Goal: Task Accomplishment & Management: Manage account settings

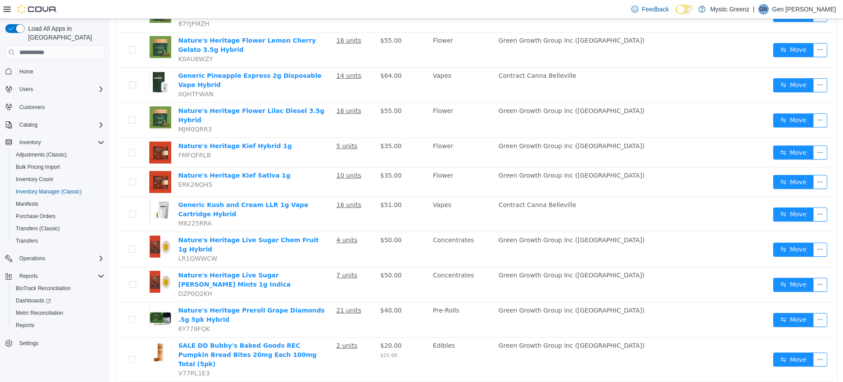
scroll to position [597, 0]
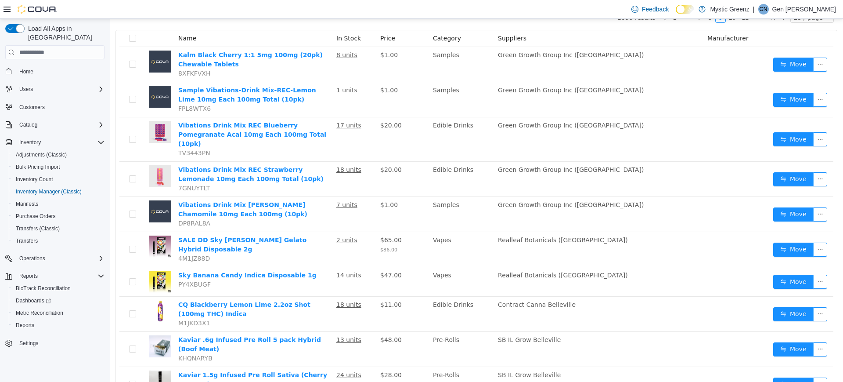
scroll to position [75, 0]
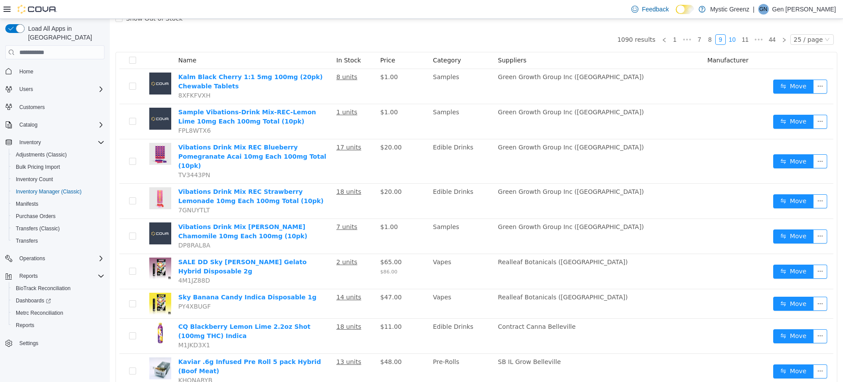
click at [732, 41] on link "10" at bounding box center [732, 40] width 12 height 10
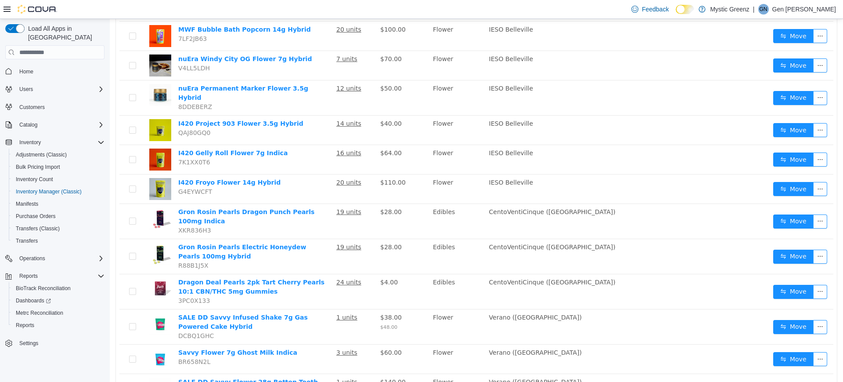
scroll to position [546, 0]
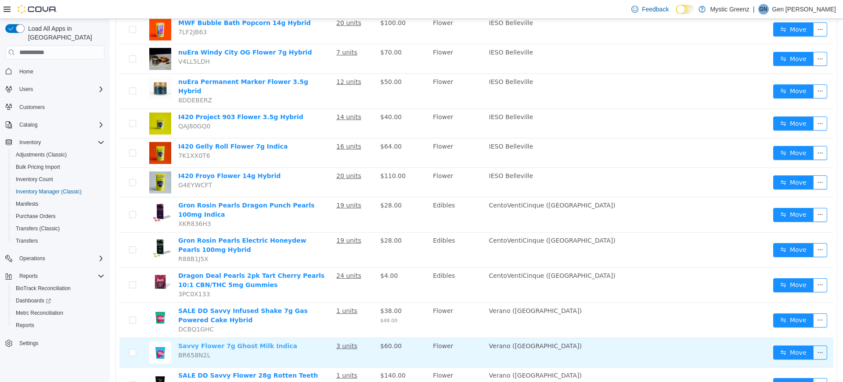
click at [250, 342] on link "Savvy Flower 7g Ghost Milk Indica" at bounding box center [237, 345] width 119 height 7
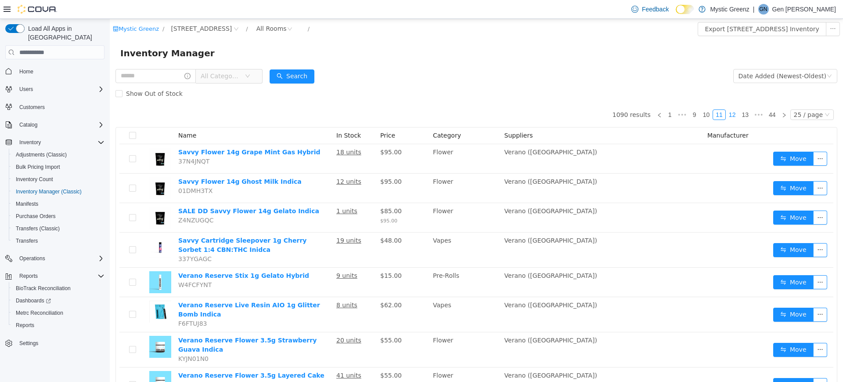
click at [729, 111] on link "12" at bounding box center [732, 115] width 12 height 10
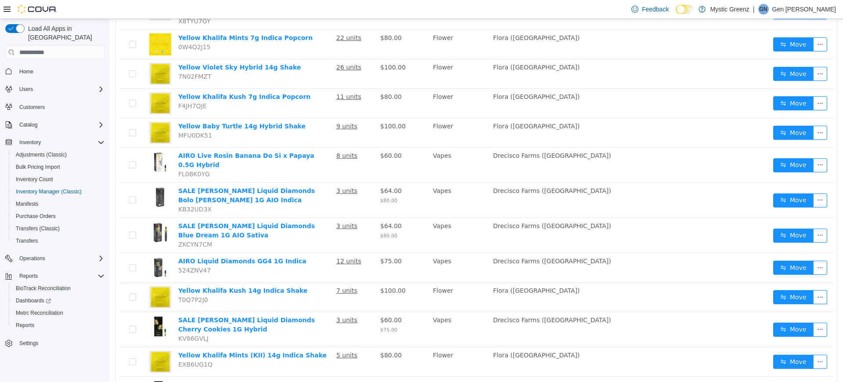
scroll to position [586, 0]
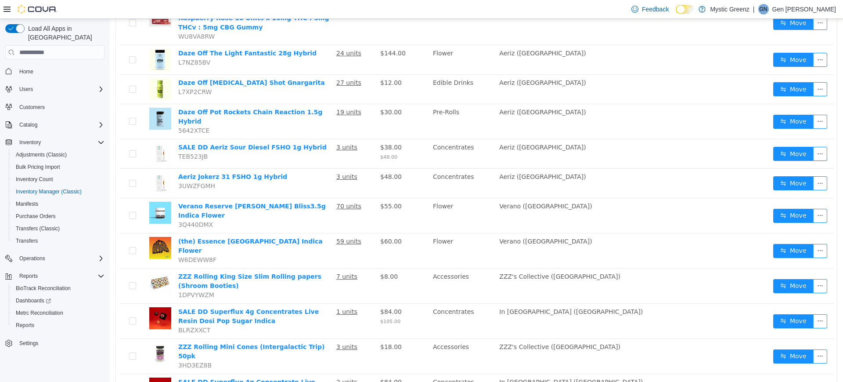
scroll to position [227, 0]
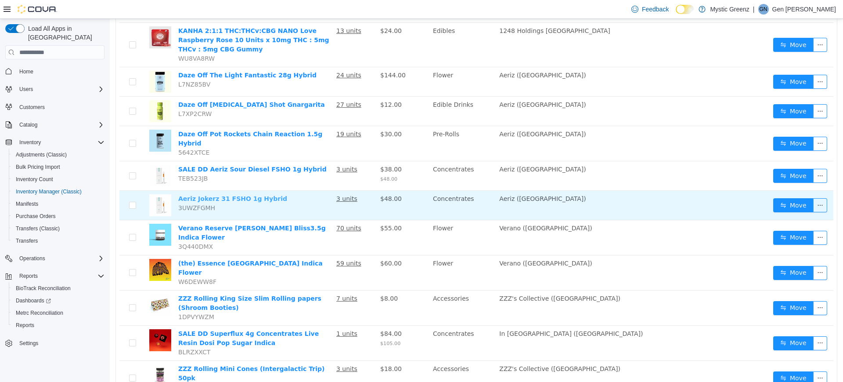
click at [256, 195] on link "Aeriz Jokerz 31 FSHO 1g Hybrid" at bounding box center [232, 198] width 109 height 7
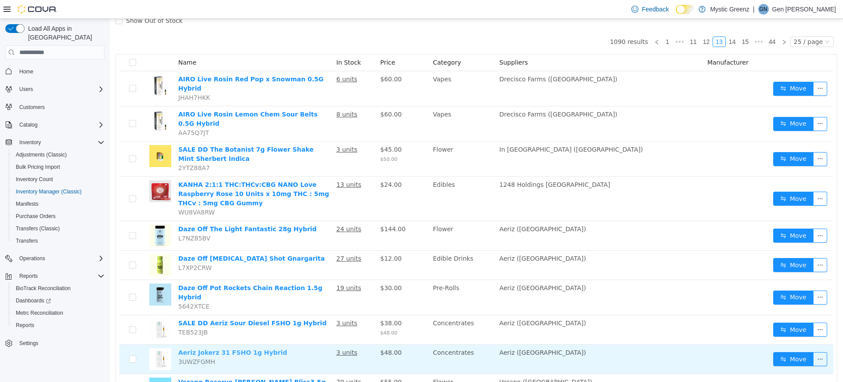
scroll to position [51, 0]
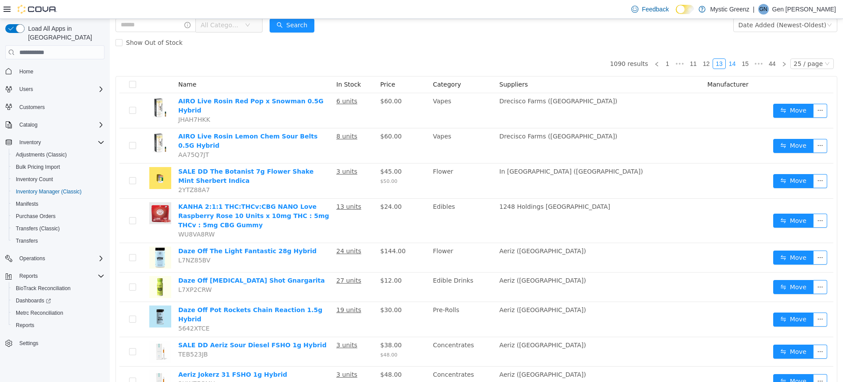
click at [727, 59] on link "14" at bounding box center [732, 64] width 12 height 10
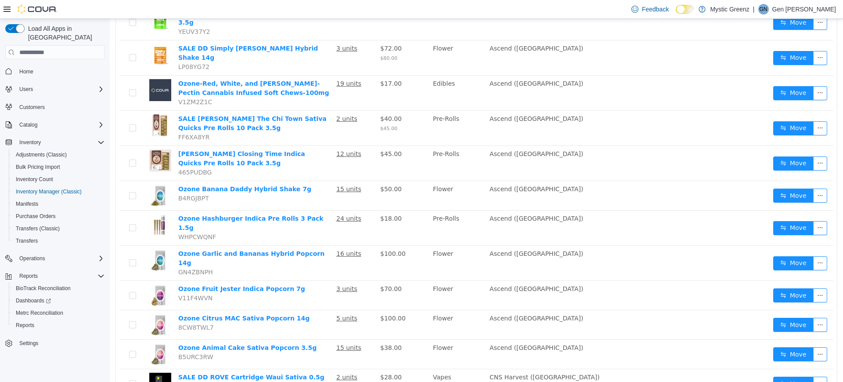
scroll to position [161, 0]
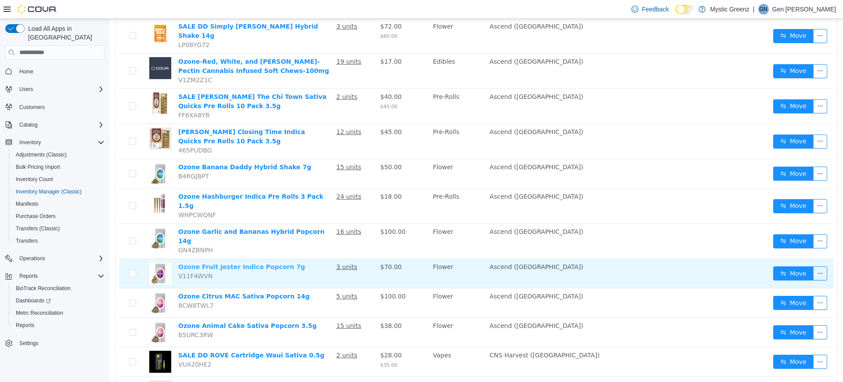
click at [265, 263] on link "Ozone Fruit Jester Indica Popcorn 7g" at bounding box center [241, 266] width 127 height 7
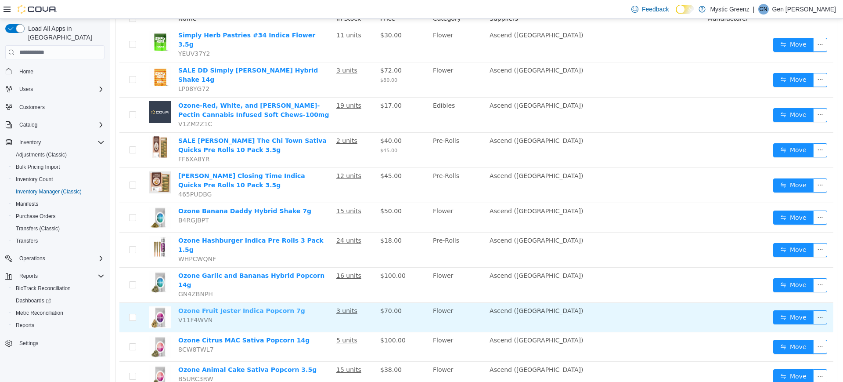
scroll to position [95, 0]
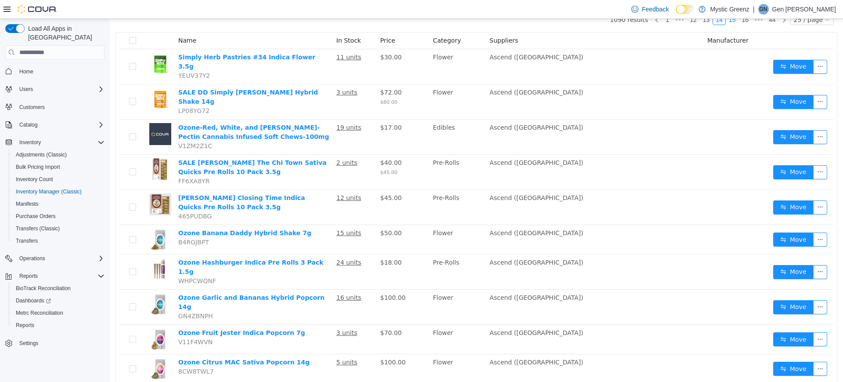
click at [728, 22] on link "15" at bounding box center [732, 20] width 12 height 10
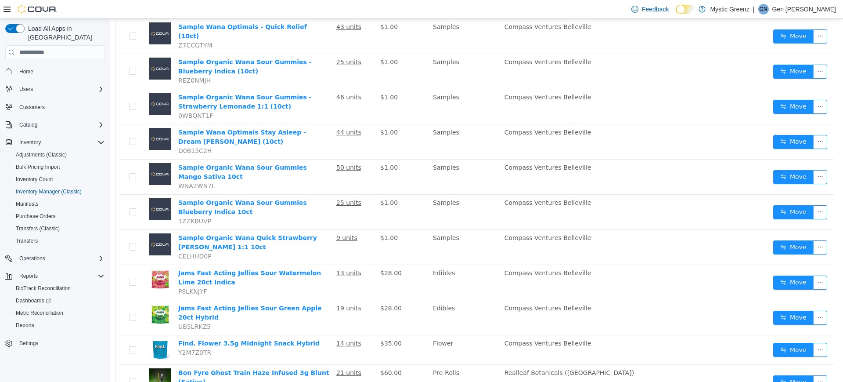
scroll to position [603, 0]
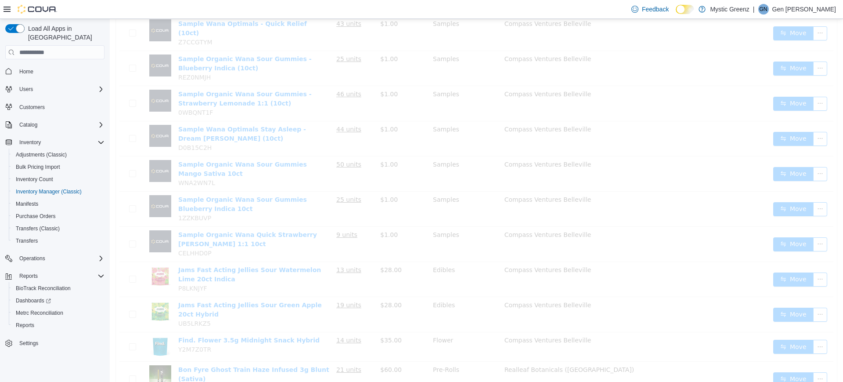
scroll to position [574, 0]
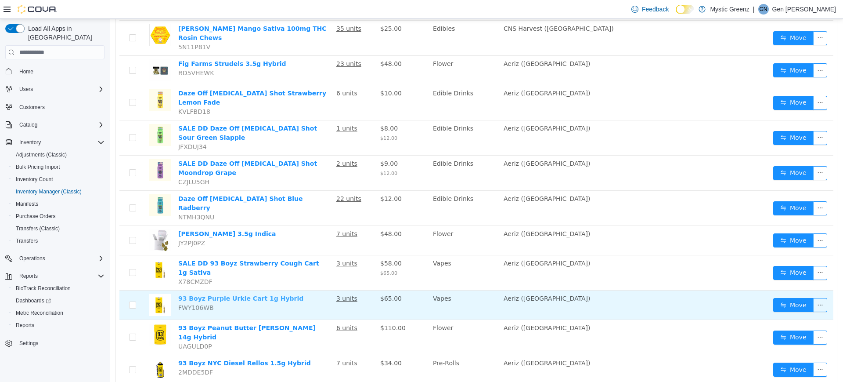
click at [242, 295] on link "93 Boyz Purple Urkle Cart 1g Hybrid" at bounding box center [240, 298] width 125 height 7
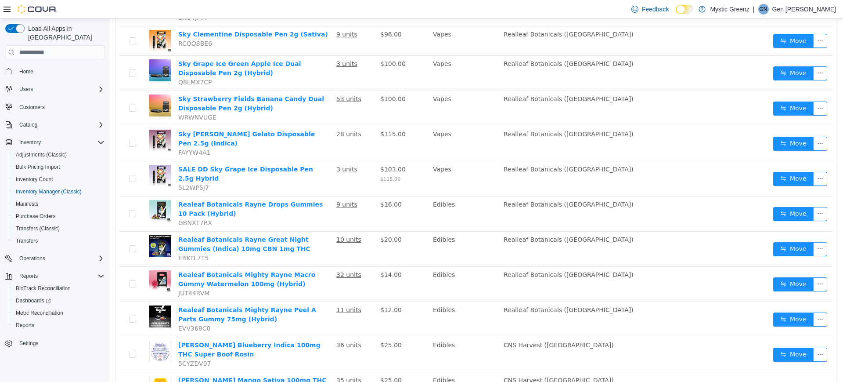
scroll to position [201, 0]
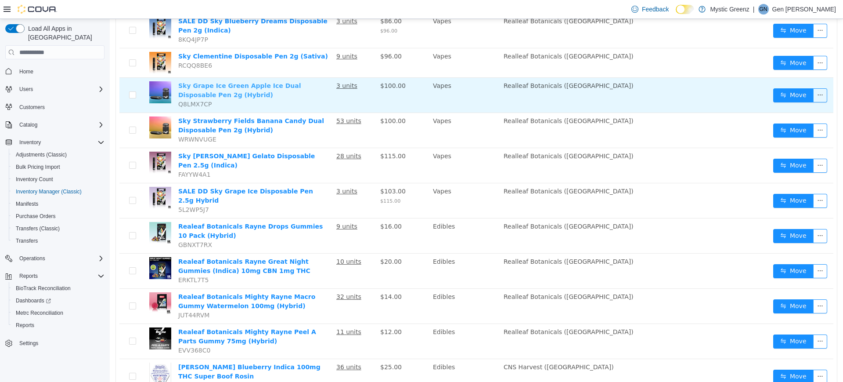
click at [297, 82] on link "Sky Grape Ice Green Apple Ice Dual Disposable Pen 2g (Hybrid)" at bounding box center [239, 90] width 123 height 16
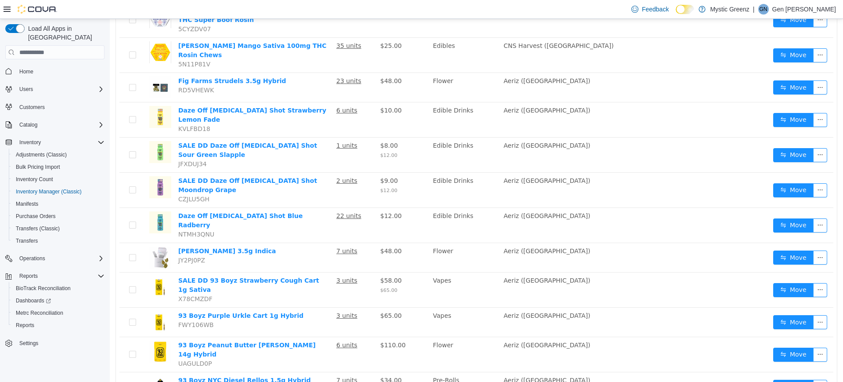
scroll to position [574, 0]
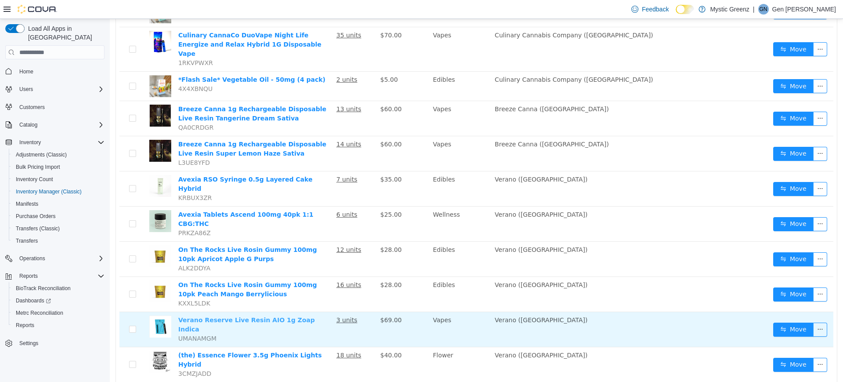
click at [290, 316] on link "Verano Reserve Live Resin AIO 1g Zoap Indica" at bounding box center [246, 324] width 137 height 16
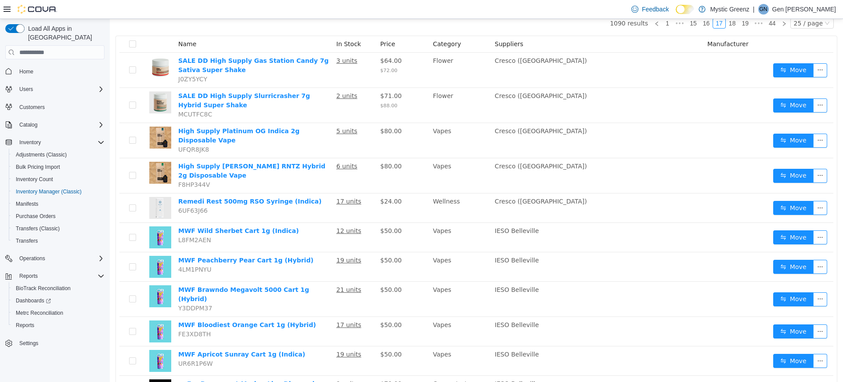
scroll to position [69, 0]
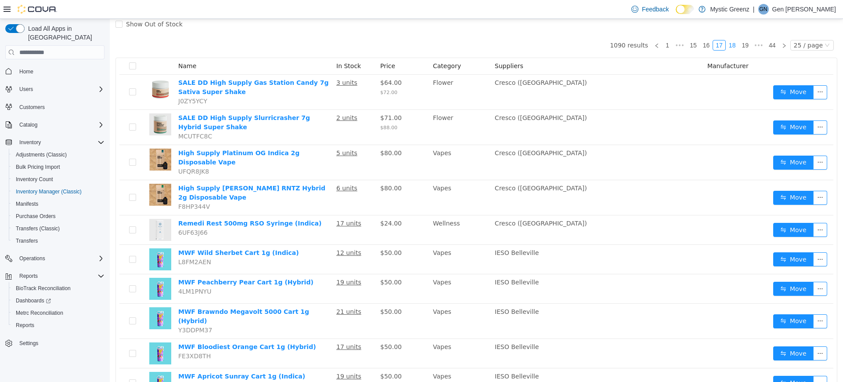
click at [727, 42] on link "18" at bounding box center [732, 45] width 12 height 10
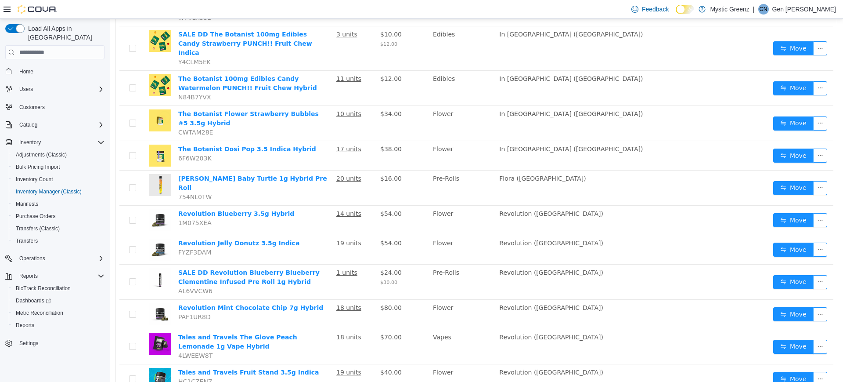
scroll to position [614, 0]
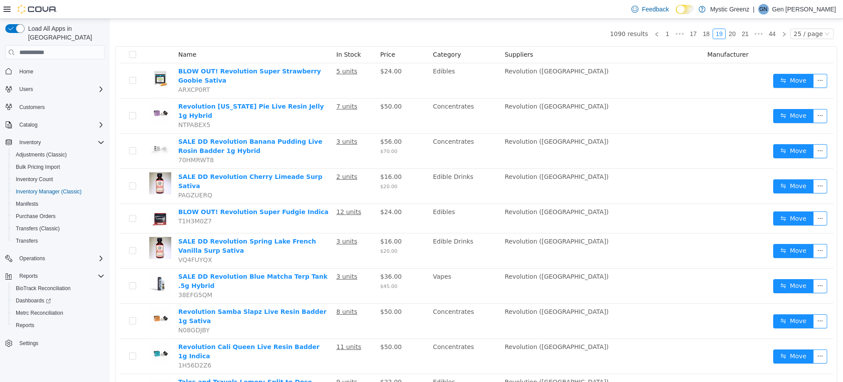
scroll to position [59, 0]
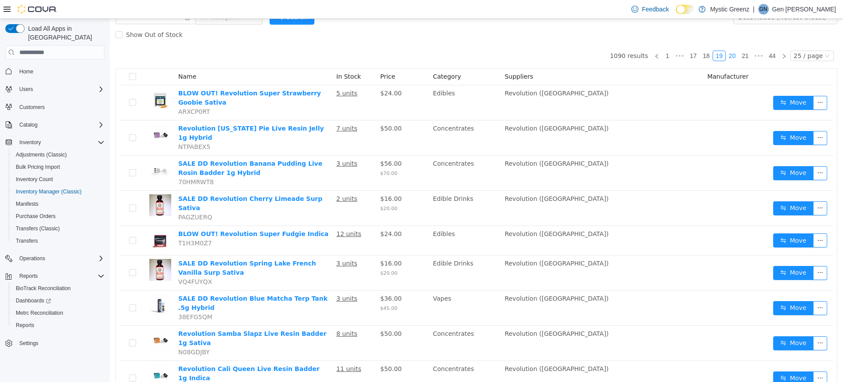
click at [729, 56] on link "20" at bounding box center [732, 56] width 12 height 10
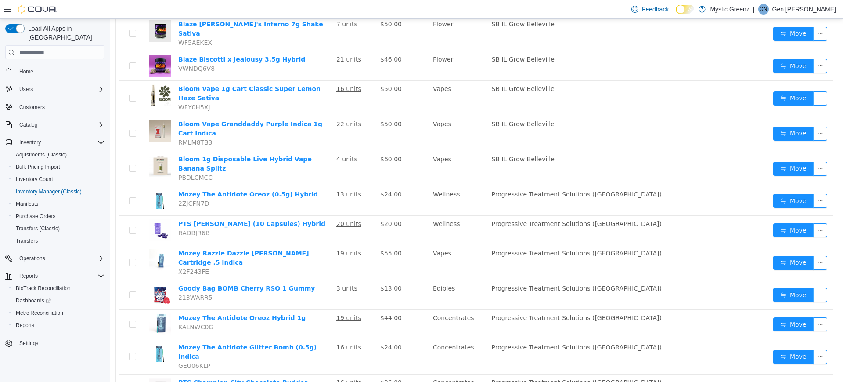
scroll to position [169, 0]
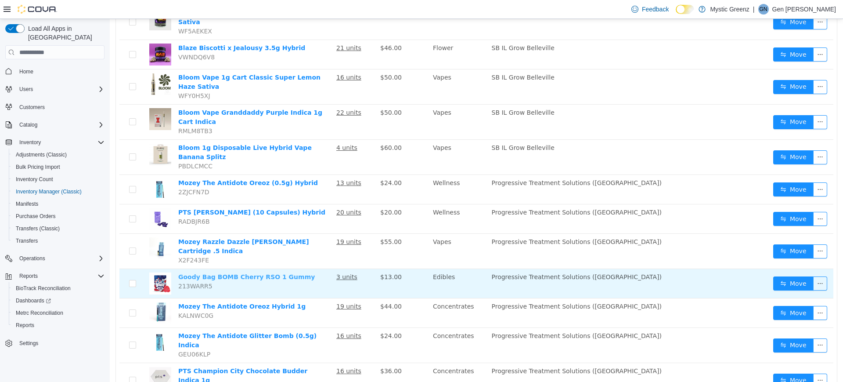
click at [287, 273] on link "Goody Bag BOMB Cherry RSO 1 Gummy" at bounding box center [246, 276] width 137 height 7
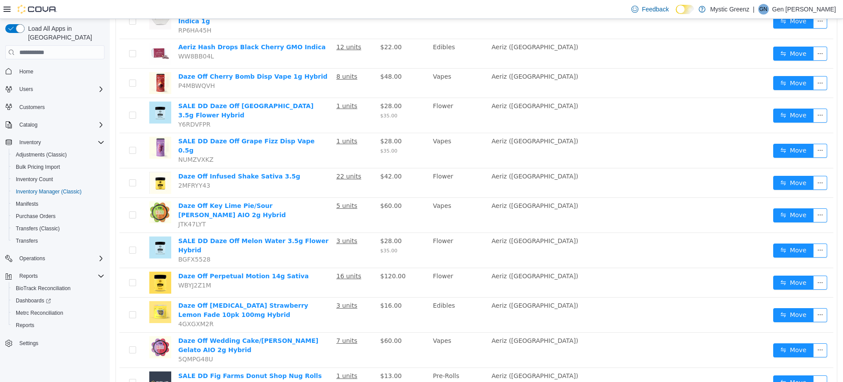
scroll to position [529, 0]
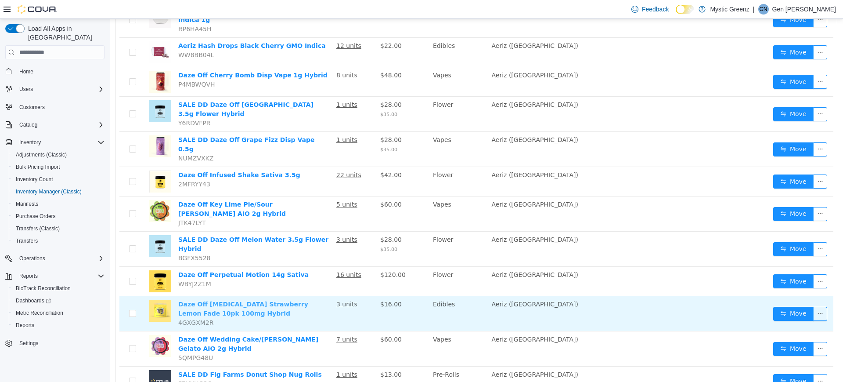
click at [308, 300] on link "Daze Off Taste Buds Strawberry Lemon Fade 10pk 100mg Hybrid" at bounding box center [243, 308] width 130 height 16
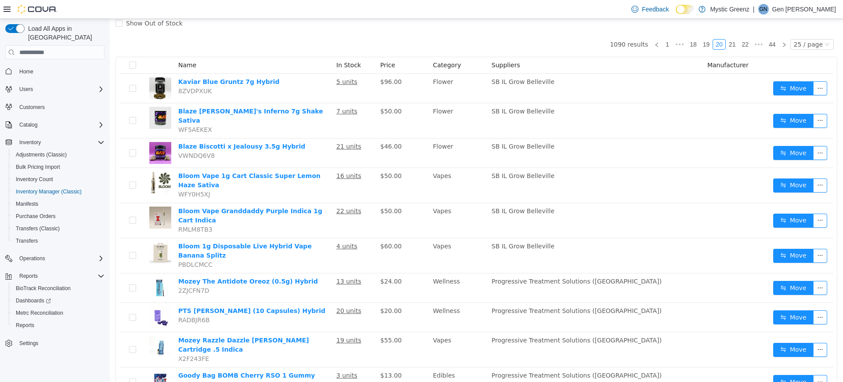
scroll to position [68, 0]
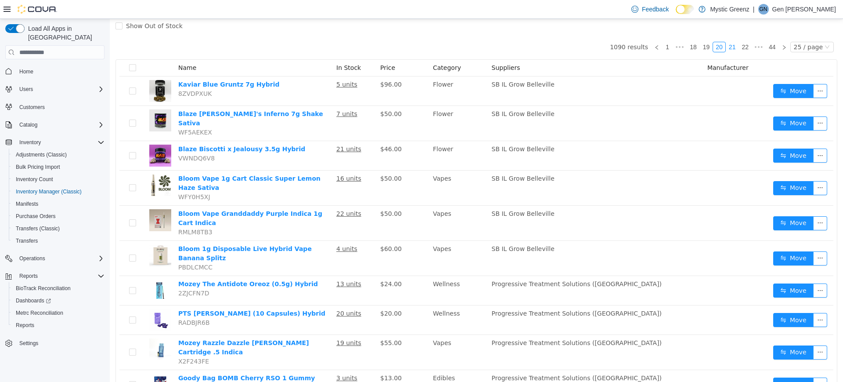
click at [726, 45] on link "21" at bounding box center [732, 47] width 12 height 10
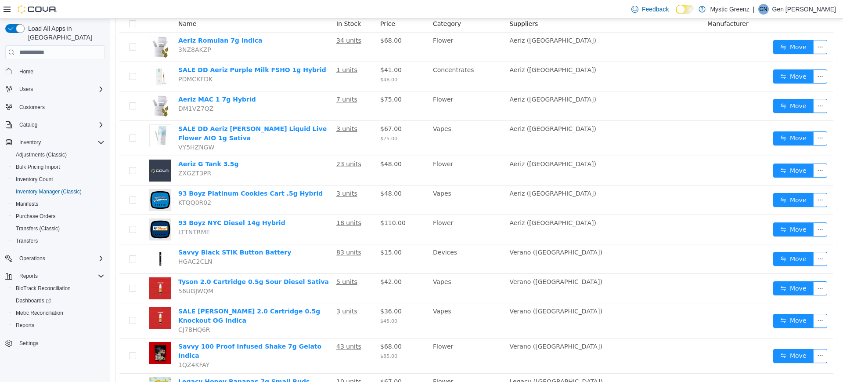
scroll to position [133, 0]
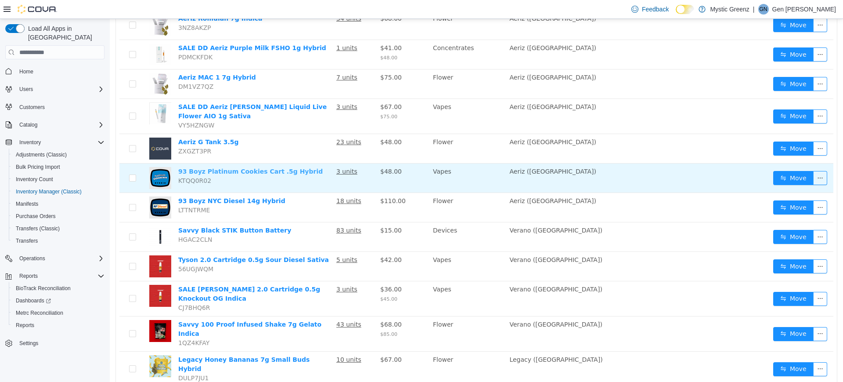
click at [247, 171] on link "93 Boyz Platinum Cookies Cart .5g Hybrid" at bounding box center [250, 171] width 144 height 7
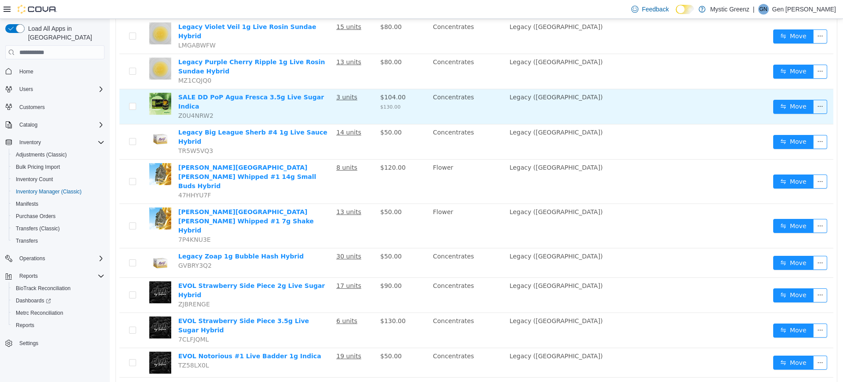
scroll to position [540, 0]
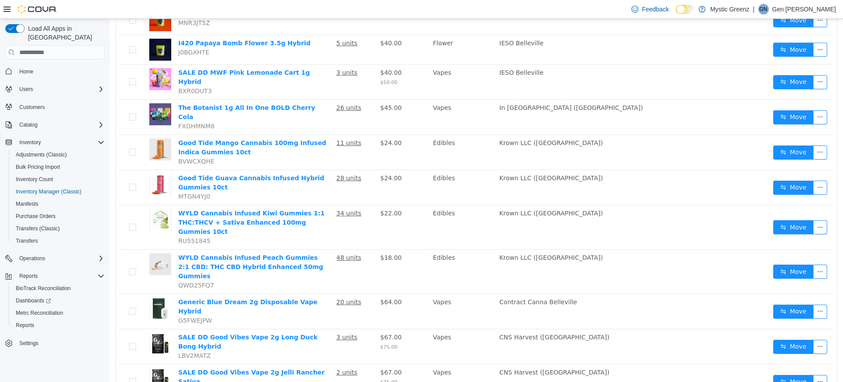
scroll to position [557, 0]
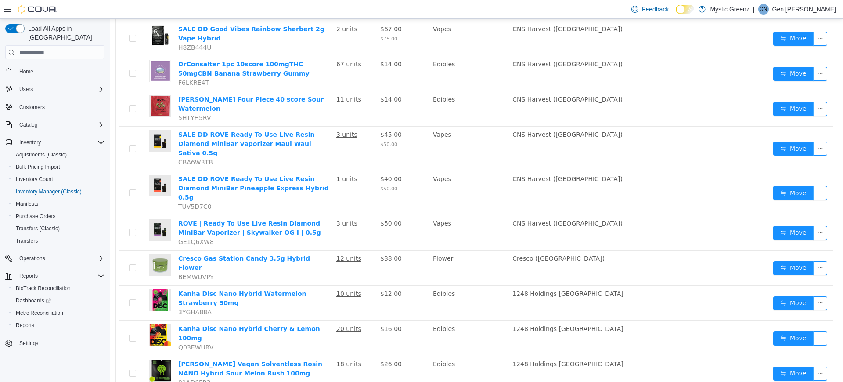
scroll to position [184, 0]
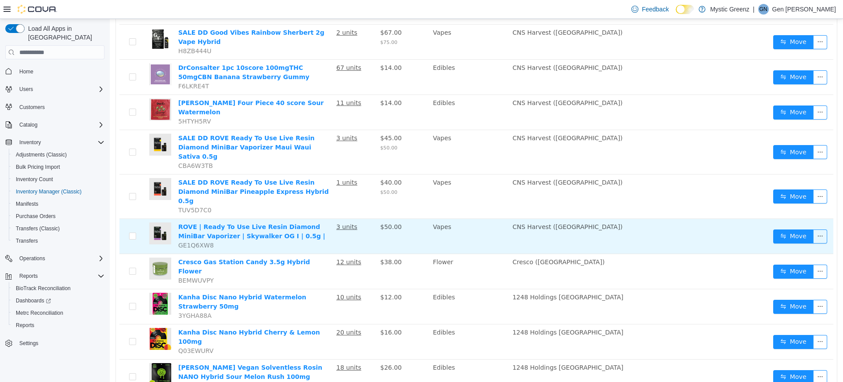
click at [284, 219] on td "ROVE | Ready To Use Live Resin Diamond MiniBar Vaporizer | Skywalker OG I | 0.5…" at bounding box center [254, 236] width 158 height 35
click at [288, 223] on link "ROVE | Ready To Use Live Resin Diamond MiniBar Vaporizer | Skywalker OG I | 0.5…" at bounding box center [251, 231] width 147 height 16
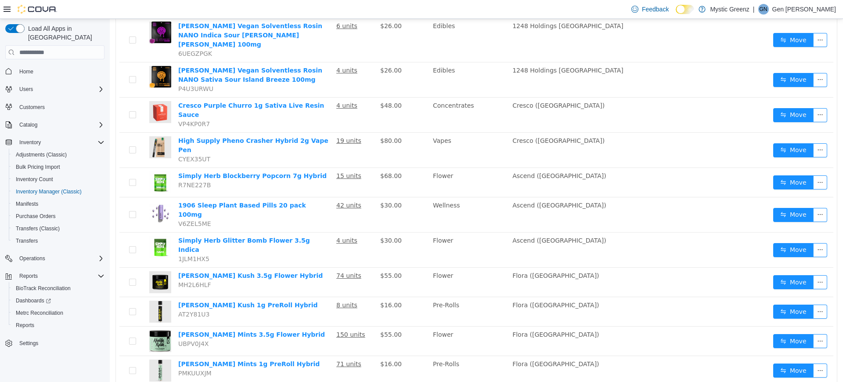
scroll to position [574, 0]
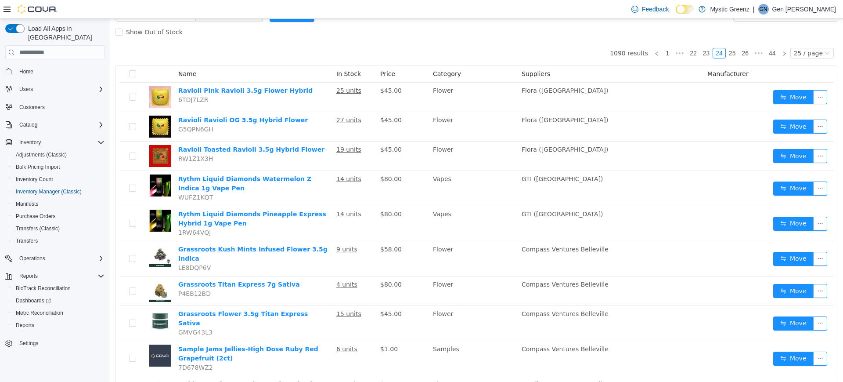
scroll to position [42, 0]
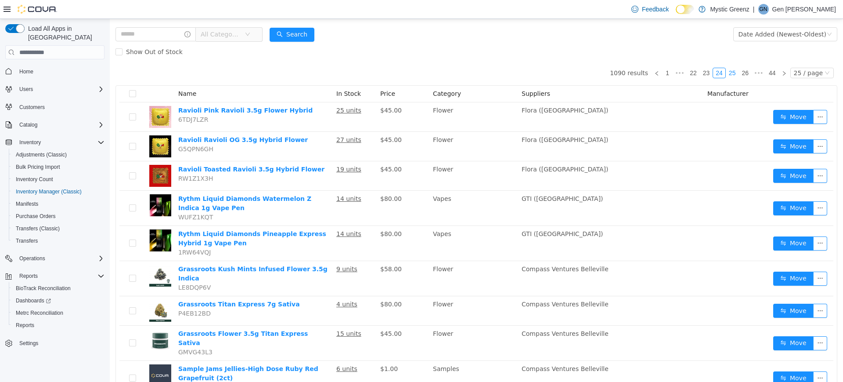
click at [728, 70] on link "25" at bounding box center [732, 73] width 12 height 10
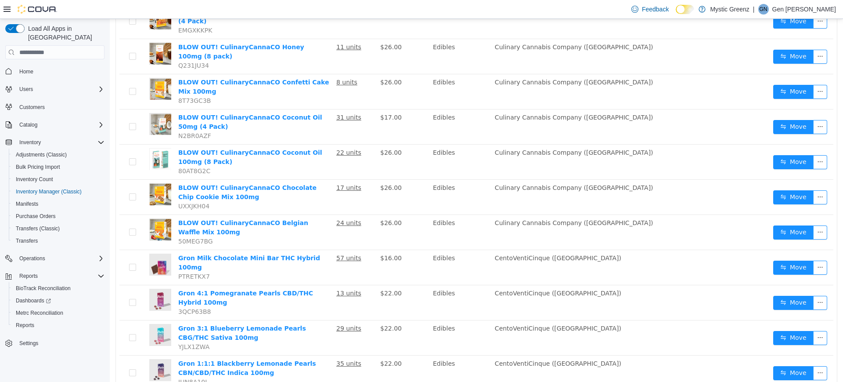
scroll to position [609, 0]
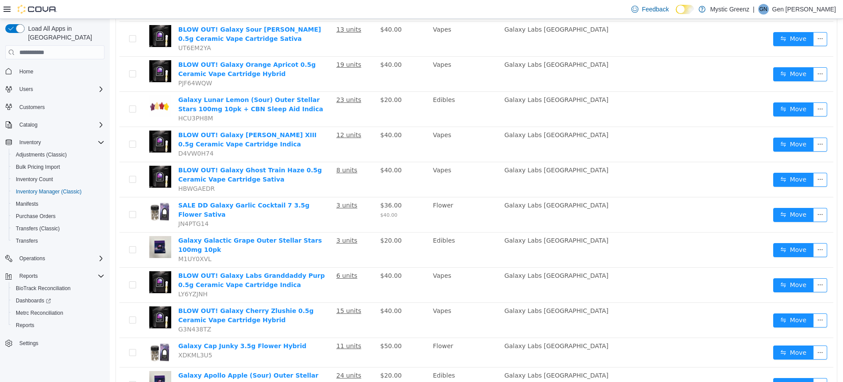
scroll to position [597, 0]
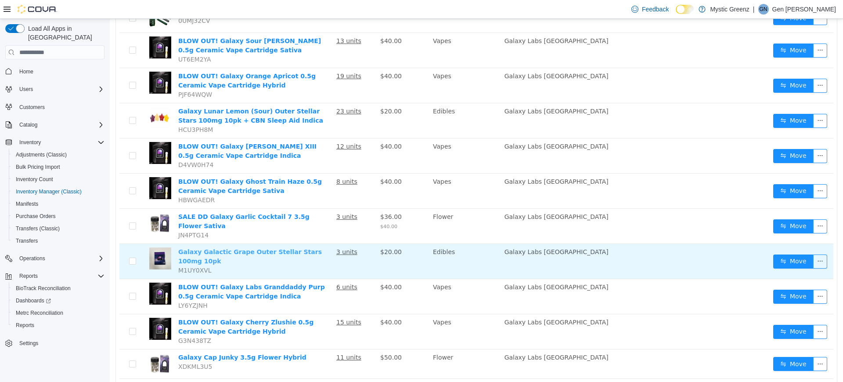
click at [267, 248] on link "Galaxy Galactic Grape Outer Stellar Stars 100mg 10pk" at bounding box center [250, 256] width 144 height 16
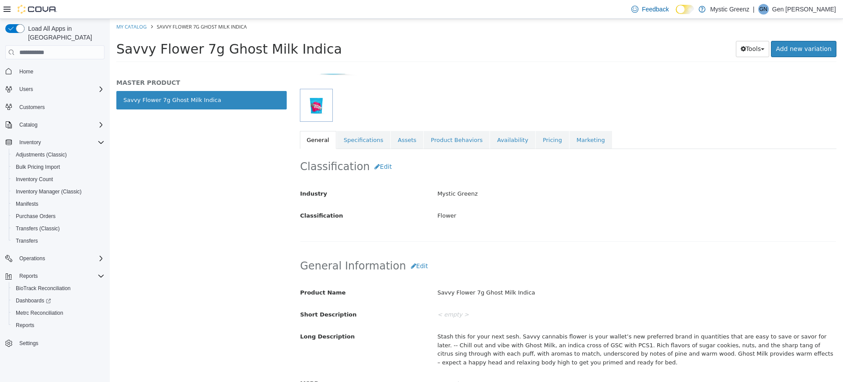
scroll to position [161, 0]
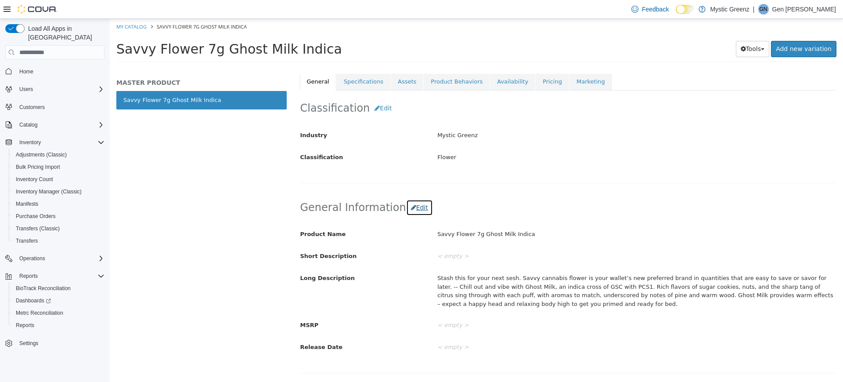
click at [406, 209] on button "Edit" at bounding box center [419, 207] width 27 height 16
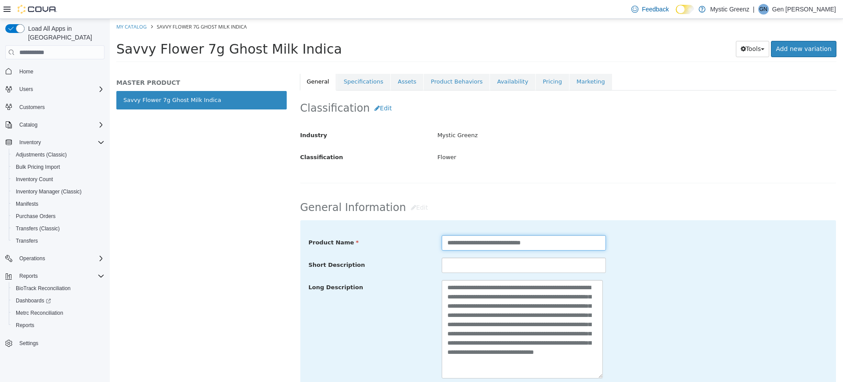
click at [444, 243] on input "**********" at bounding box center [524, 242] width 164 height 15
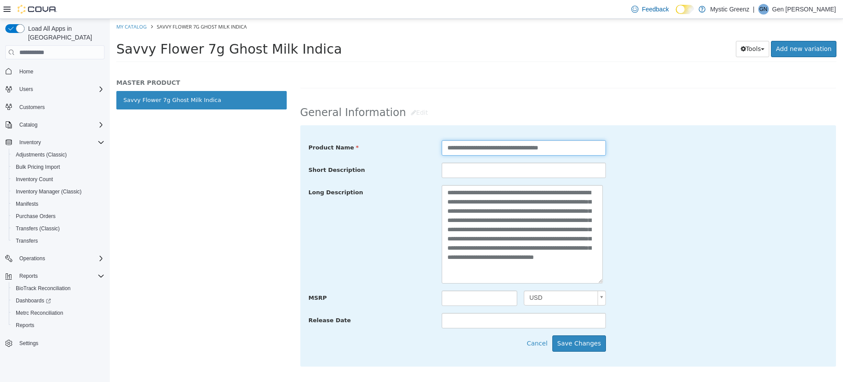
scroll to position [329, 0]
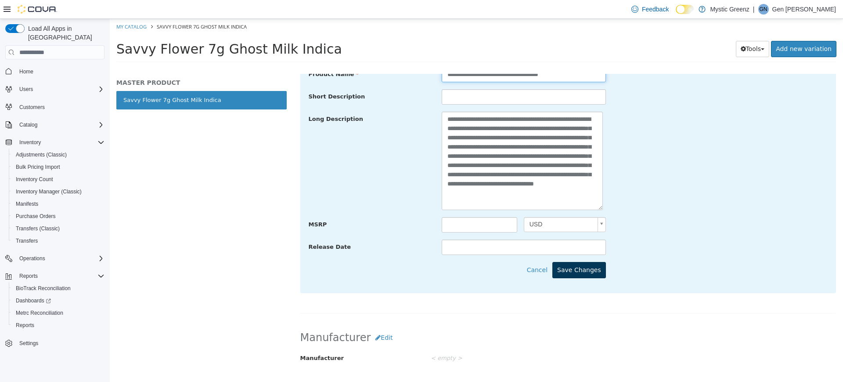
type input "**********"
click at [598, 271] on button "Save Changes" at bounding box center [579, 270] width 54 height 16
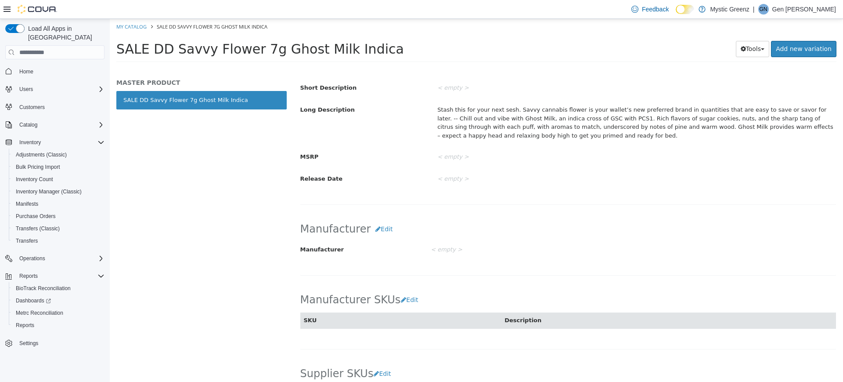
scroll to position [60, 0]
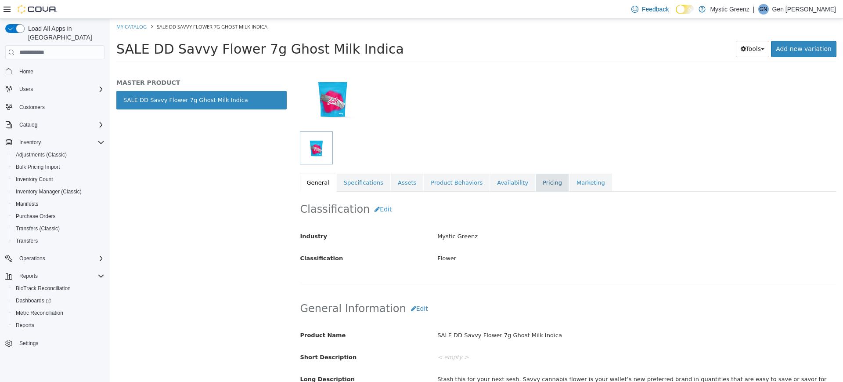
click at [536, 176] on link "Pricing" at bounding box center [552, 182] width 33 height 18
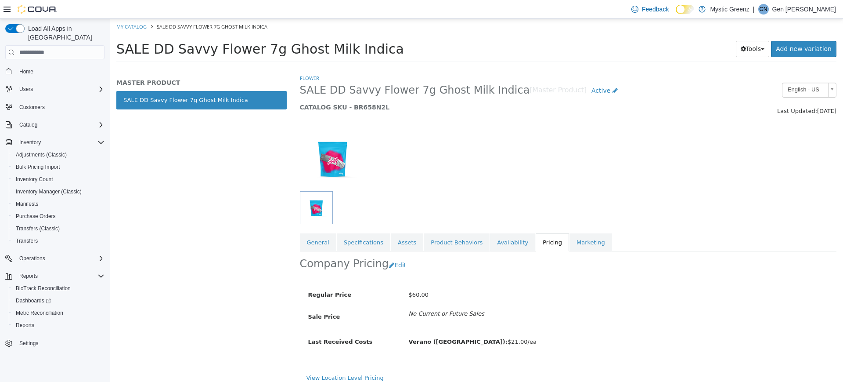
click at [536, 176] on div at bounding box center [568, 153] width 550 height 75
click at [401, 270] on button "Edit" at bounding box center [400, 265] width 22 height 16
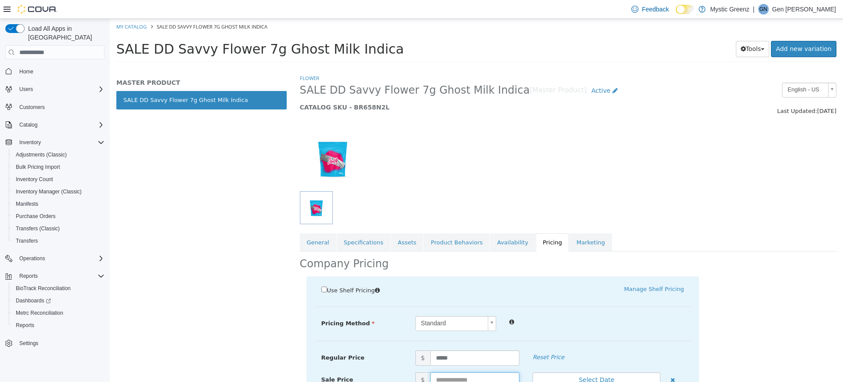
click at [448, 376] on input "text" at bounding box center [475, 379] width 90 height 15
type input "*****"
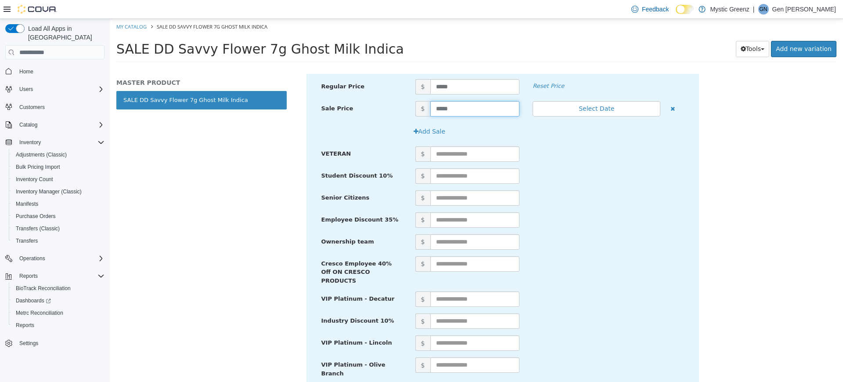
click at [843, 349] on div "Flower SALE DD Savvy Flower 7g Ghost Milk Indica [Master Product] Active CATALO…" at bounding box center [568, 228] width 550 height 308
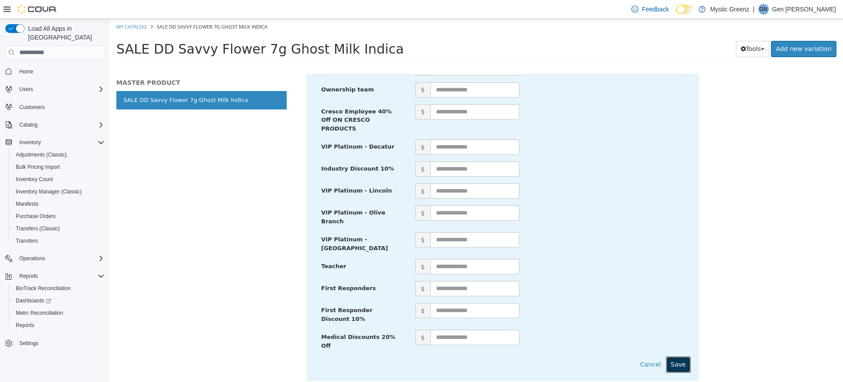
click at [671, 356] on button "Save" at bounding box center [678, 364] width 25 height 16
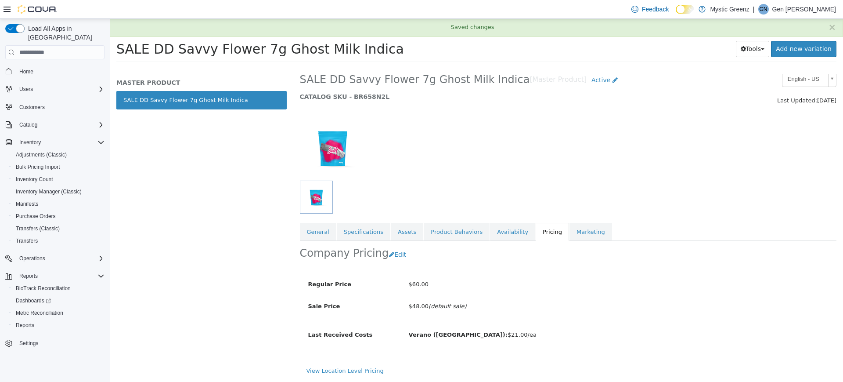
scroll to position [11, 0]
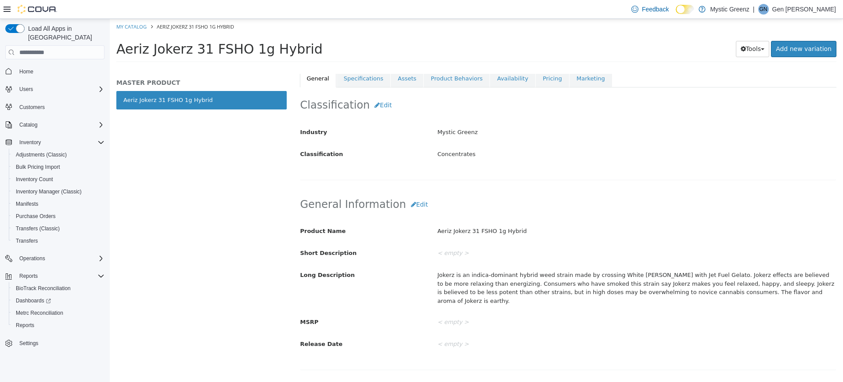
scroll to position [165, 0]
click at [414, 209] on button "Edit" at bounding box center [419, 203] width 27 height 16
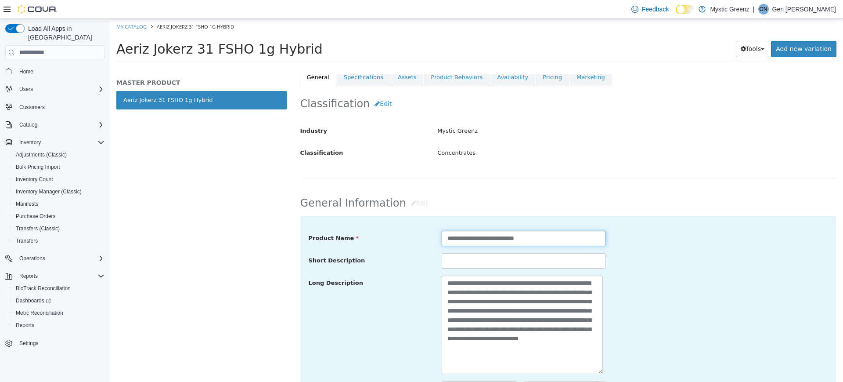
click at [443, 236] on input "**********" at bounding box center [524, 238] width 164 height 15
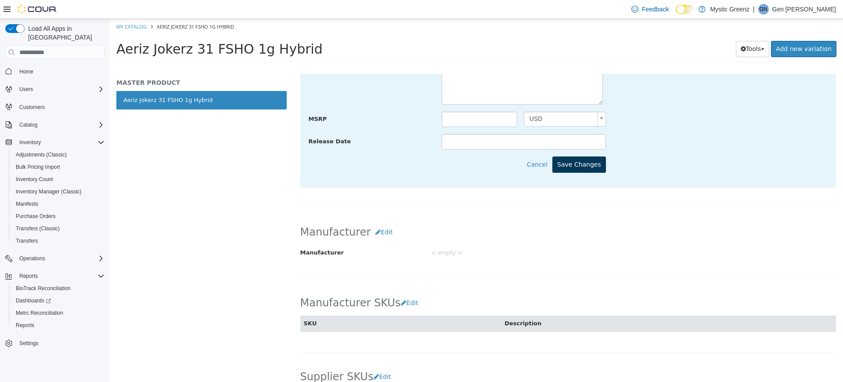
type input "**********"
click at [595, 166] on button "Save Changes" at bounding box center [579, 164] width 54 height 16
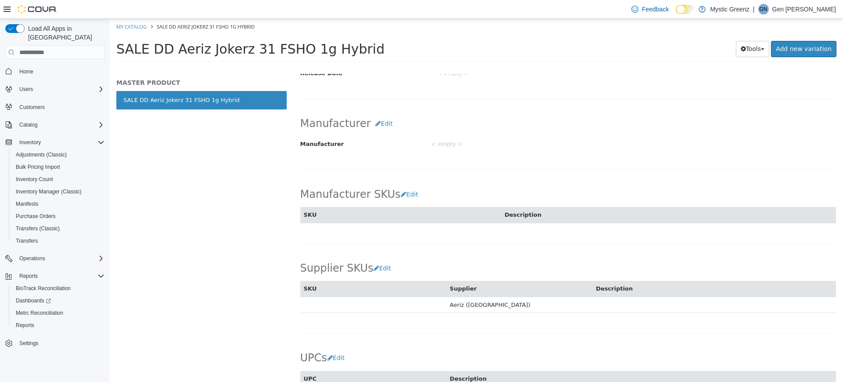
scroll to position [165, 0]
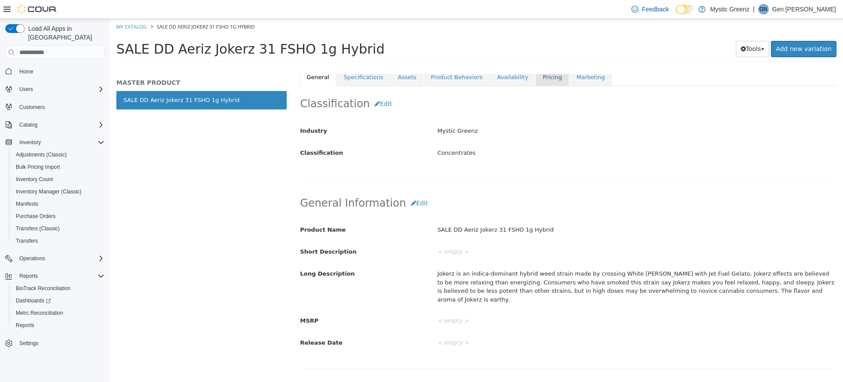
click at [536, 79] on link "Pricing" at bounding box center [552, 77] width 33 height 18
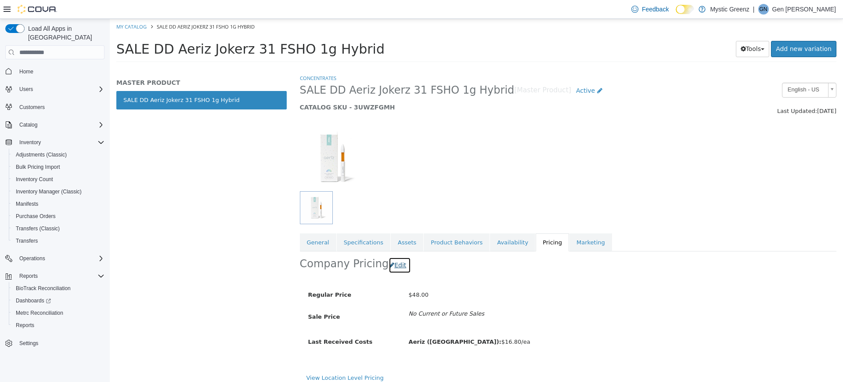
click at [397, 263] on button "Edit" at bounding box center [400, 265] width 22 height 16
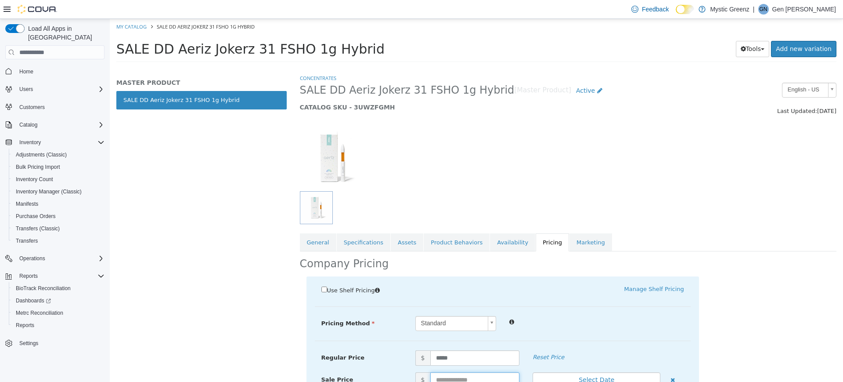
click at [458, 381] on input "text" at bounding box center [475, 379] width 90 height 15
type input "*****"
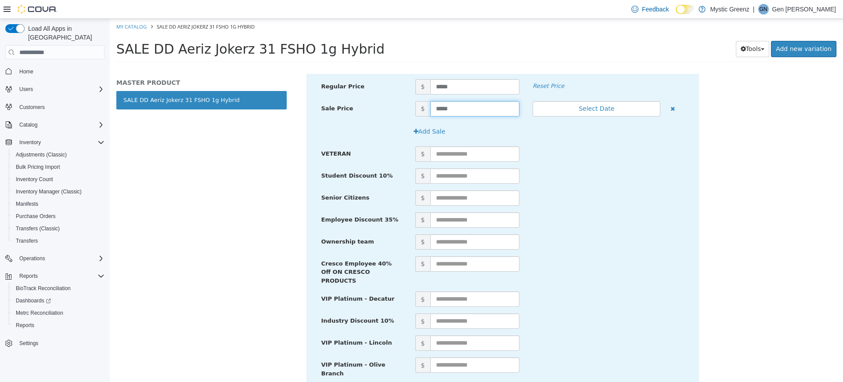
scroll to position [423, 0]
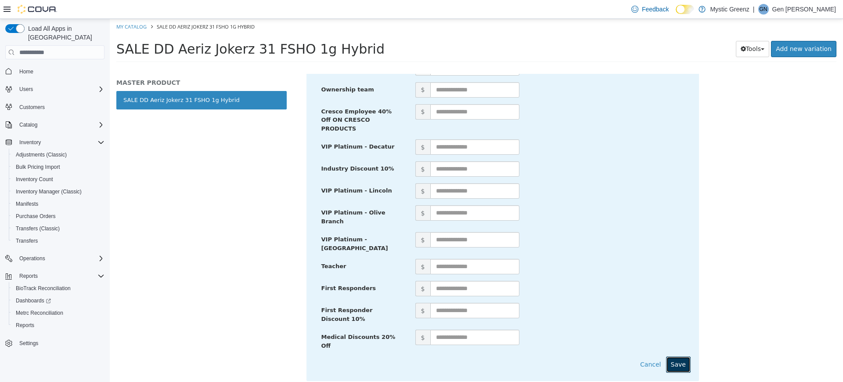
click at [681, 356] on button "Save" at bounding box center [678, 364] width 25 height 16
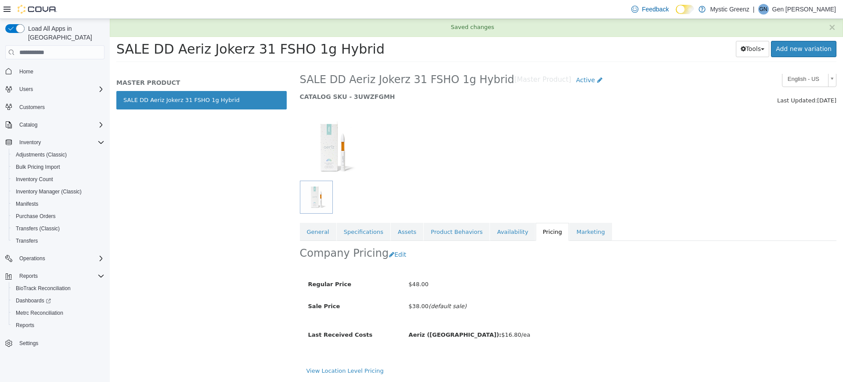
scroll to position [11, 0]
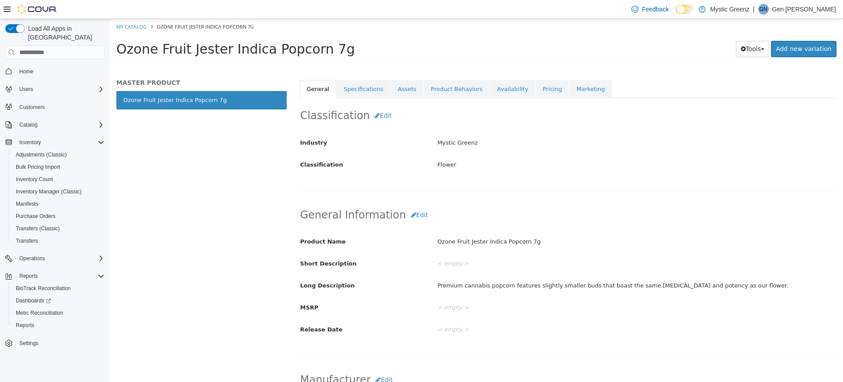
scroll to position [161, 0]
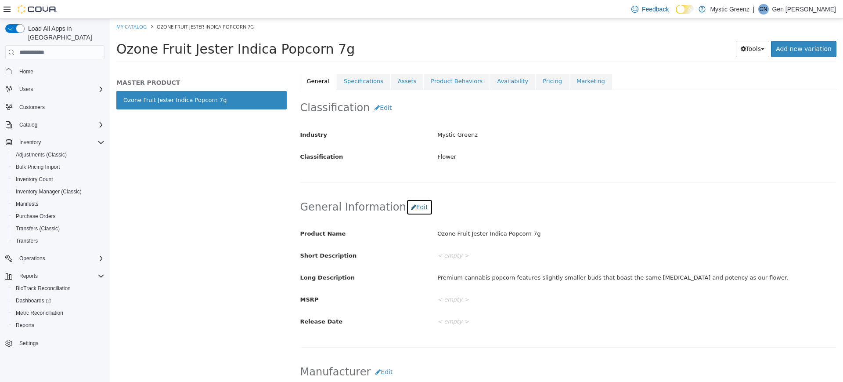
click at [413, 208] on button "Edit" at bounding box center [419, 207] width 27 height 16
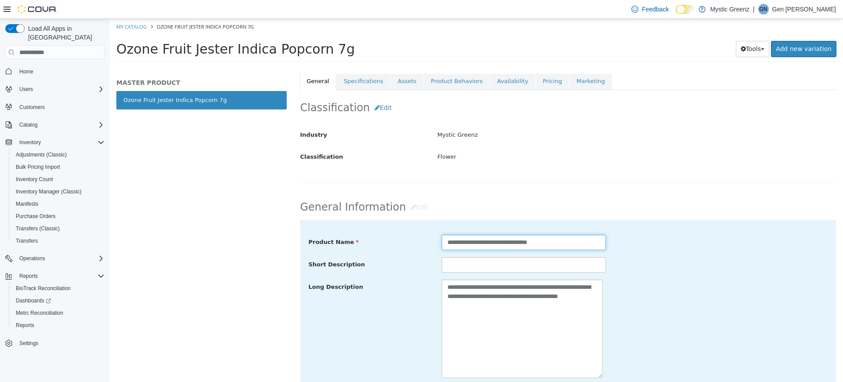
click at [446, 243] on input "**********" at bounding box center [524, 241] width 164 height 15
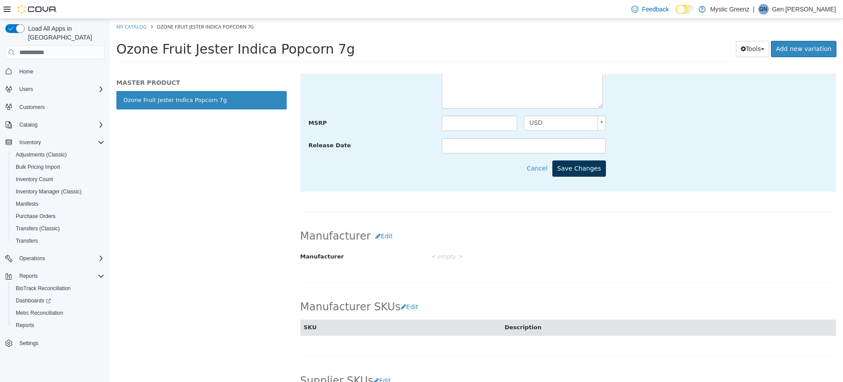
type input "**********"
click at [584, 170] on button "Save Changes" at bounding box center [579, 168] width 54 height 16
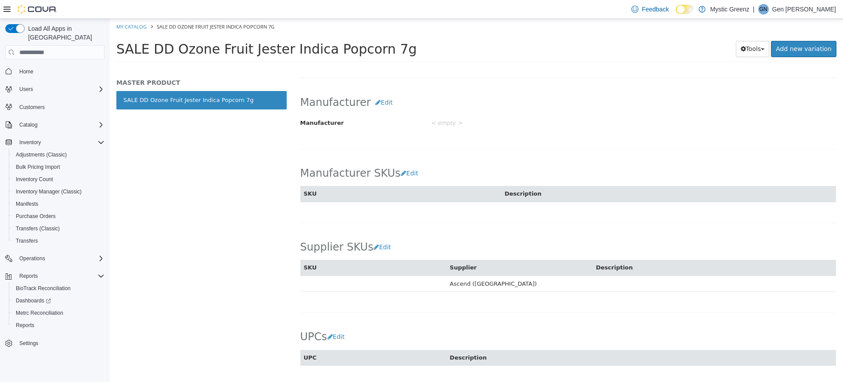
click at [843, 95] on div "Flower SALE DD Ozone Fruit Jester Indica Popcorn 7g [Master Product] Active CAT…" at bounding box center [568, 228] width 550 height 308
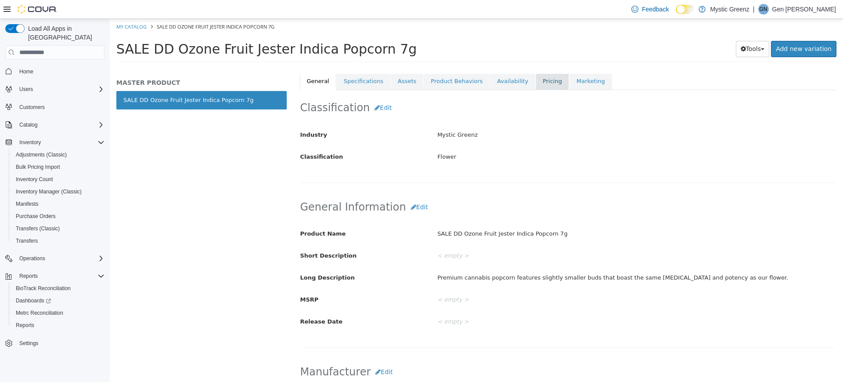
click at [536, 81] on link "Pricing" at bounding box center [552, 81] width 33 height 18
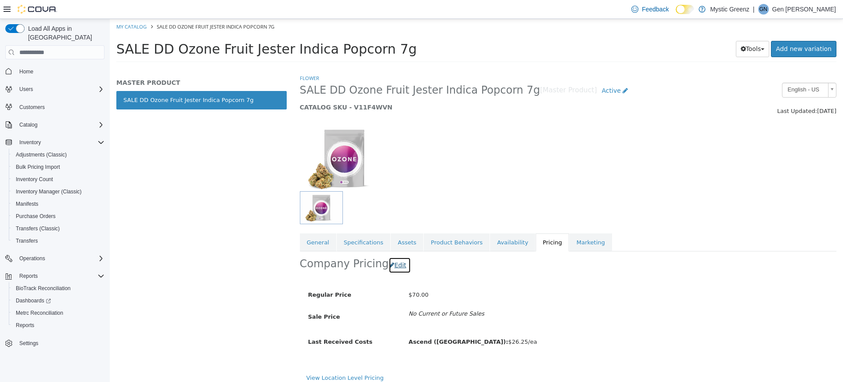
click at [390, 263] on button "Edit" at bounding box center [400, 265] width 22 height 16
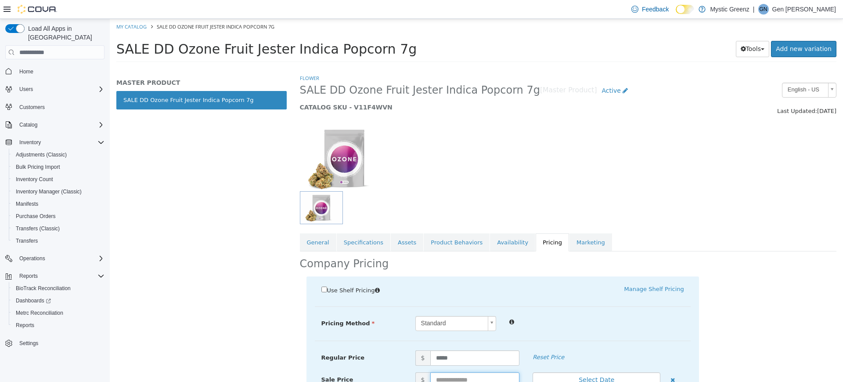
click at [458, 375] on input "text" at bounding box center [475, 379] width 90 height 15
type input "*****"
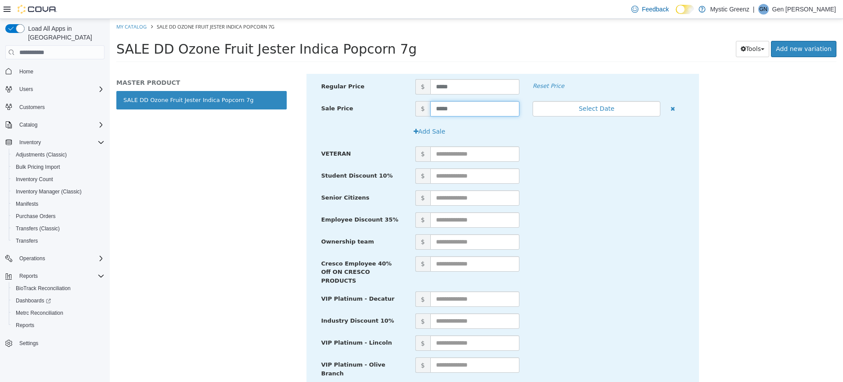
scroll to position [423, 0]
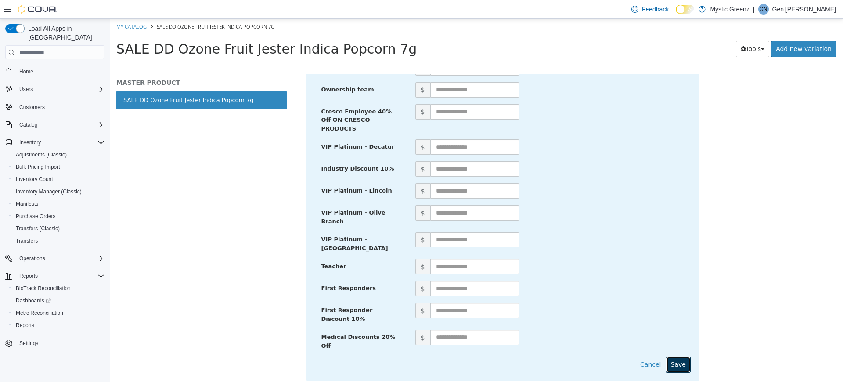
click at [678, 356] on button "Save" at bounding box center [678, 364] width 25 height 16
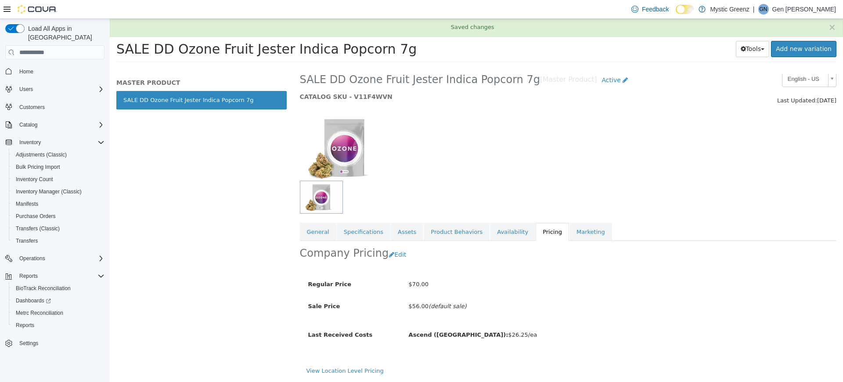
scroll to position [11, 0]
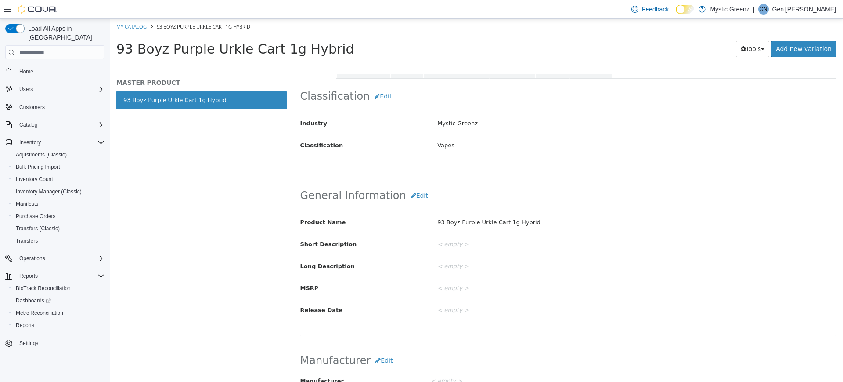
scroll to position [153, 0]
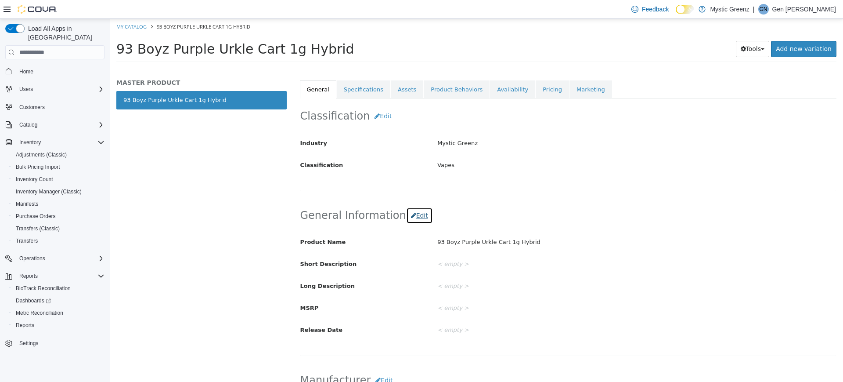
click at [409, 220] on button "Edit" at bounding box center [419, 215] width 27 height 16
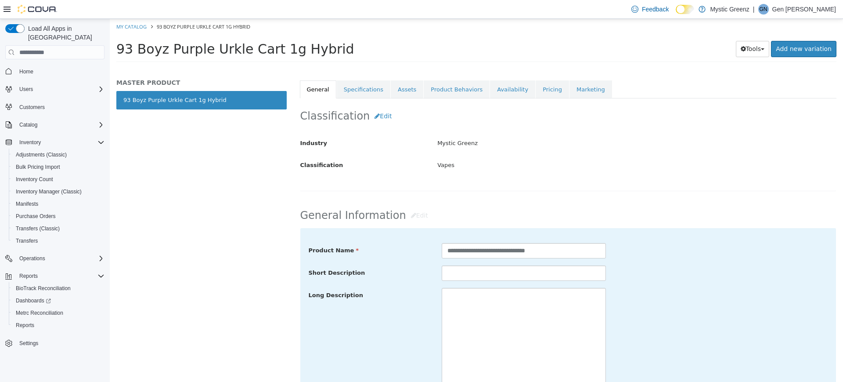
click at [437, 249] on div "**********" at bounding box center [523, 250] width 177 height 15
click at [445, 254] on input "**********" at bounding box center [524, 250] width 164 height 15
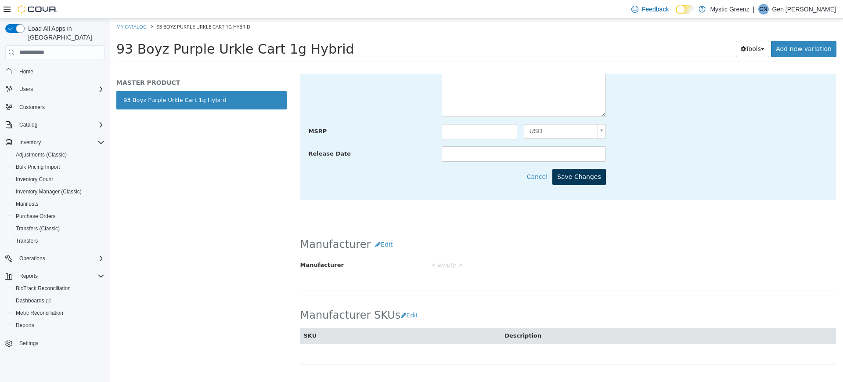
type input "**********"
click at [577, 183] on button "Save Changes" at bounding box center [579, 177] width 54 height 16
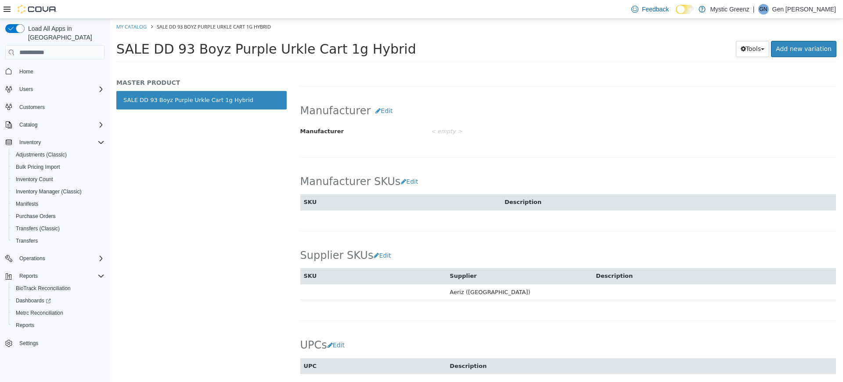
scroll to position [153, 0]
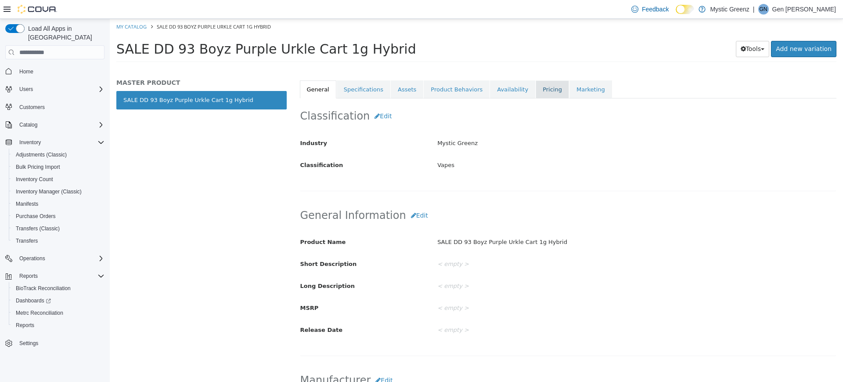
click at [536, 97] on link "Pricing" at bounding box center [552, 89] width 33 height 18
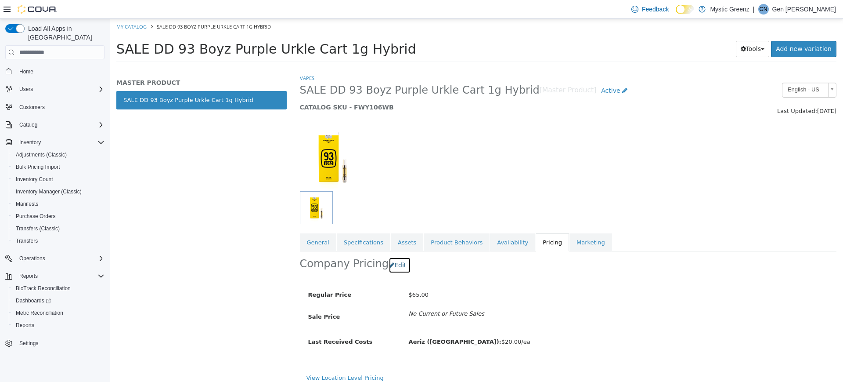
click at [389, 268] on button "Edit" at bounding box center [400, 265] width 22 height 16
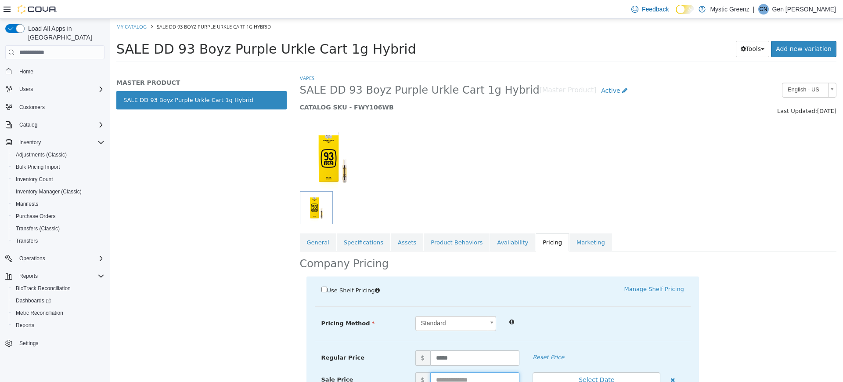
click at [441, 379] on input "text" at bounding box center [475, 379] width 90 height 15
type input "*****"
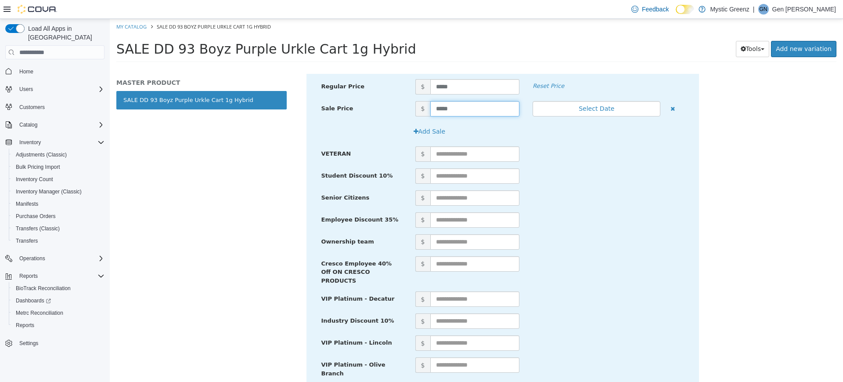
scroll to position [423, 0]
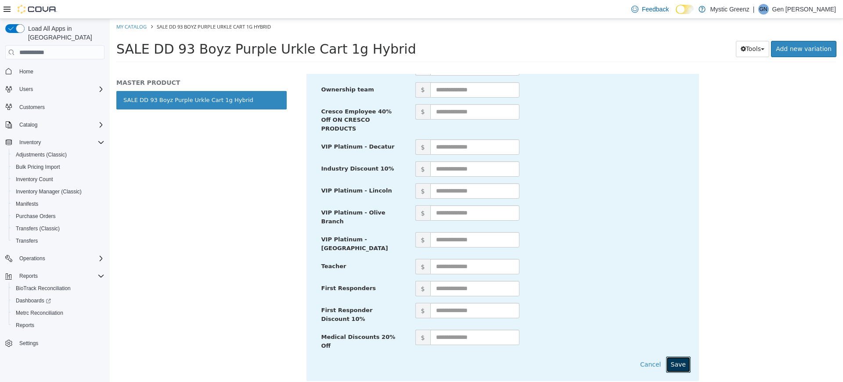
click at [671, 356] on button "Save" at bounding box center [678, 364] width 25 height 16
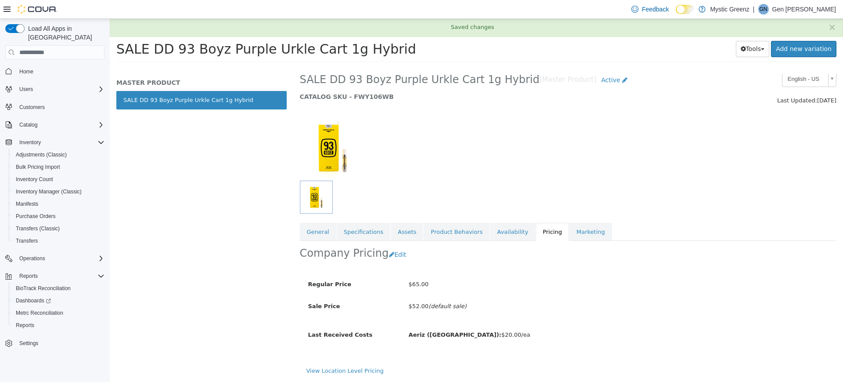
scroll to position [11, 0]
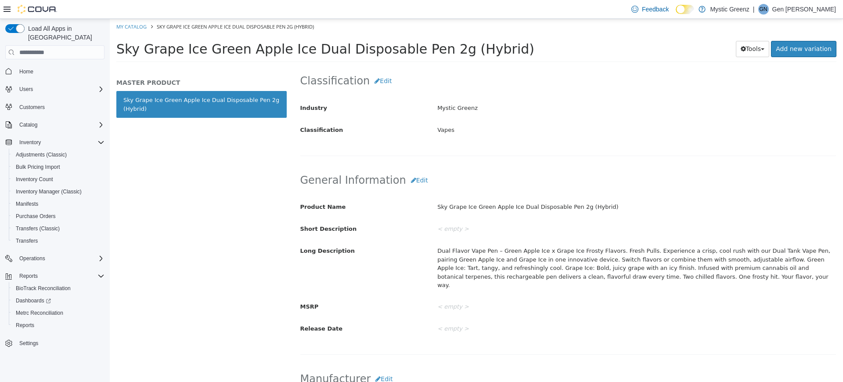
scroll to position [199, 0]
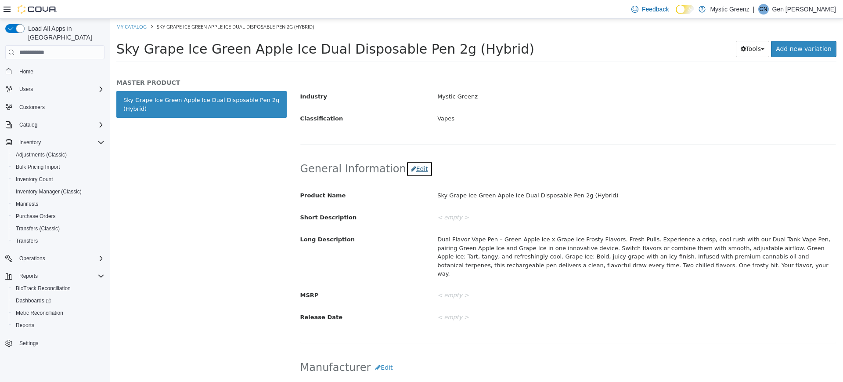
click at [411, 169] on button "Edit" at bounding box center [419, 169] width 27 height 16
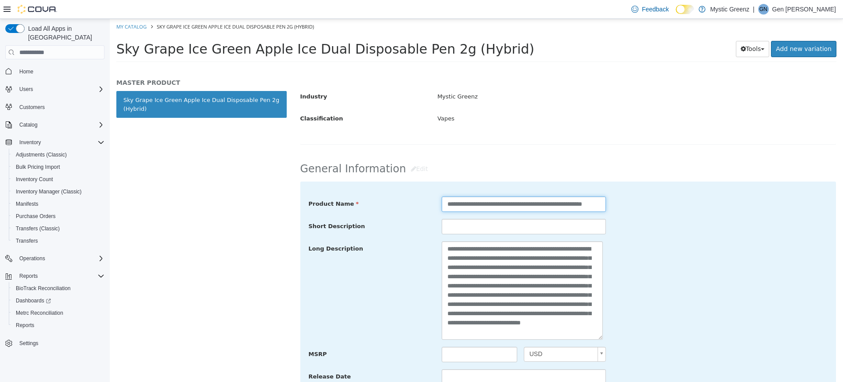
click at [444, 207] on input "**********" at bounding box center [524, 203] width 164 height 15
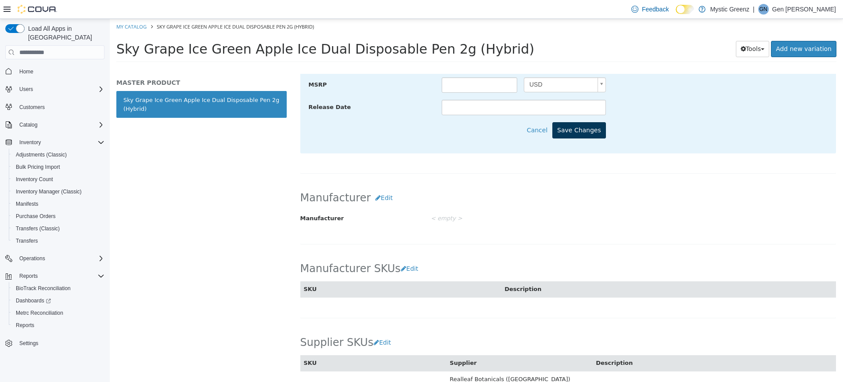
type input "**********"
click at [578, 132] on button "Save Changes" at bounding box center [579, 130] width 54 height 16
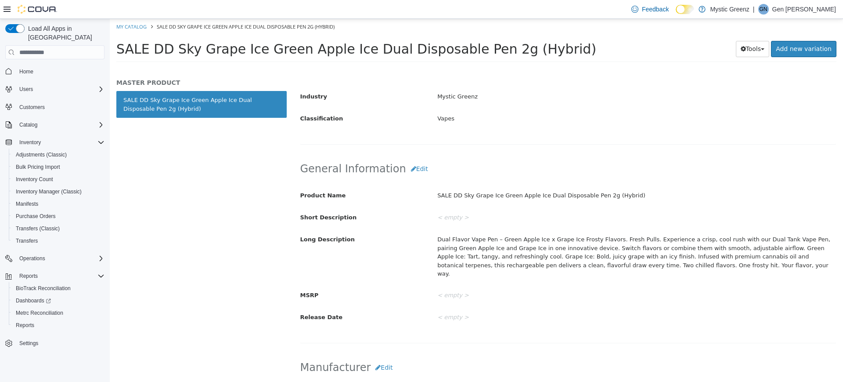
scroll to position [0, 0]
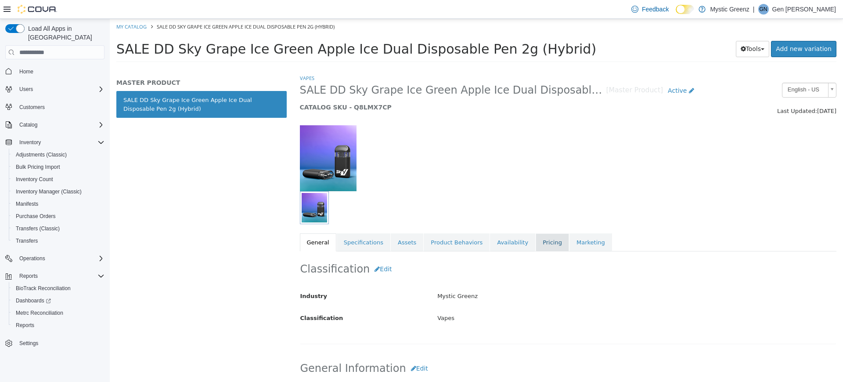
click at [536, 237] on link "Pricing" at bounding box center [552, 242] width 33 height 18
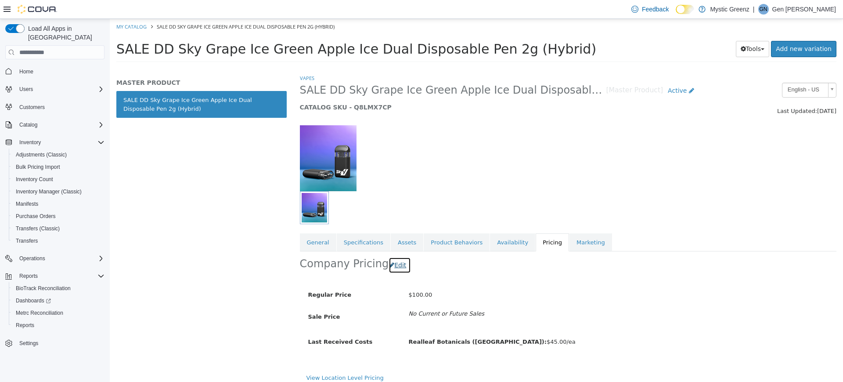
click at [396, 266] on button "Edit" at bounding box center [400, 265] width 22 height 16
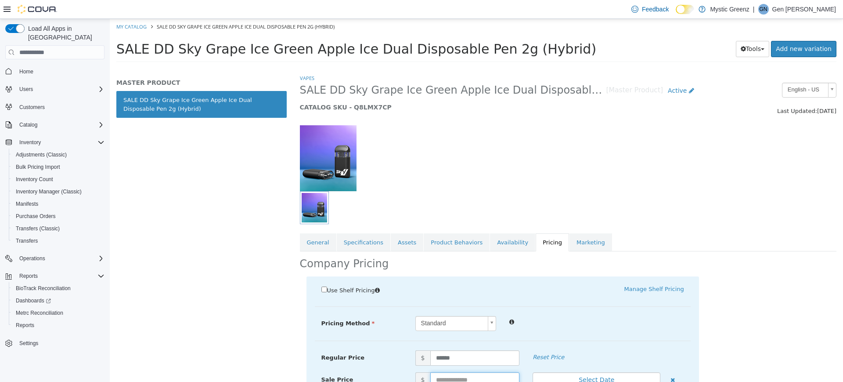
click at [436, 376] on input "text" at bounding box center [475, 379] width 90 height 15
type input "*****"
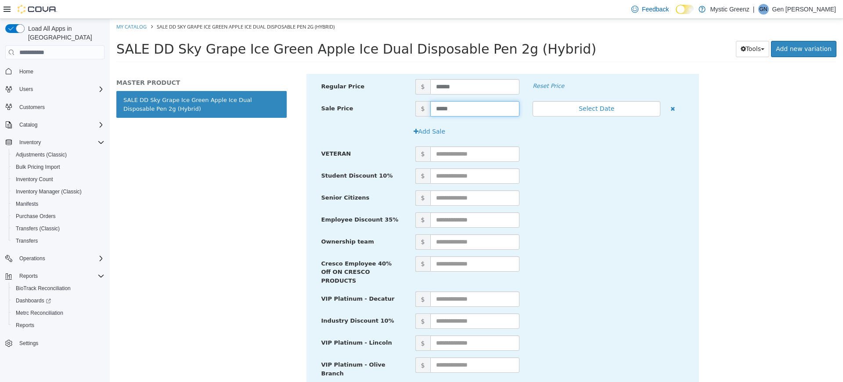
click at [843, 336] on div "Vapes SALE DD Sky Grape Ice Green Apple Ice Dual Disposable Pen 2g (Hybrid) [Ma…" at bounding box center [568, 228] width 550 height 308
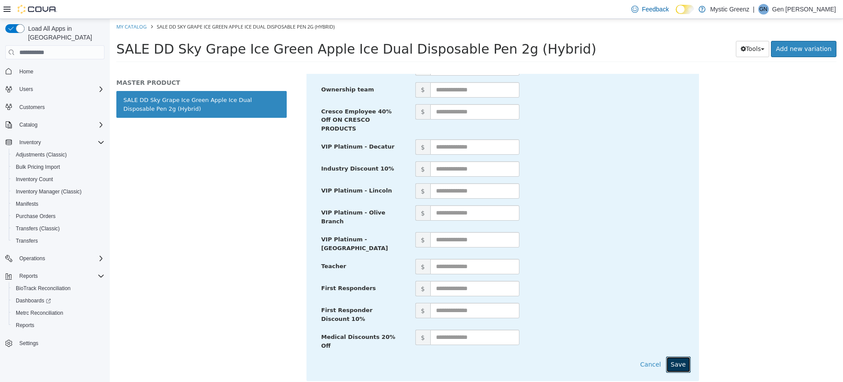
click at [674, 356] on button "Save" at bounding box center [678, 364] width 25 height 16
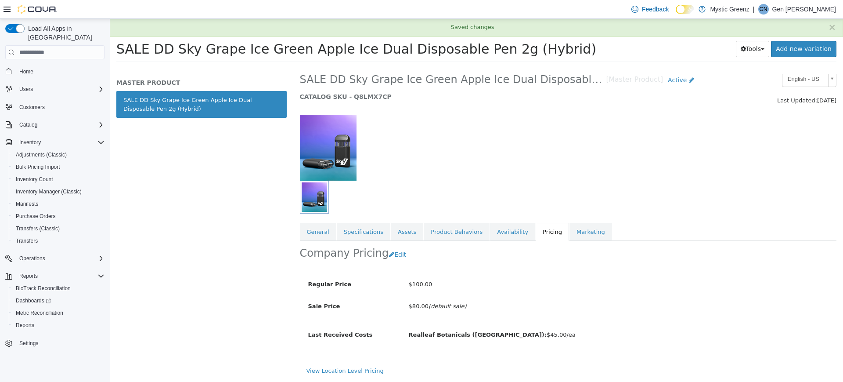
scroll to position [11, 0]
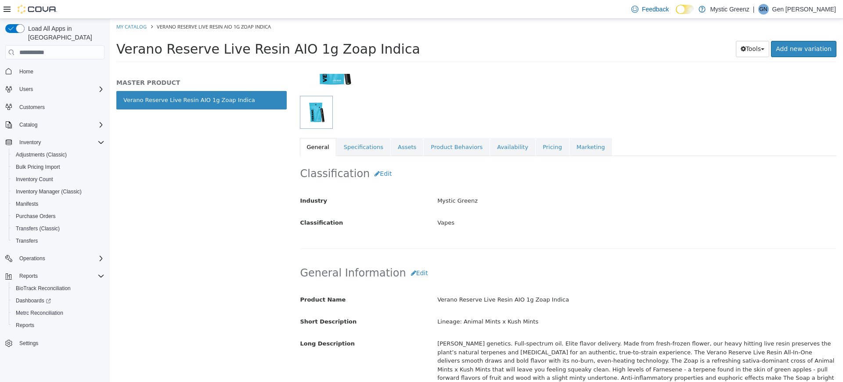
scroll to position [139, 0]
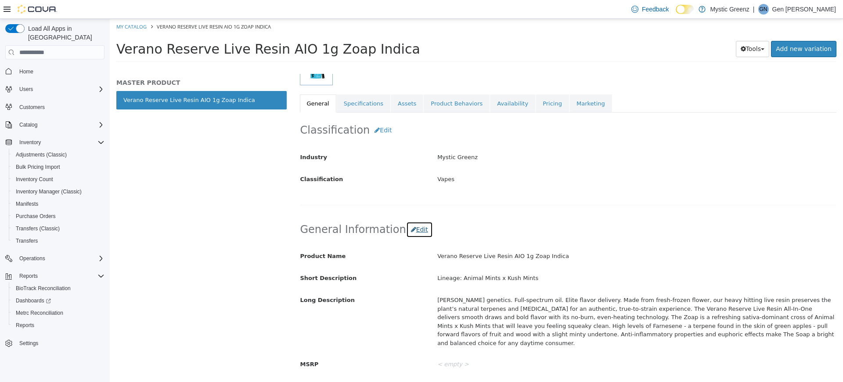
click at [411, 230] on button "Edit" at bounding box center [419, 229] width 27 height 16
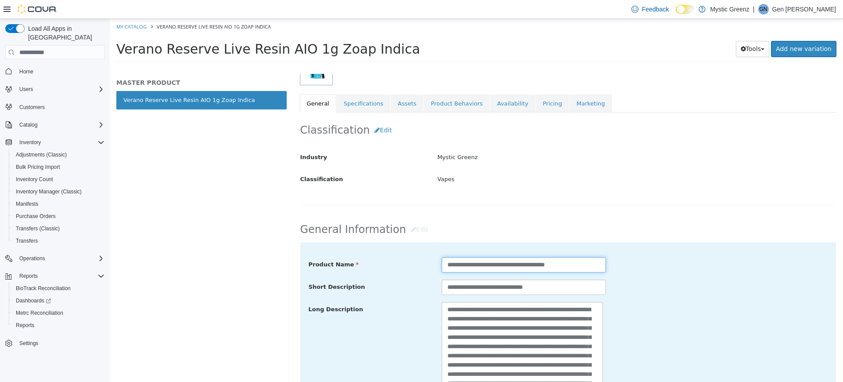
click at [446, 263] on input "**********" at bounding box center [524, 264] width 164 height 15
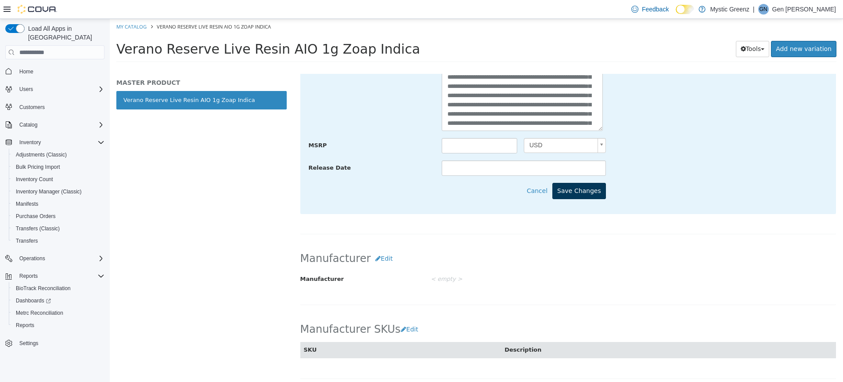
type input "**********"
click at [587, 194] on button "Save Changes" at bounding box center [579, 191] width 54 height 16
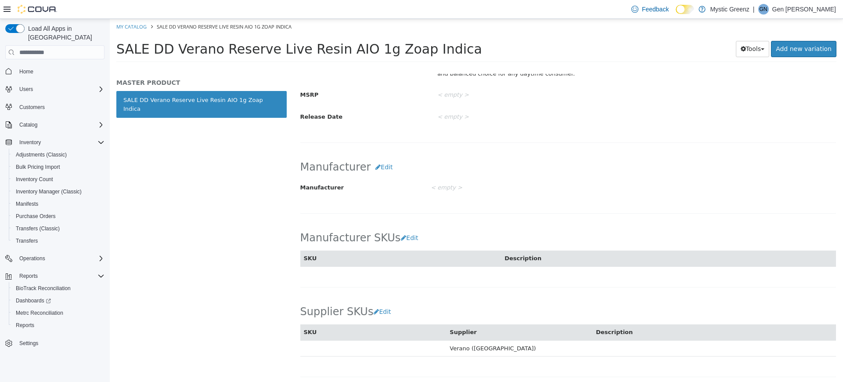
scroll to position [139, 0]
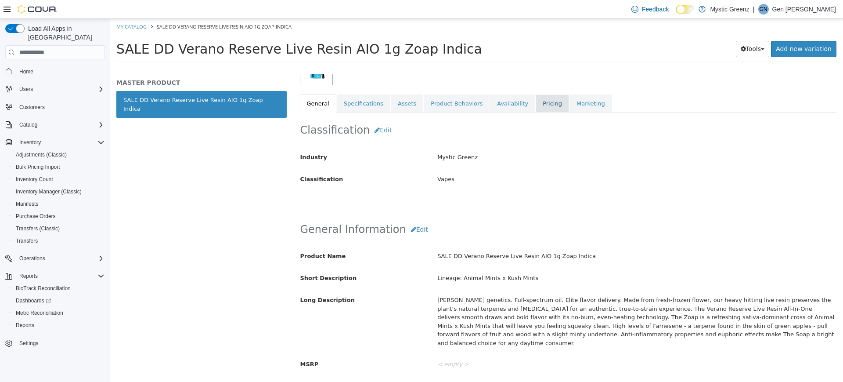
click at [536, 110] on link "Pricing" at bounding box center [552, 103] width 33 height 18
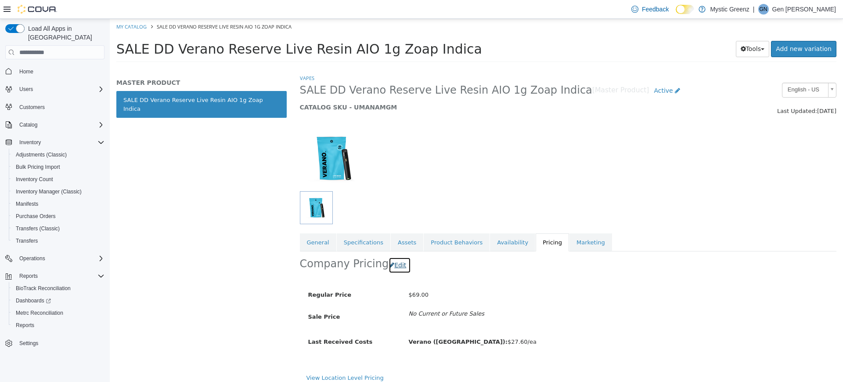
click at [389, 270] on button "Edit" at bounding box center [400, 265] width 22 height 16
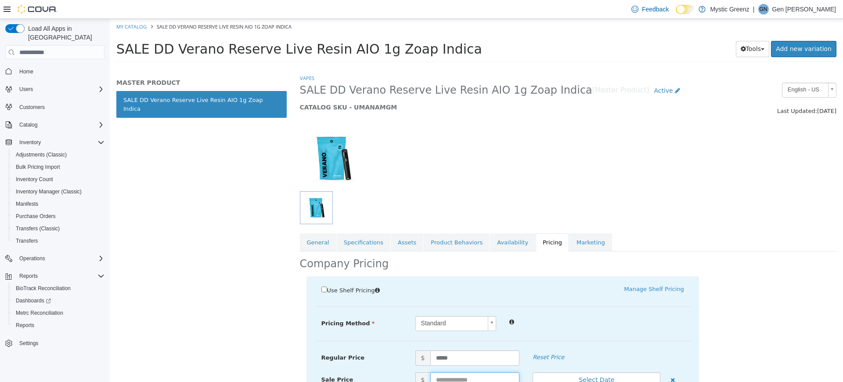
click at [438, 377] on input "text" at bounding box center [475, 379] width 90 height 15
type input "*****"
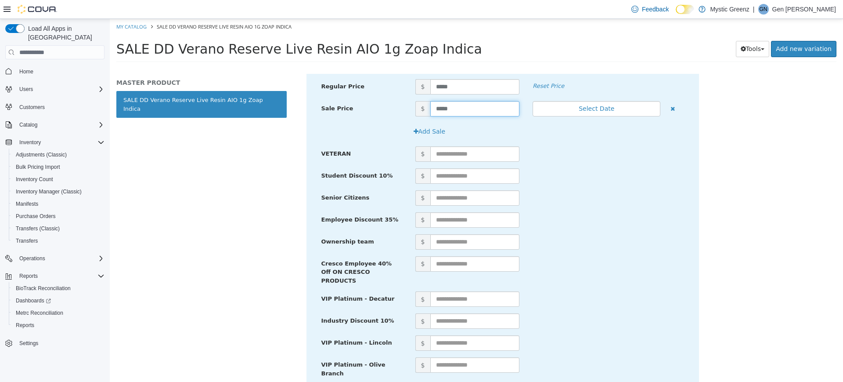
scroll to position [423, 0]
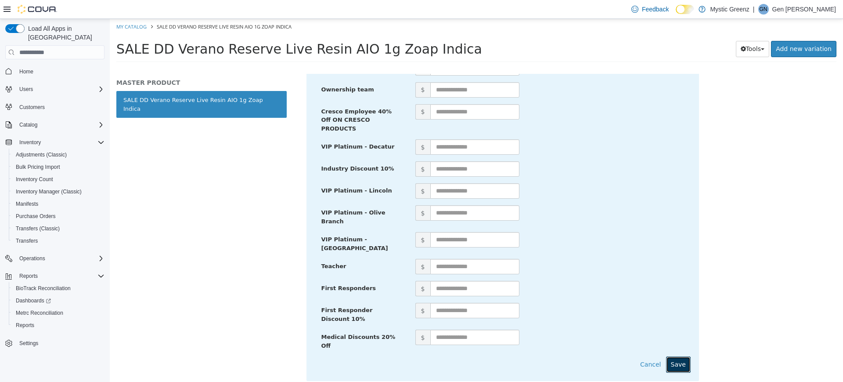
click at [678, 356] on button "Save" at bounding box center [678, 364] width 25 height 16
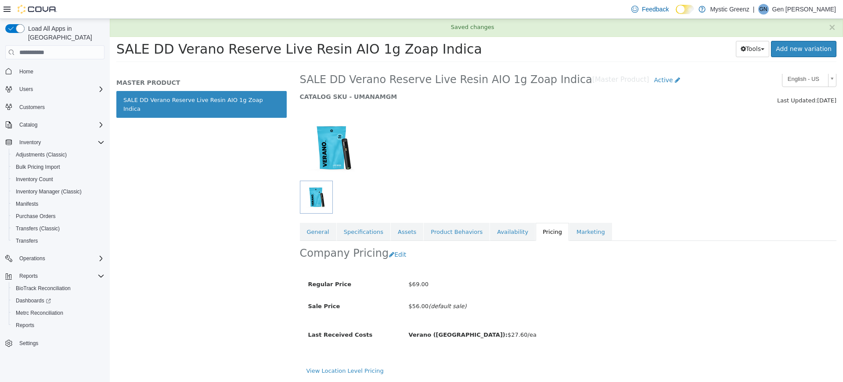
scroll to position [11, 0]
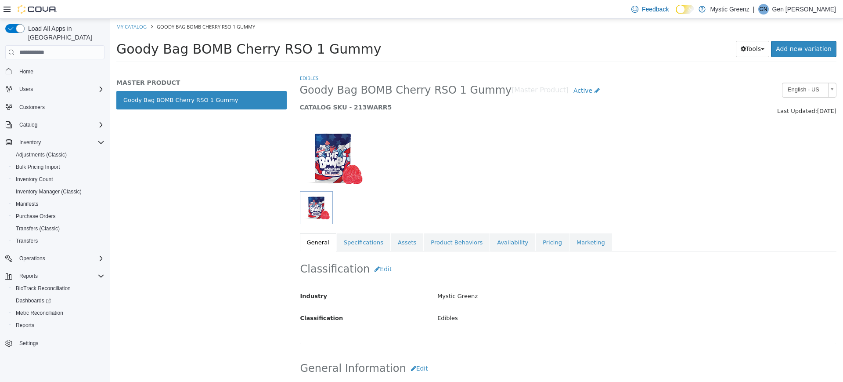
scroll to position [269, 0]
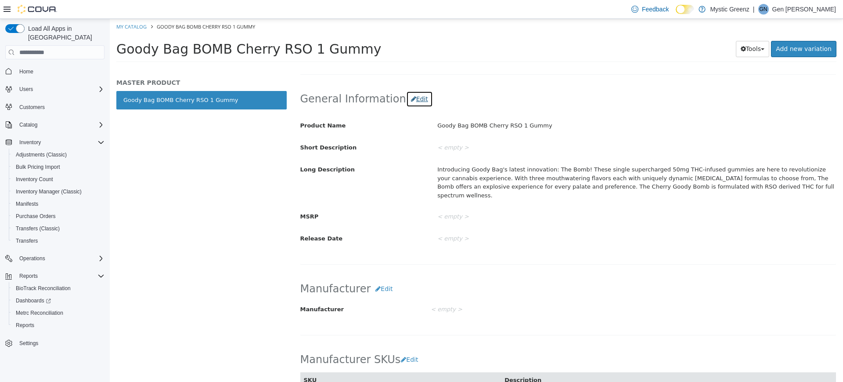
click at [411, 105] on button "Edit" at bounding box center [419, 99] width 27 height 16
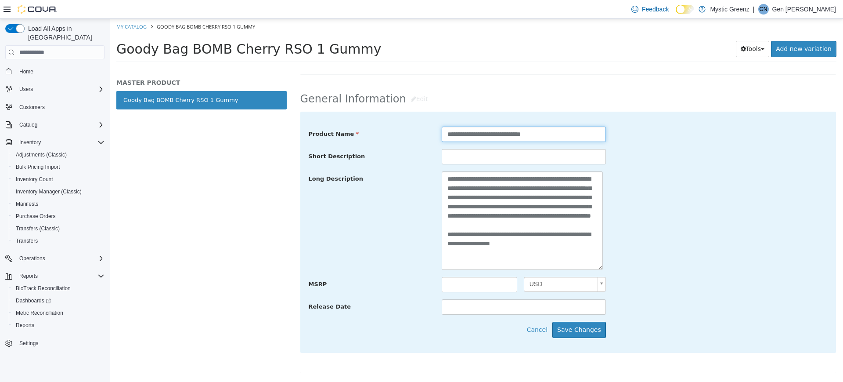
click at [445, 133] on input "**********" at bounding box center [524, 133] width 164 height 15
type input "**********"
click at [569, 323] on button "Save Changes" at bounding box center [579, 329] width 54 height 16
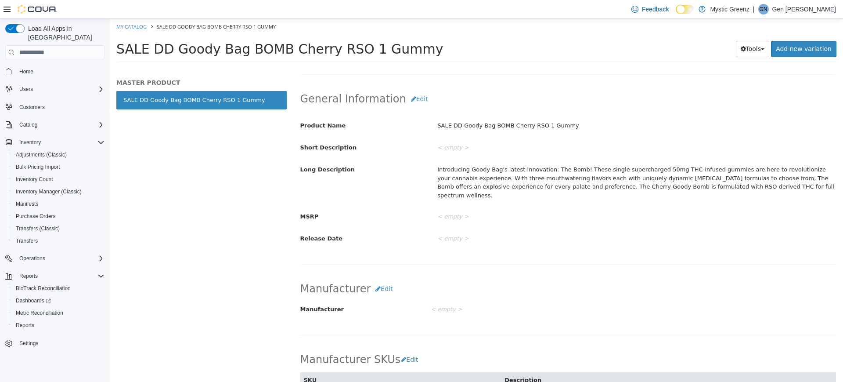
scroll to position [0, 0]
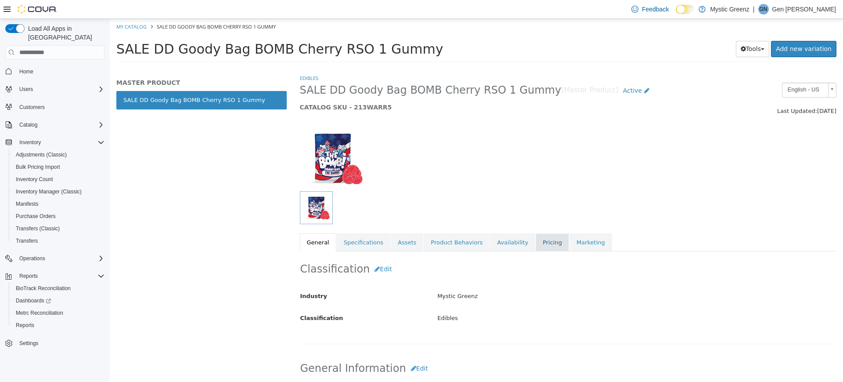
click at [536, 242] on link "Pricing" at bounding box center [552, 242] width 33 height 18
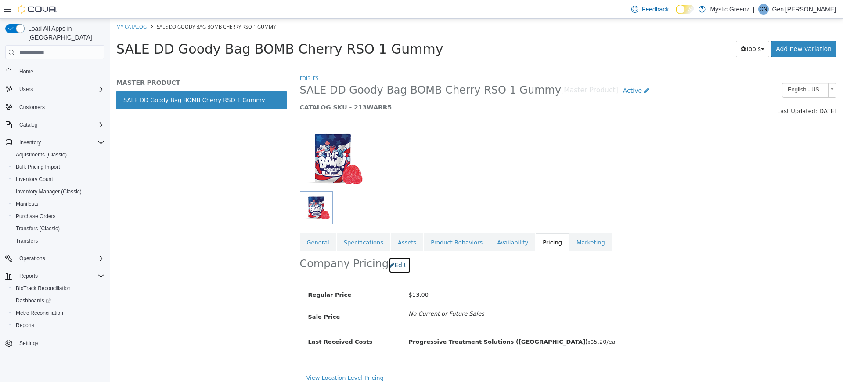
click at [390, 270] on button "Edit" at bounding box center [400, 265] width 22 height 16
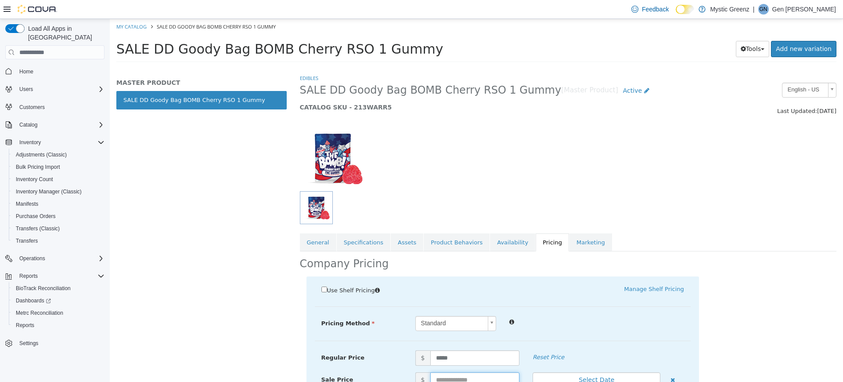
click at [443, 378] on input "text" at bounding box center [475, 379] width 90 height 15
type input "*****"
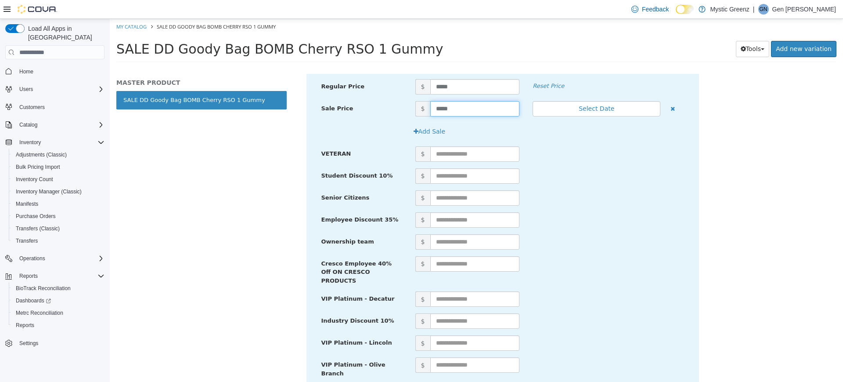
scroll to position [423, 0]
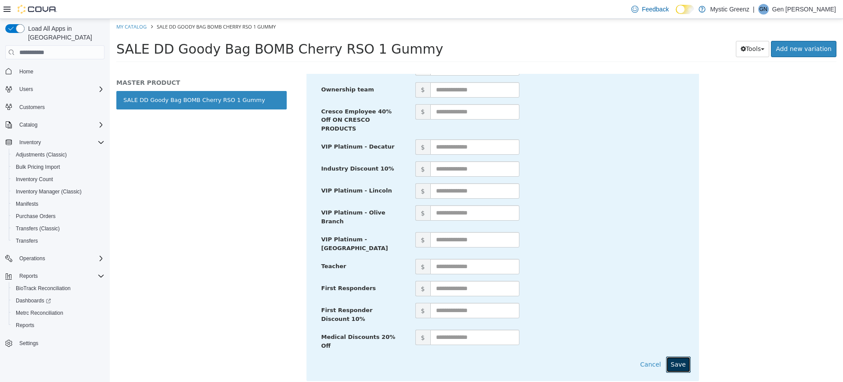
click at [671, 356] on button "Save" at bounding box center [678, 364] width 25 height 16
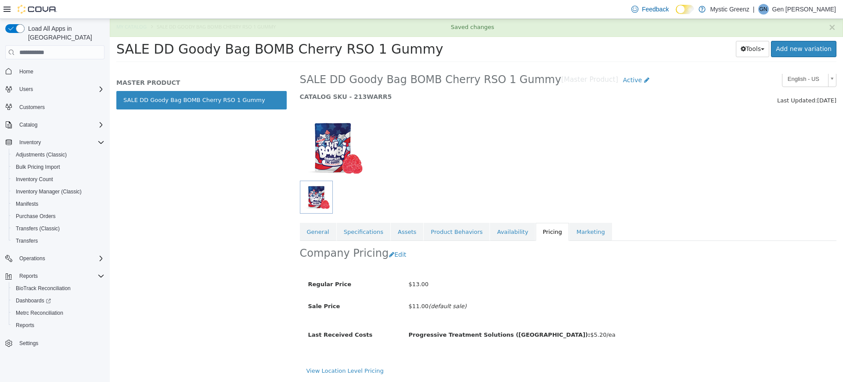
scroll to position [0, 0]
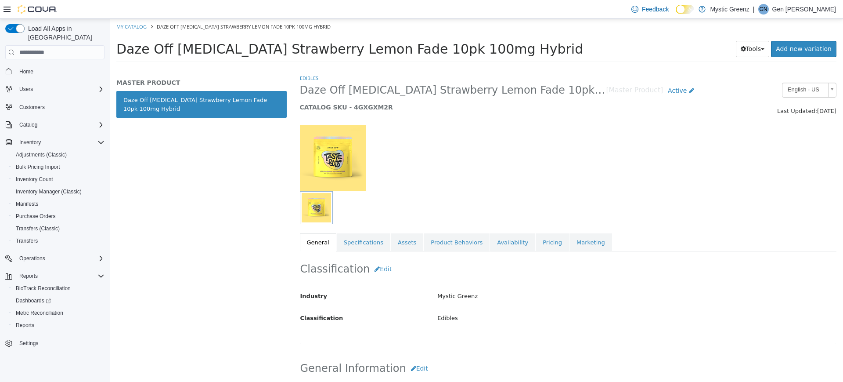
scroll to position [269, 0]
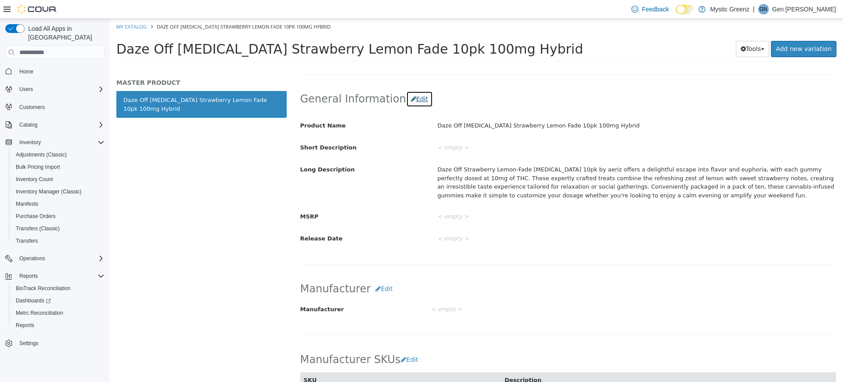
click at [415, 97] on button "Edit" at bounding box center [419, 99] width 27 height 16
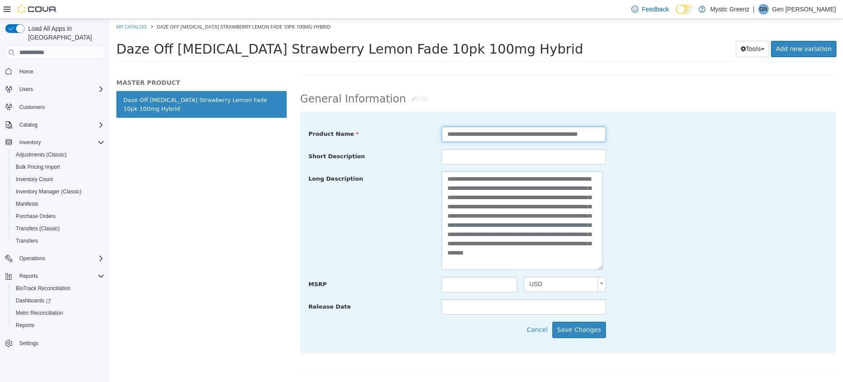
click at [443, 136] on input "**********" at bounding box center [524, 133] width 164 height 15
type input "**********"
click at [570, 329] on button "Save Changes" at bounding box center [579, 329] width 54 height 16
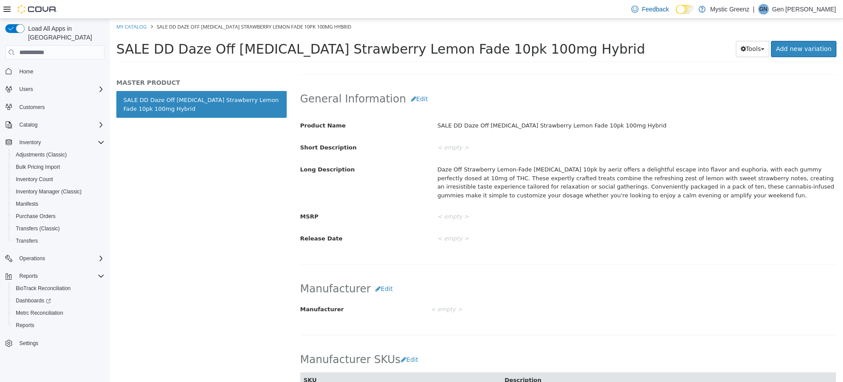
scroll to position [0, 0]
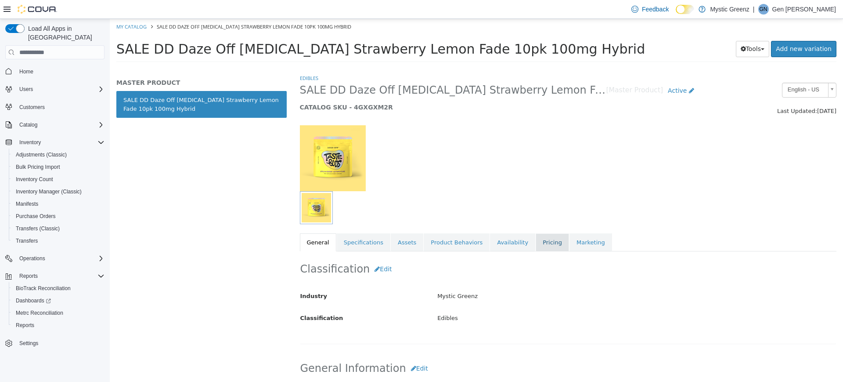
click at [536, 245] on link "Pricing" at bounding box center [552, 242] width 33 height 18
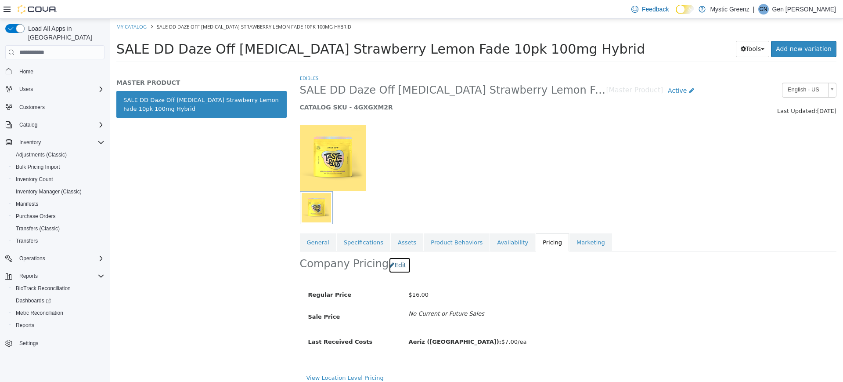
click at [389, 268] on icon "button" at bounding box center [391, 265] width 5 height 6
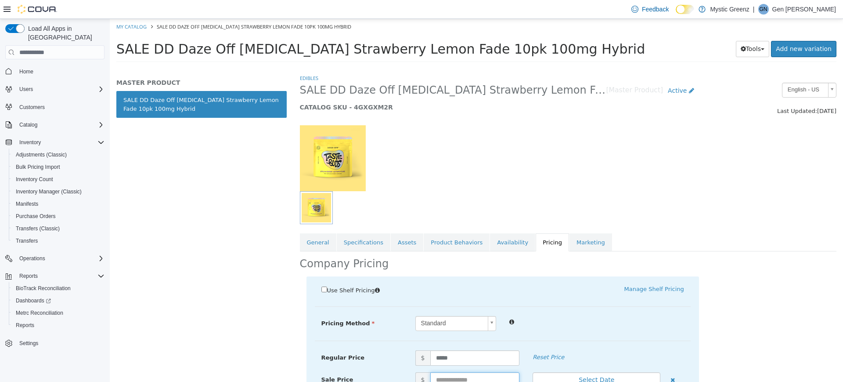
click at [435, 374] on input "text" at bounding box center [475, 379] width 90 height 15
type input "*****"
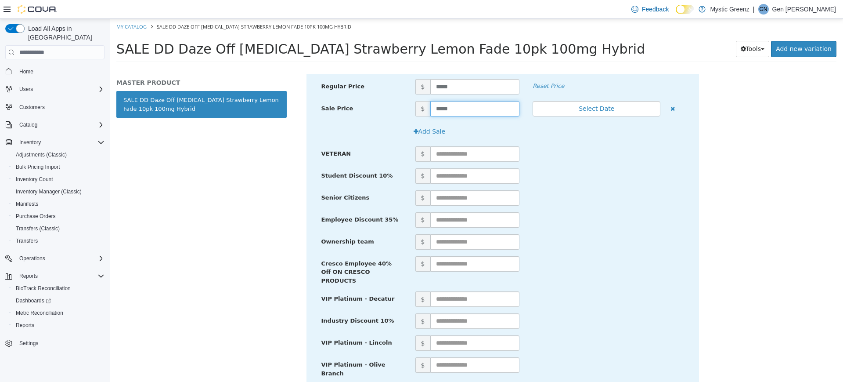
scroll to position [423, 0]
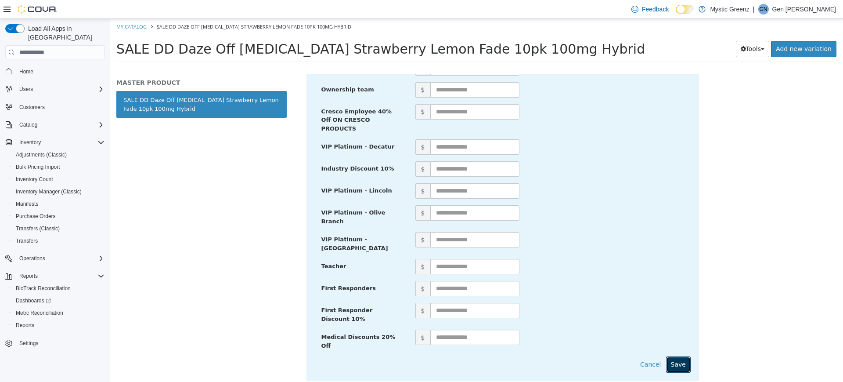
click at [678, 356] on button "Save" at bounding box center [678, 364] width 25 height 16
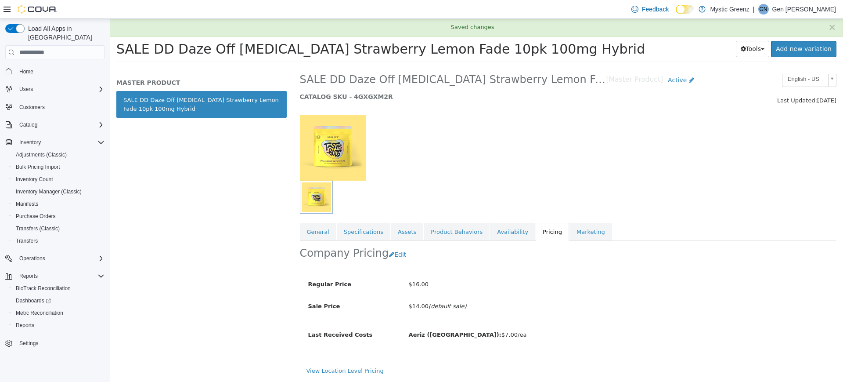
scroll to position [11, 0]
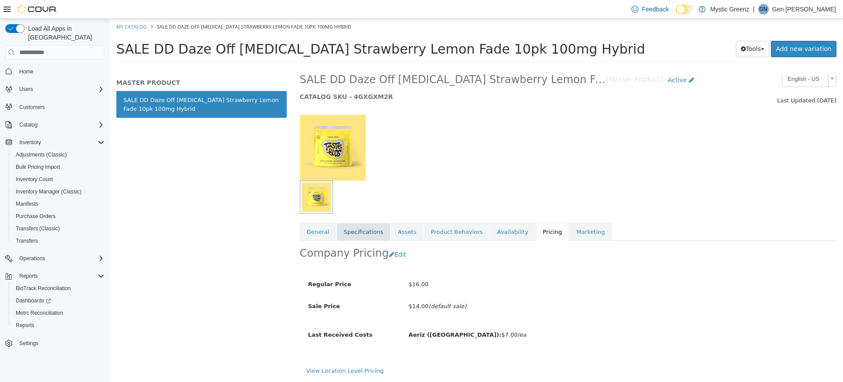
click at [368, 229] on link "Specifications" at bounding box center [364, 232] width 54 height 18
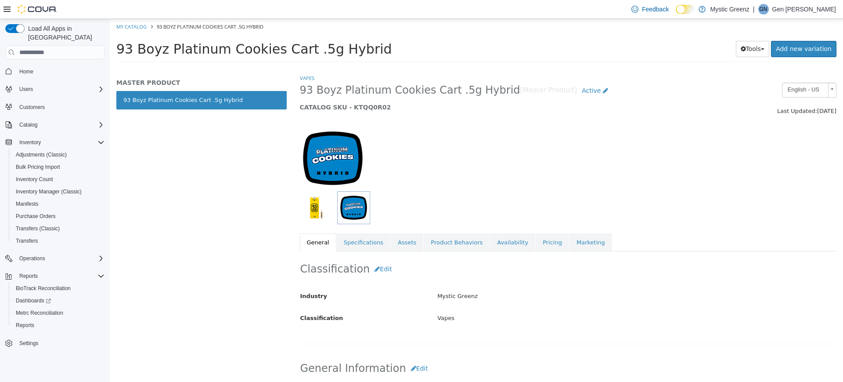
scroll to position [269, 0]
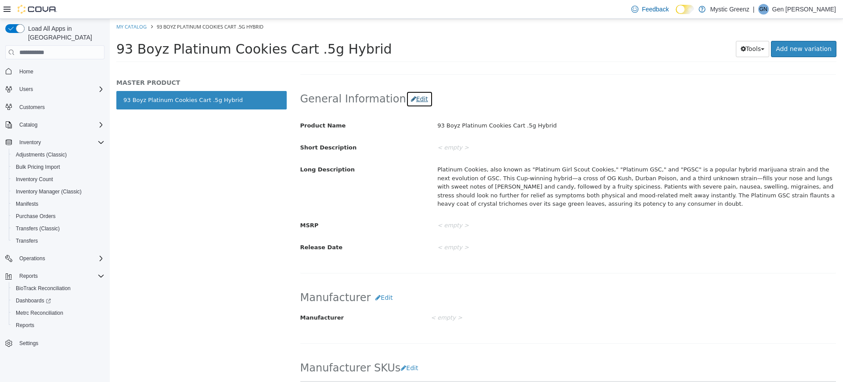
click at [406, 98] on button "Edit" at bounding box center [419, 99] width 27 height 16
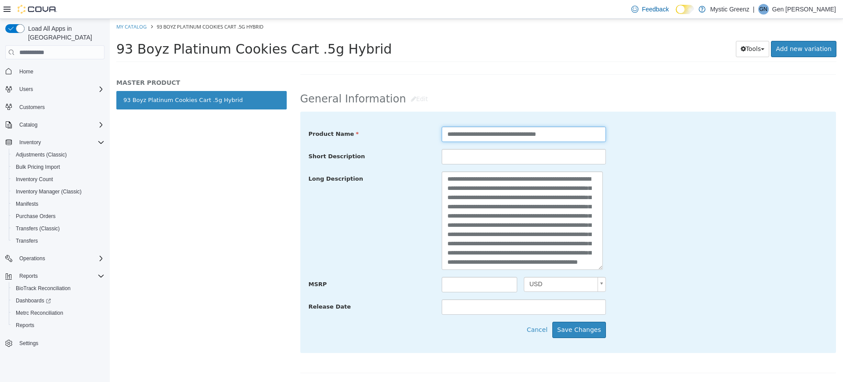
click at [444, 139] on input "**********" at bounding box center [524, 133] width 164 height 15
type input "**********"
click at [580, 325] on button "Save Changes" at bounding box center [579, 329] width 54 height 16
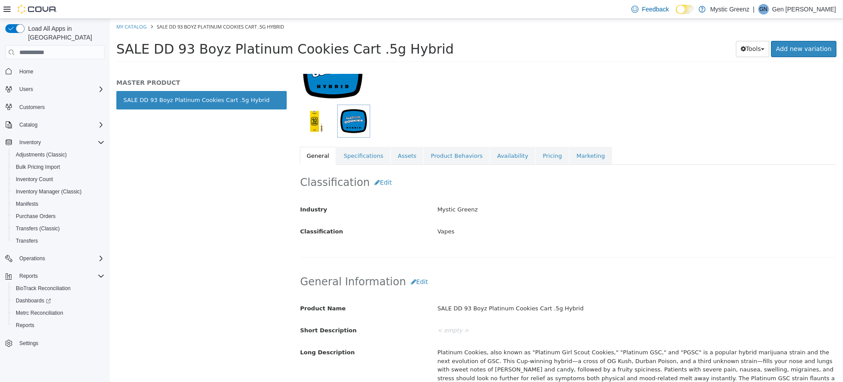
scroll to position [72, 0]
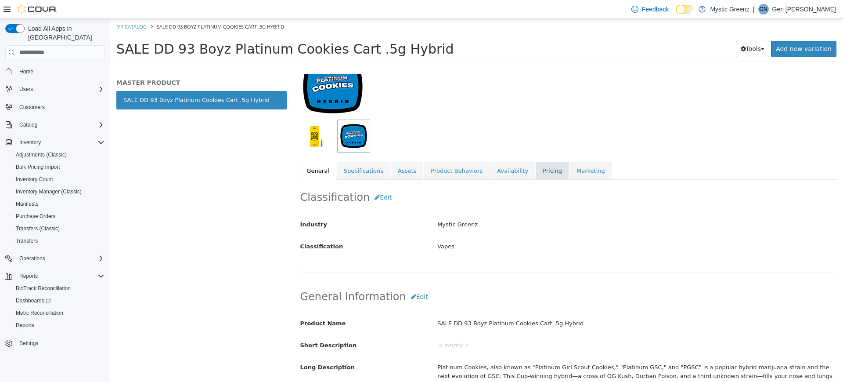
click at [536, 173] on link "Pricing" at bounding box center [552, 171] width 33 height 18
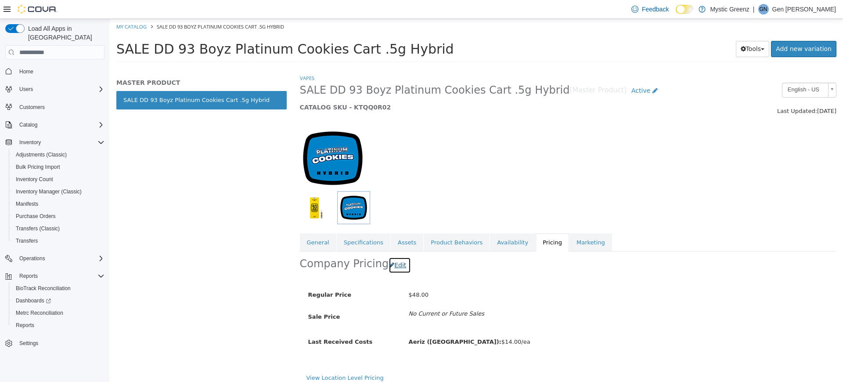
click at [398, 262] on button "Edit" at bounding box center [400, 265] width 22 height 16
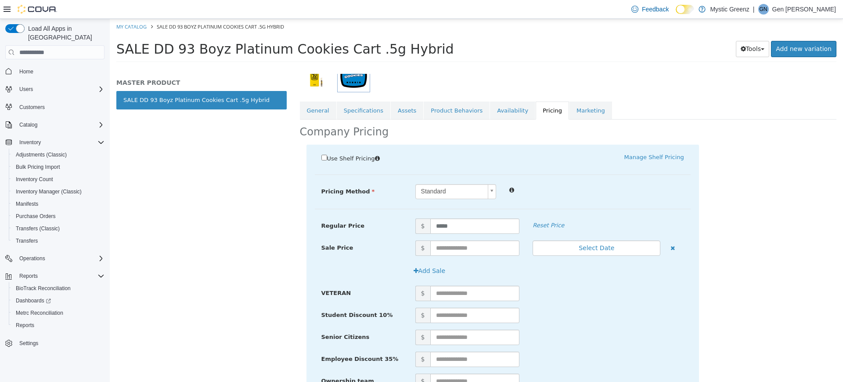
scroll to position [154, 0]
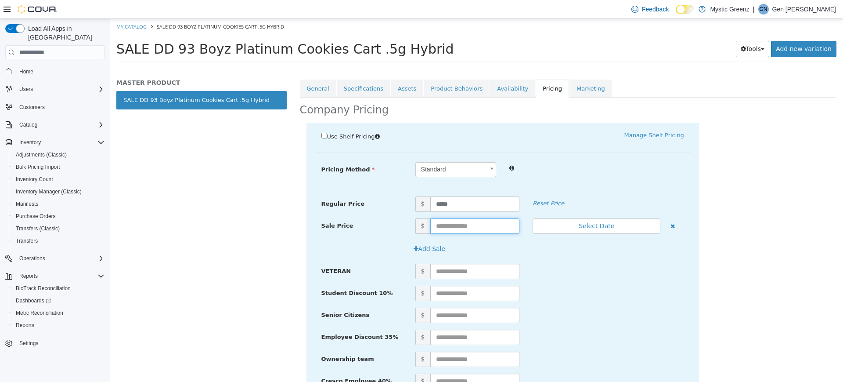
click at [457, 229] on input "text" at bounding box center [475, 225] width 90 height 15
type input "*****"
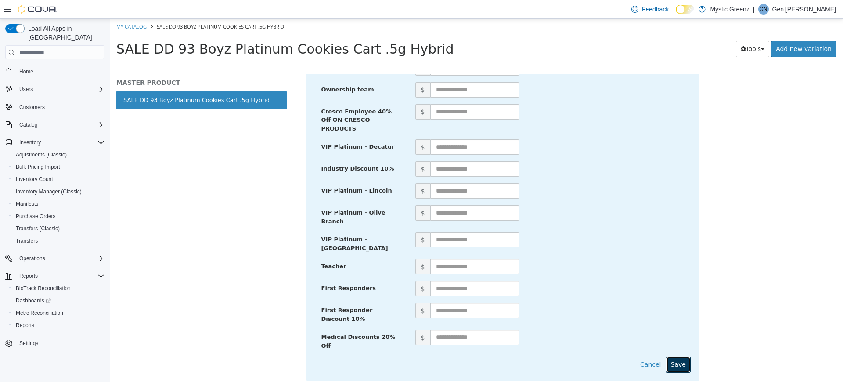
click at [676, 356] on button "Save" at bounding box center [678, 364] width 25 height 16
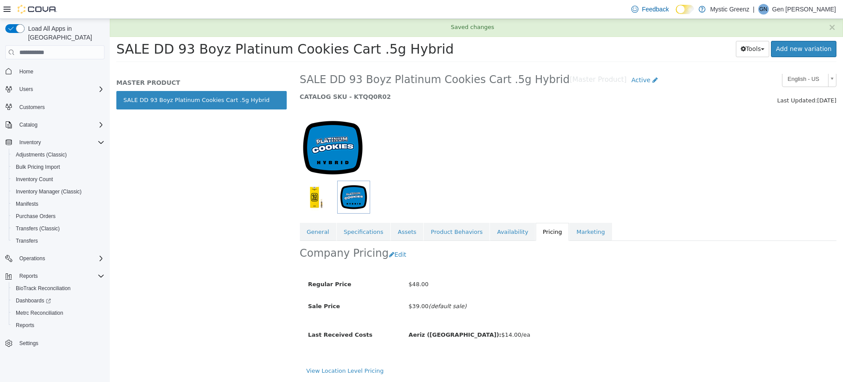
scroll to position [11, 0]
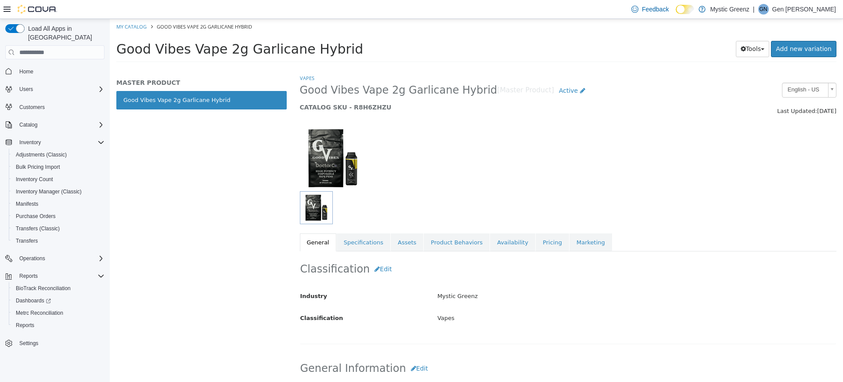
click at [619, 278] on div "Classification Edit Industry Mystic Greenz Classification Vapes Cancel Save Cha…" at bounding box center [568, 297] width 537 height 93
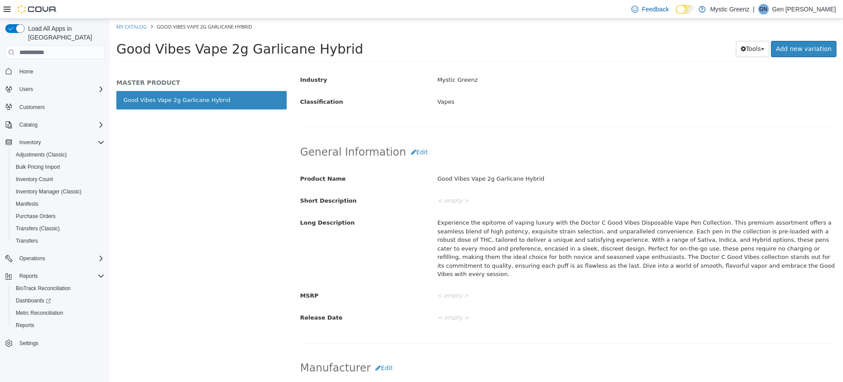
scroll to position [220, 0]
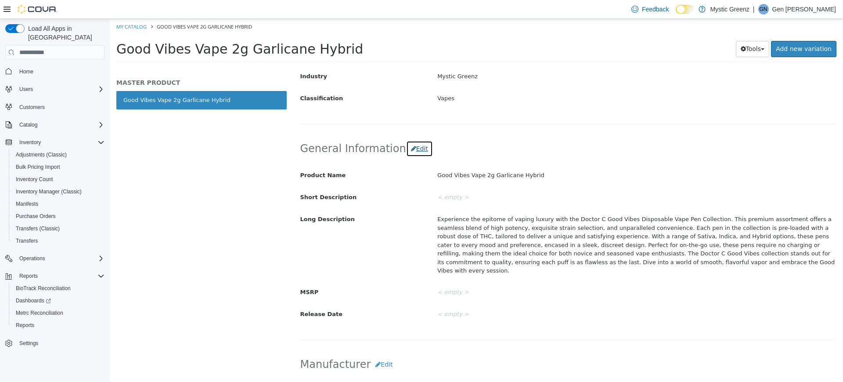
click at [409, 145] on button "Edit" at bounding box center [419, 148] width 27 height 16
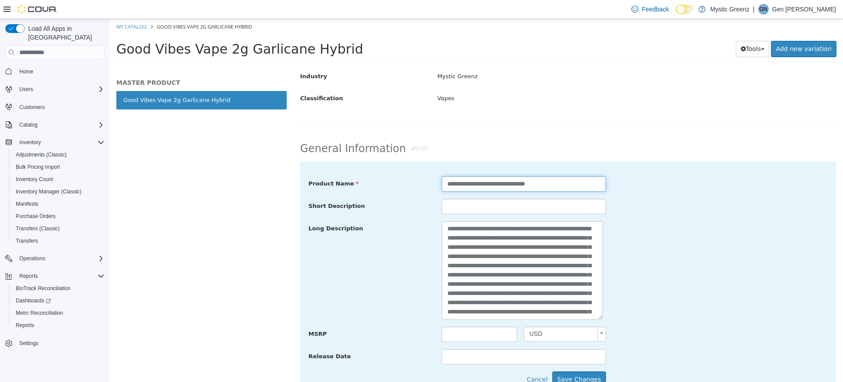
click at [442, 189] on input "**********" at bounding box center [524, 183] width 164 height 15
type input "**********"
click at [565, 376] on button "Save Changes" at bounding box center [579, 379] width 54 height 16
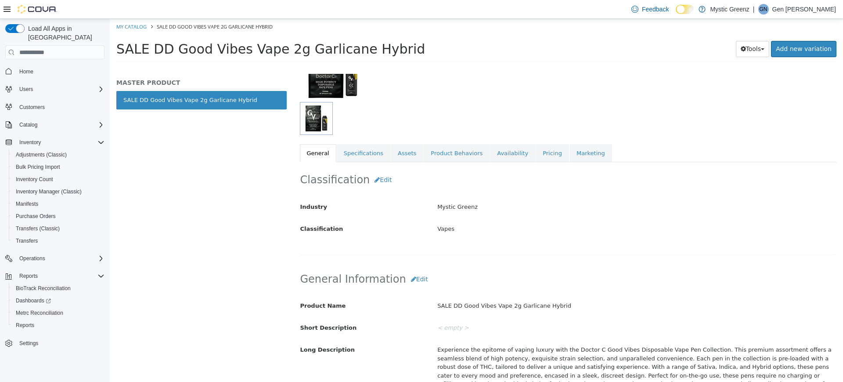
scroll to position [88, 0]
click at [536, 148] on link "Pricing" at bounding box center [552, 154] width 33 height 18
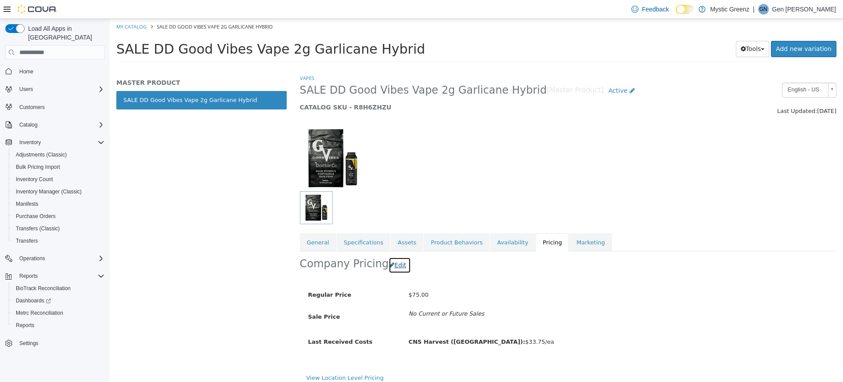
click at [389, 270] on button "Edit" at bounding box center [400, 265] width 22 height 16
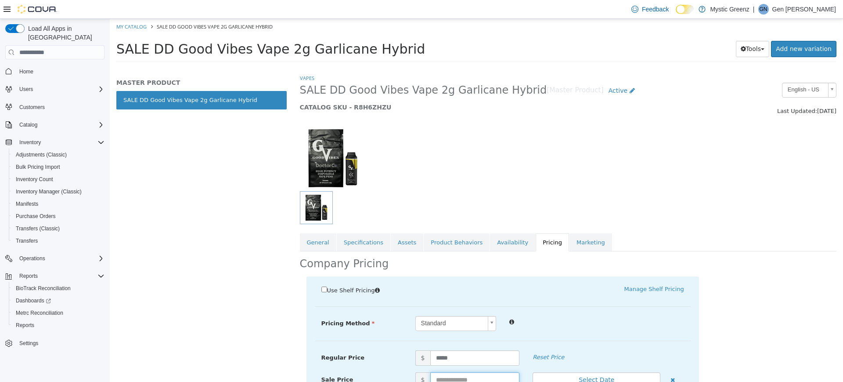
click at [449, 376] on input "text" at bounding box center [475, 379] width 90 height 15
type input "*****"
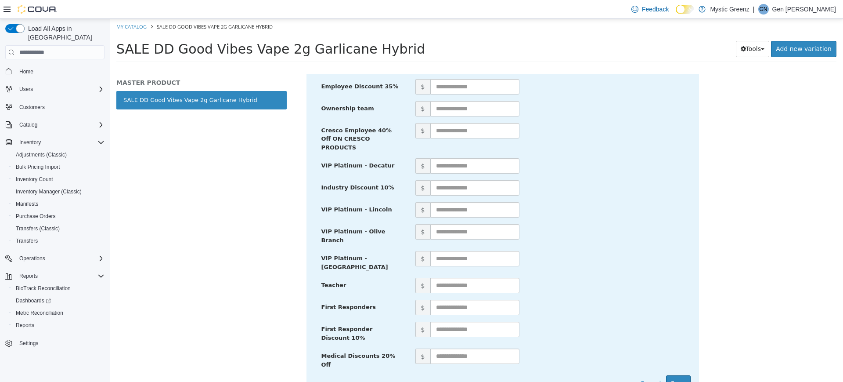
scroll to position [423, 0]
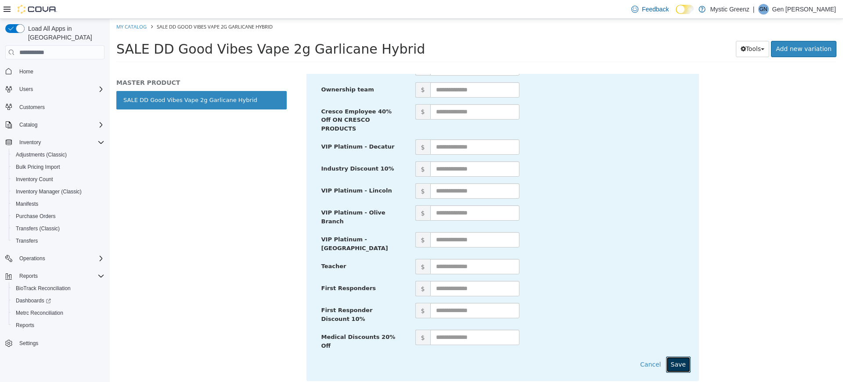
click at [677, 356] on button "Save" at bounding box center [678, 364] width 25 height 16
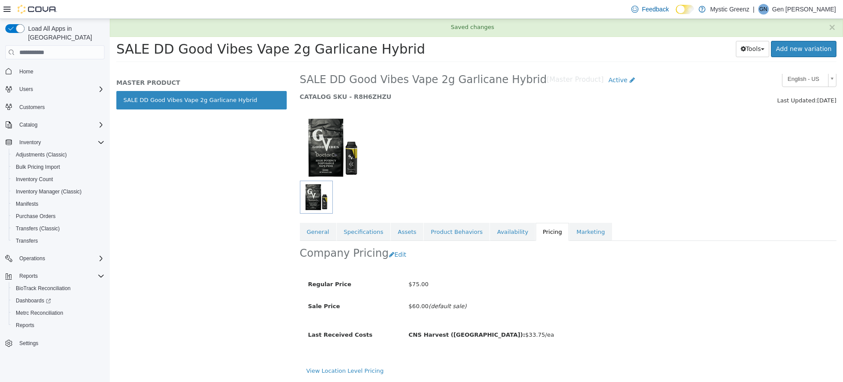
scroll to position [11, 0]
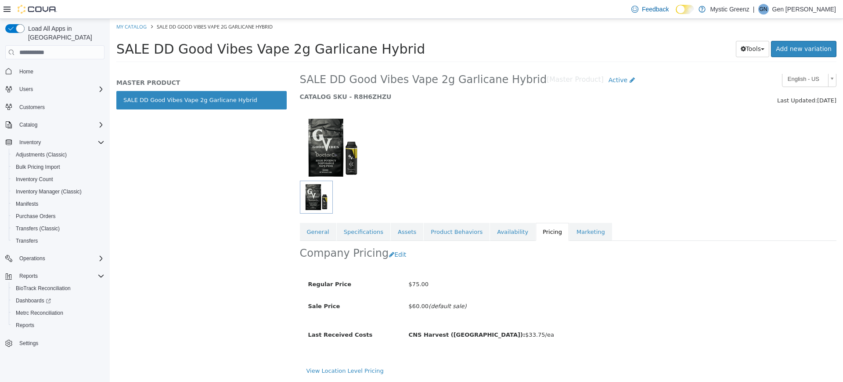
click at [677, 341] on div "CNS Harvest ([GEOGRAPHIC_DATA]): $33.75/ea" at bounding box center [553, 334] width 302 height 15
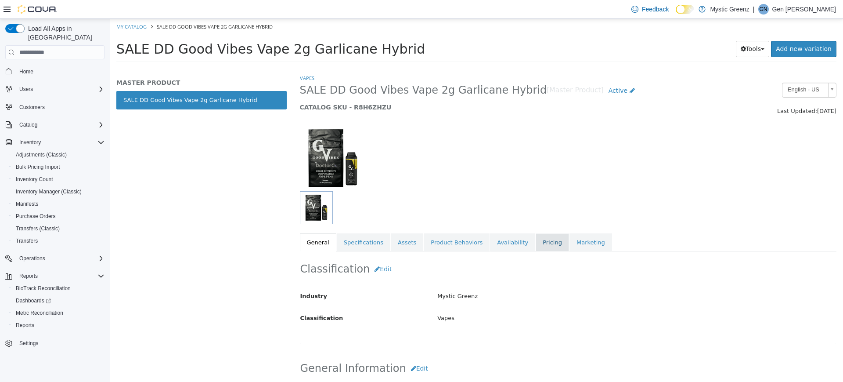
click at [536, 240] on link "Pricing" at bounding box center [552, 242] width 33 height 18
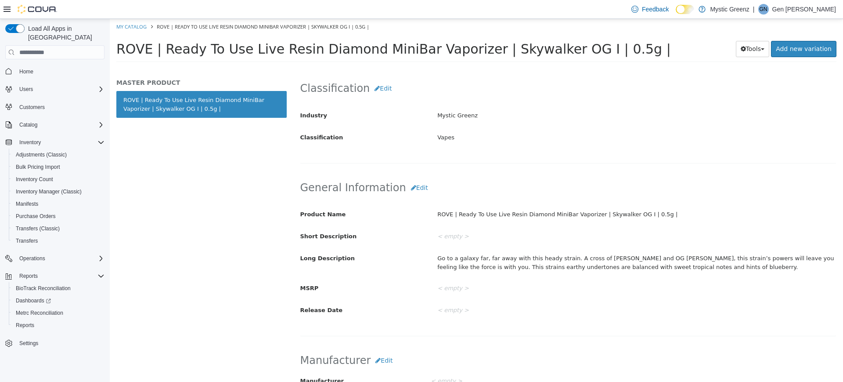
scroll to position [182, 0]
click at [412, 182] on button "Edit" at bounding box center [419, 186] width 27 height 16
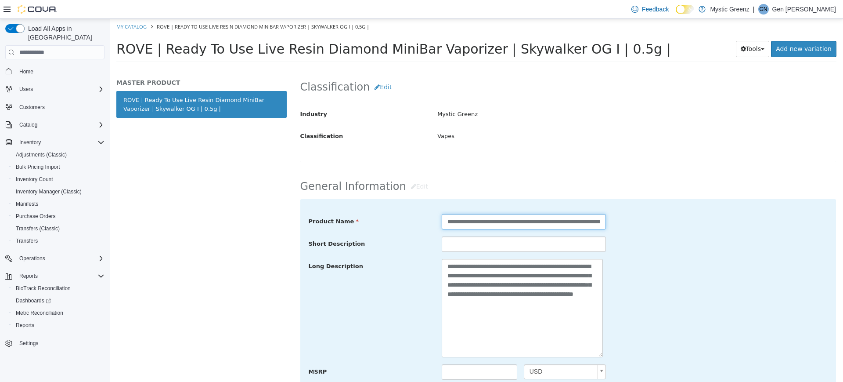
click at [444, 222] on input "**********" at bounding box center [524, 221] width 164 height 15
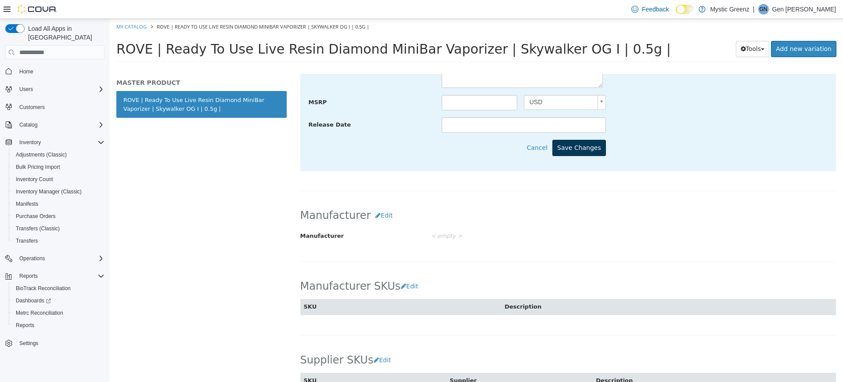
type input "**********"
click at [597, 145] on button "Save Changes" at bounding box center [579, 148] width 54 height 16
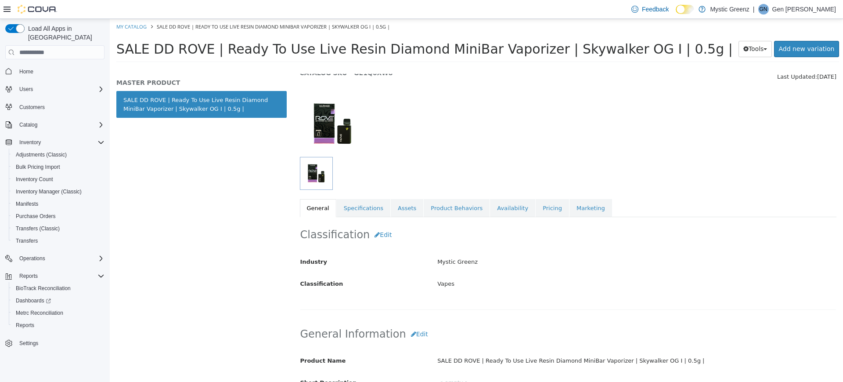
scroll to position [27, 0]
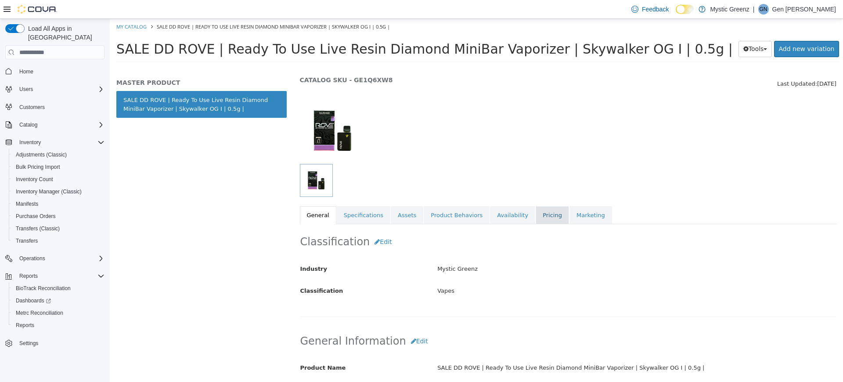
click at [540, 206] on link "Pricing" at bounding box center [552, 215] width 33 height 18
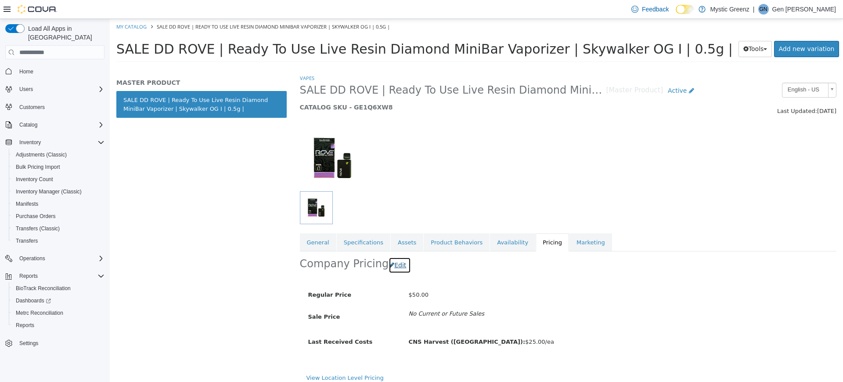
click at [389, 260] on button "Edit" at bounding box center [400, 265] width 22 height 16
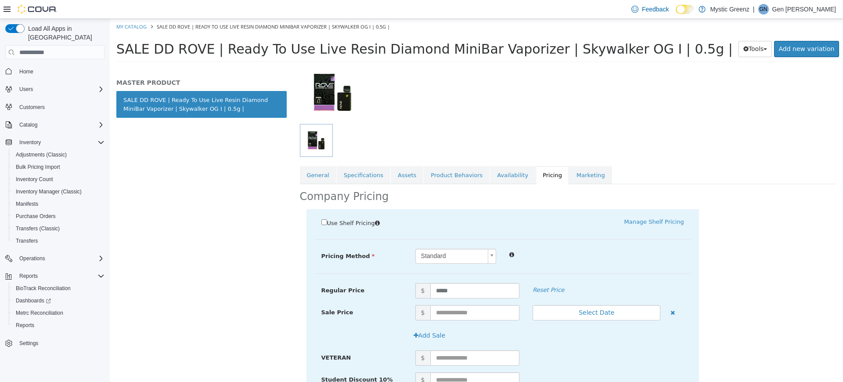
scroll to position [88, 0]
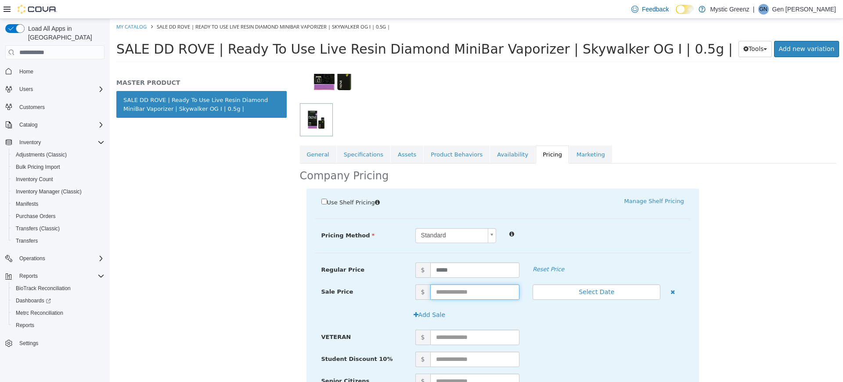
click at [464, 293] on input "text" at bounding box center [475, 291] width 90 height 15
type input "*****"
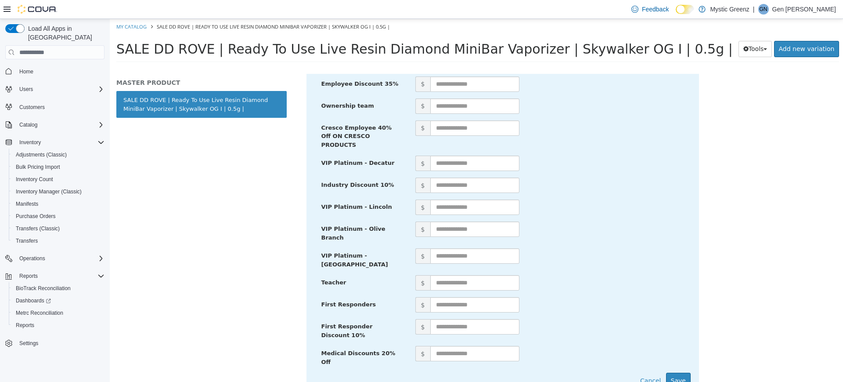
scroll to position [423, 0]
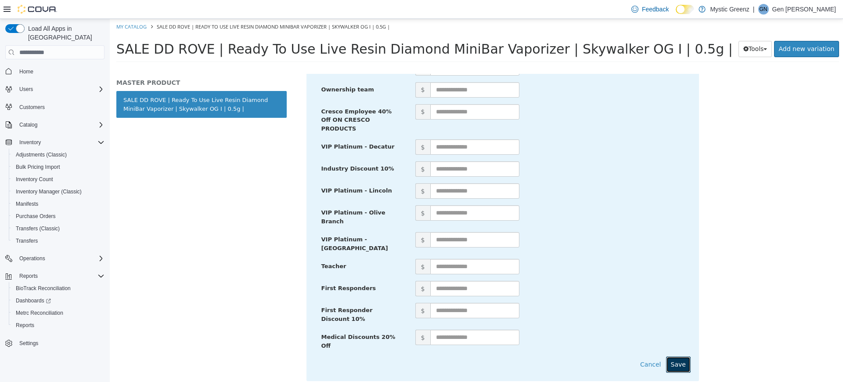
click at [669, 356] on button "Save" at bounding box center [678, 364] width 25 height 16
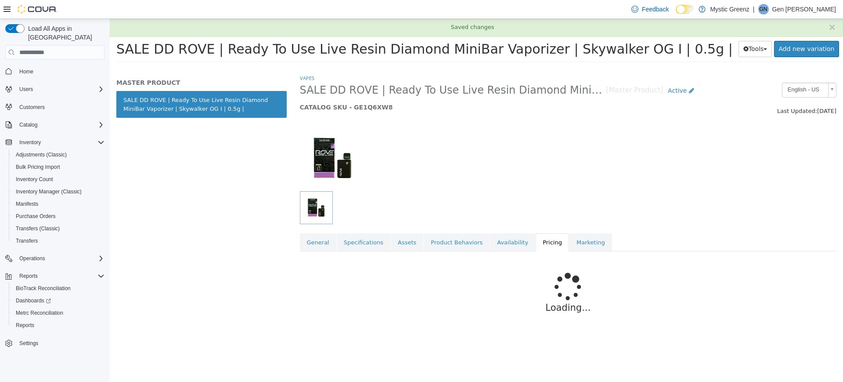
scroll to position [0, 0]
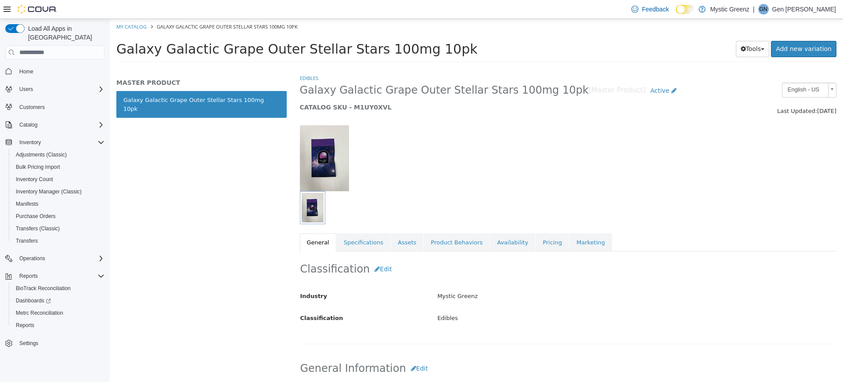
scroll to position [269, 0]
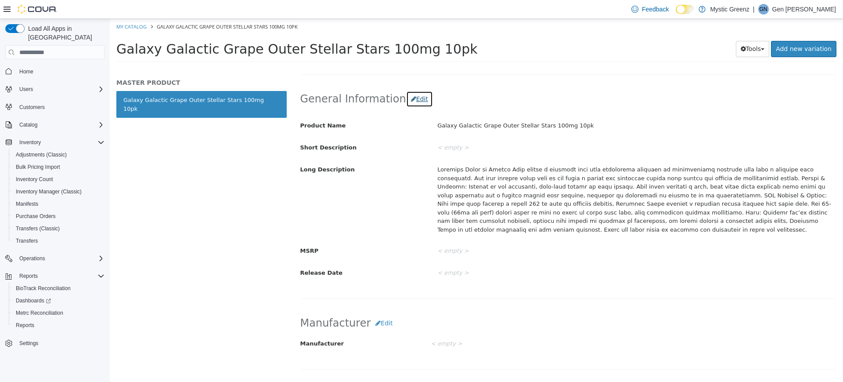
click at [410, 101] on button "Edit" at bounding box center [419, 99] width 27 height 16
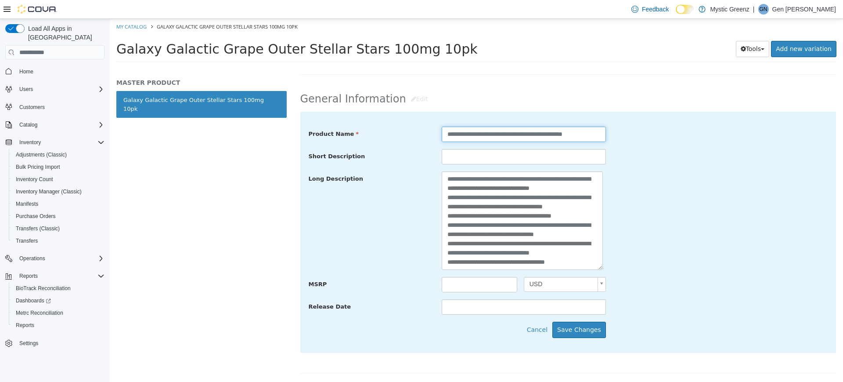
click at [447, 133] on input "**********" at bounding box center [524, 133] width 164 height 15
type input "**********"
click at [560, 335] on button "Save Changes" at bounding box center [579, 329] width 54 height 16
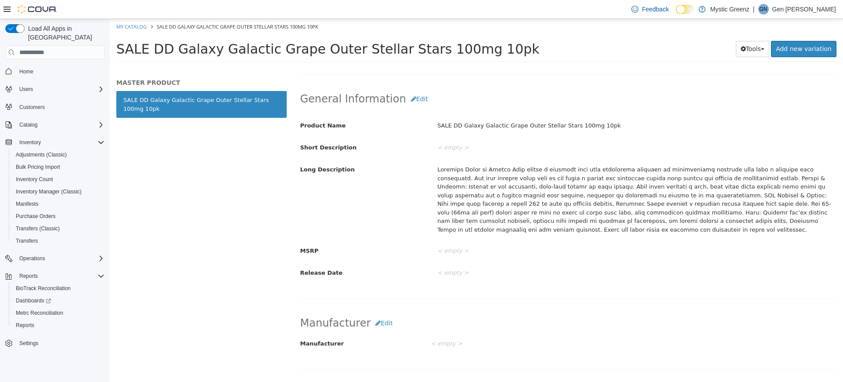
scroll to position [0, 0]
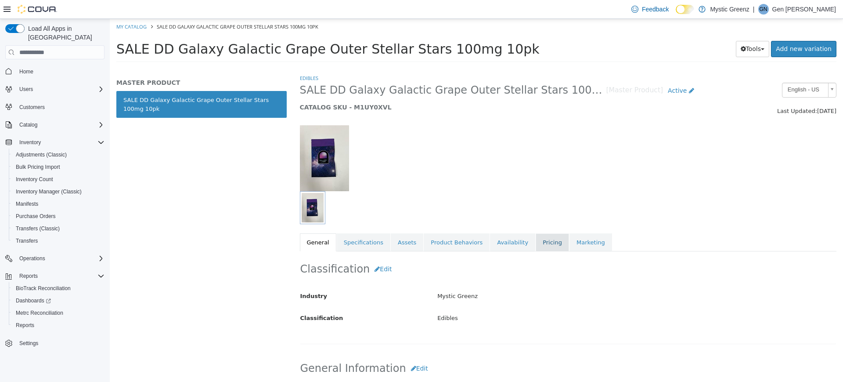
click at [536, 239] on link "Pricing" at bounding box center [552, 242] width 33 height 18
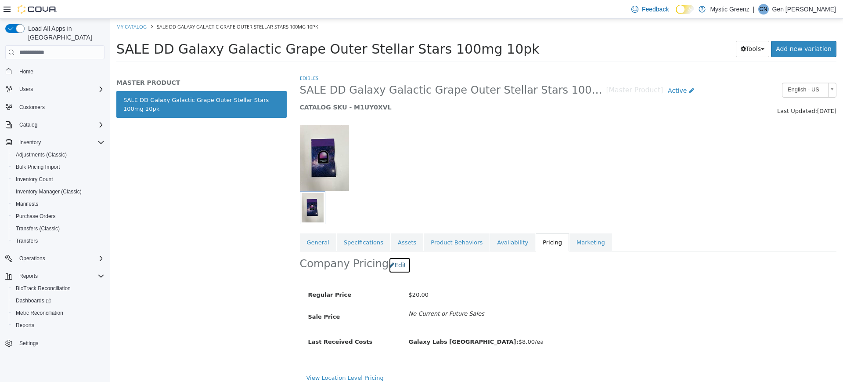
click at [401, 269] on button "Edit" at bounding box center [400, 265] width 22 height 16
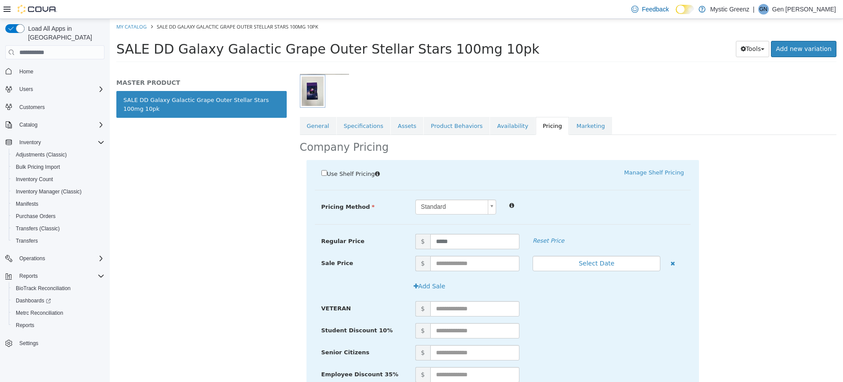
scroll to position [117, 0]
click at [451, 265] on input "text" at bounding box center [475, 262] width 90 height 15
type input "*****"
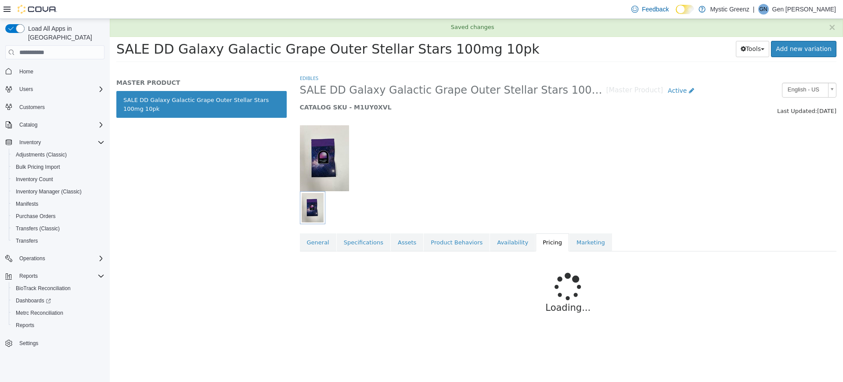
scroll to position [0, 0]
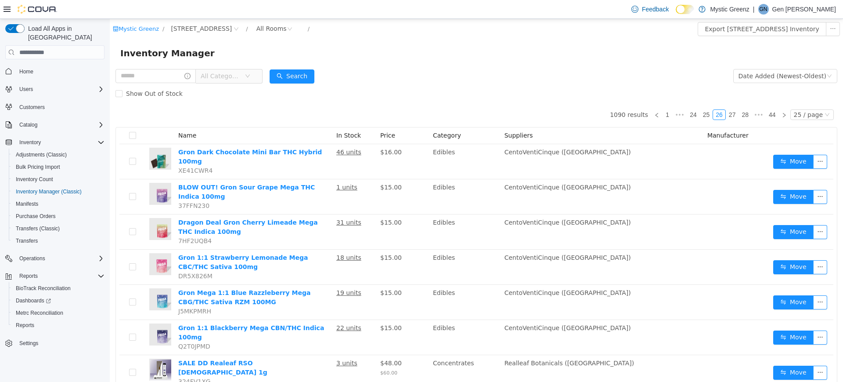
scroll to position [597, 0]
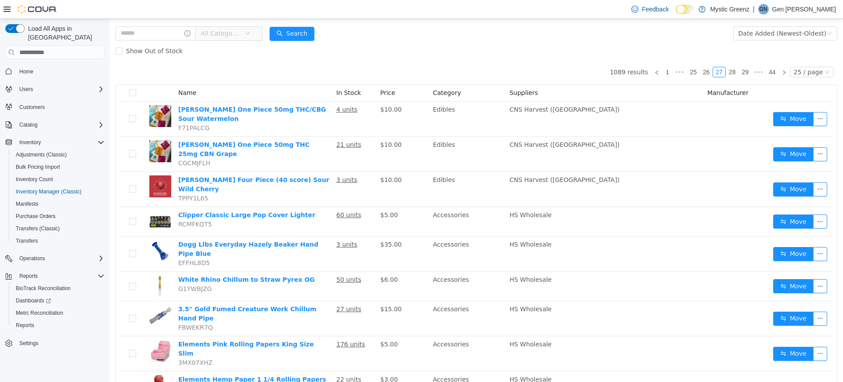
scroll to position [42, 0]
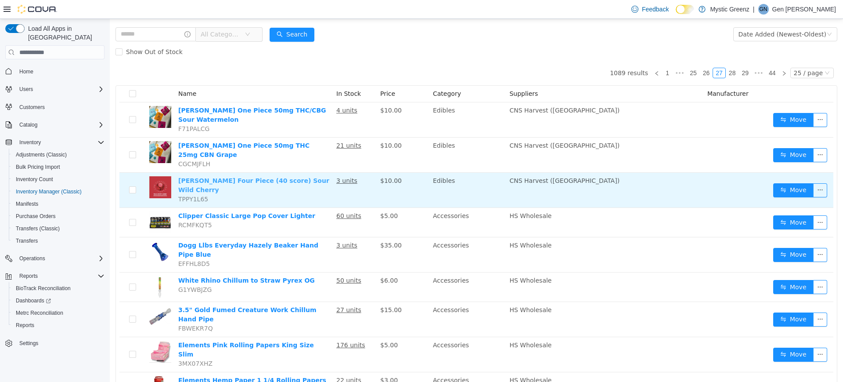
click at [278, 177] on link "[PERSON_NAME] Four Piece (40 score) Sour Wild Cherry" at bounding box center [253, 185] width 151 height 16
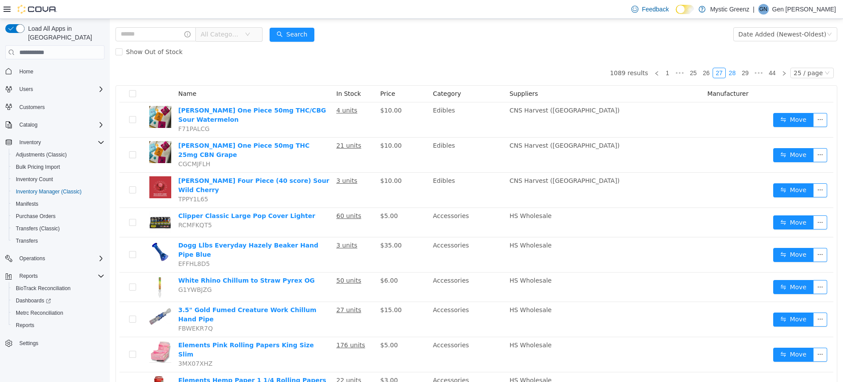
click at [726, 71] on link "28" at bounding box center [732, 73] width 12 height 10
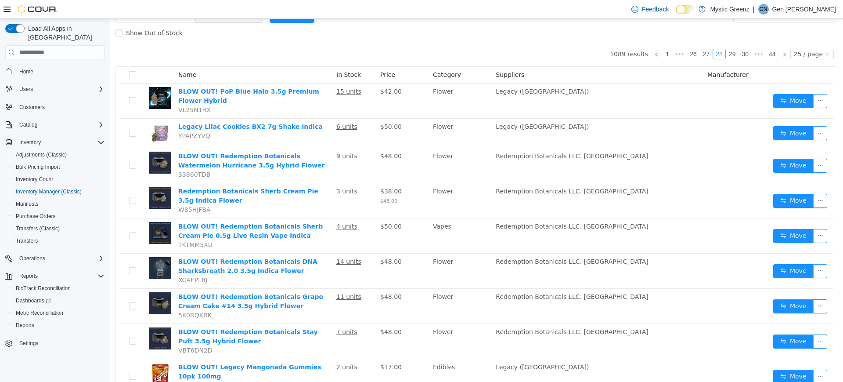
scroll to position [64, 0]
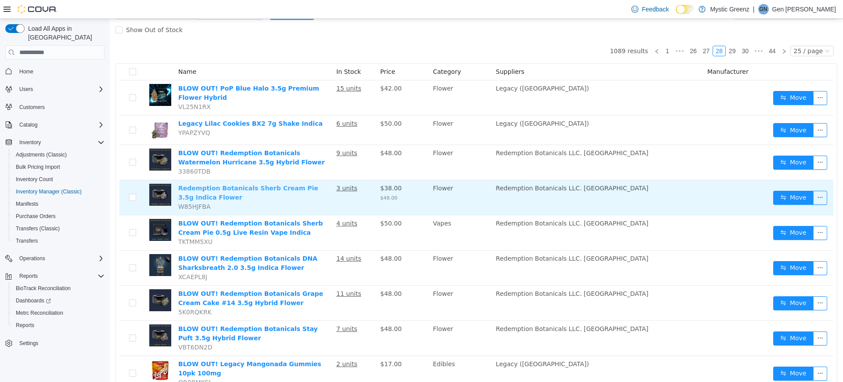
click at [273, 190] on link "Redemption Botanicals Sherb Cream Pie 3.5g Indica Flower" at bounding box center [248, 192] width 140 height 16
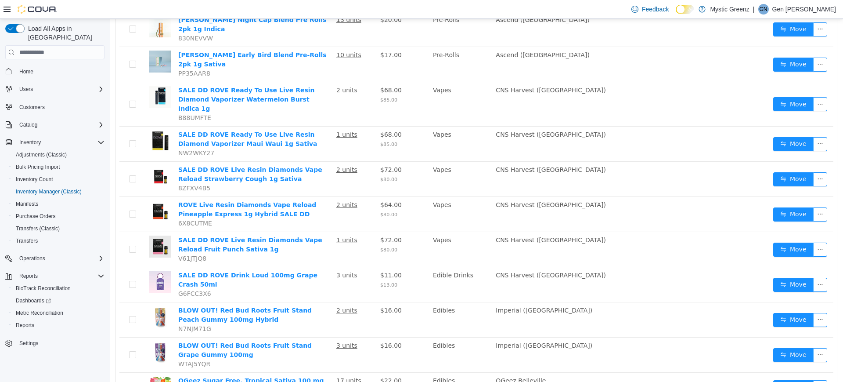
scroll to position [620, 0]
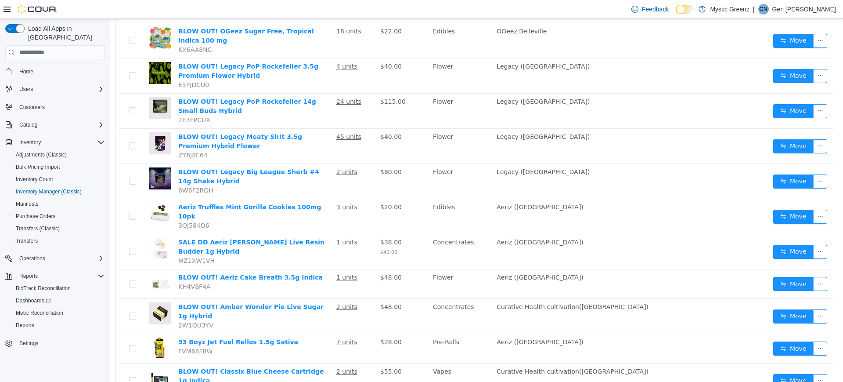
scroll to position [120, 0]
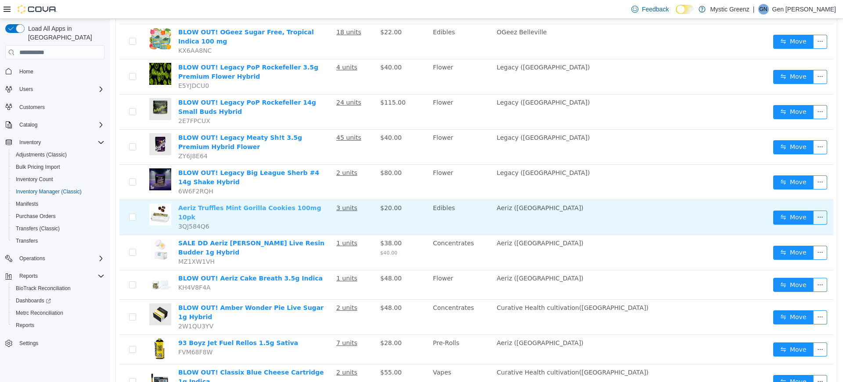
click at [246, 204] on link "Aeriz Truffles Mint Gorilla Cookies 100mg 10pk" at bounding box center [249, 212] width 143 height 16
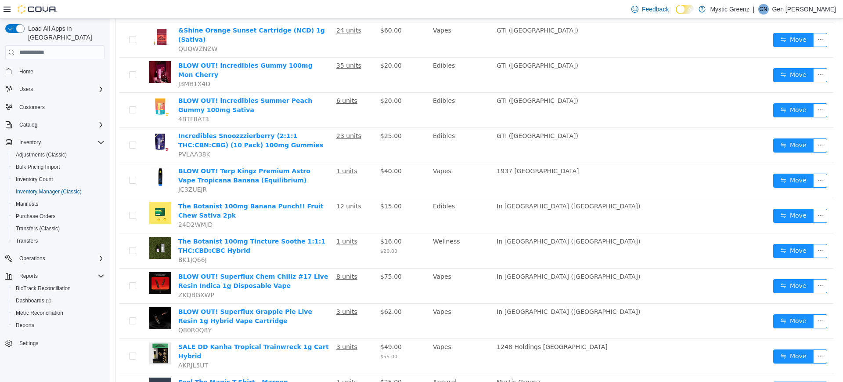
scroll to position [603, 0]
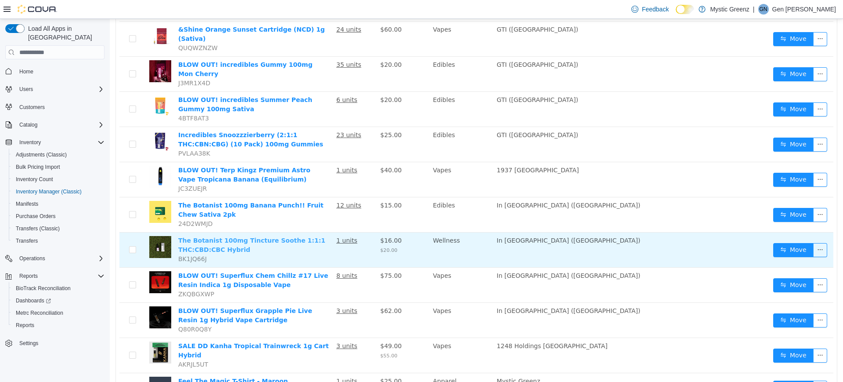
click at [191, 237] on link "The Botanist 100mg Tincture Soothe 1:1:1 THC:CBD:CBC Hybrid" at bounding box center [251, 245] width 147 height 16
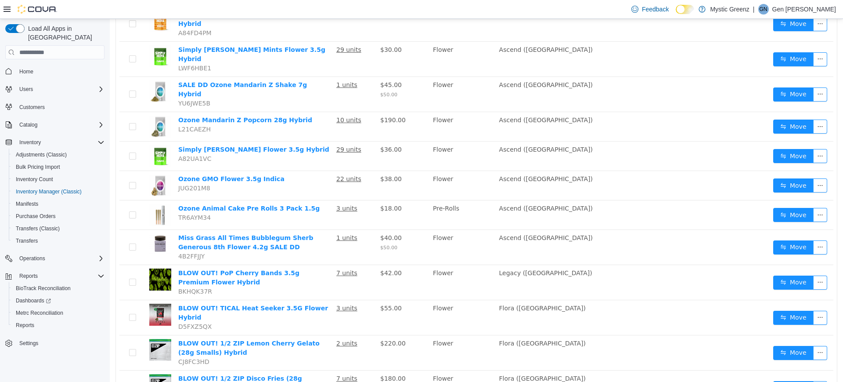
scroll to position [251, 0]
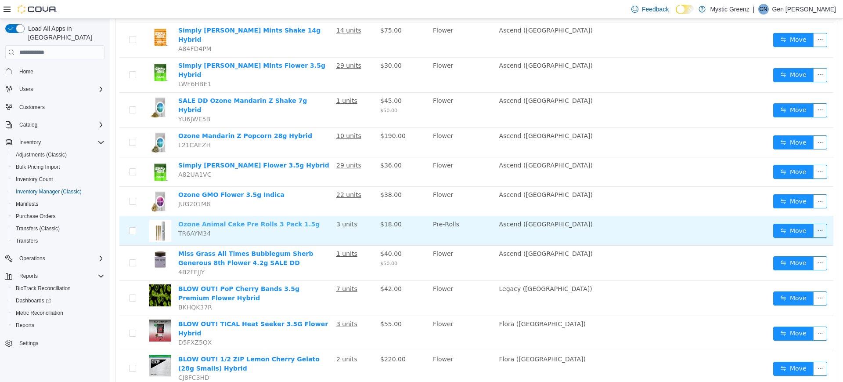
click at [278, 220] on link "Ozone Animal Cake Pre Rolls 3 Pack 1.5g" at bounding box center [248, 223] width 141 height 7
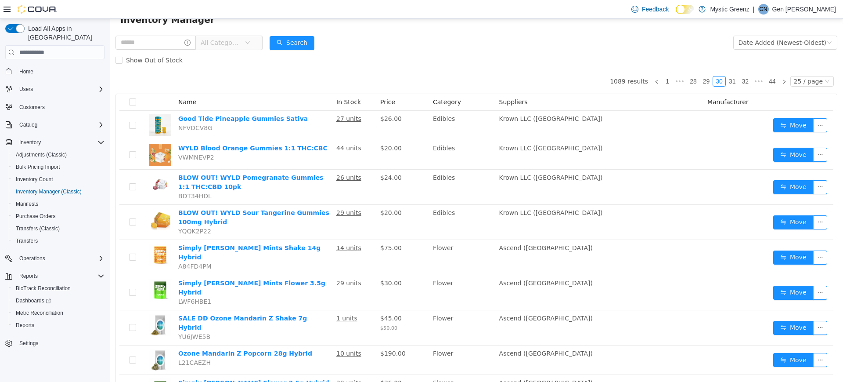
scroll to position [31, 0]
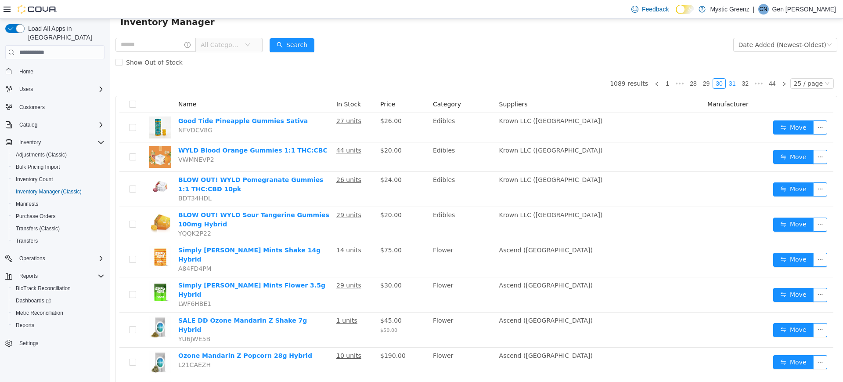
click at [728, 86] on link "31" at bounding box center [732, 84] width 12 height 10
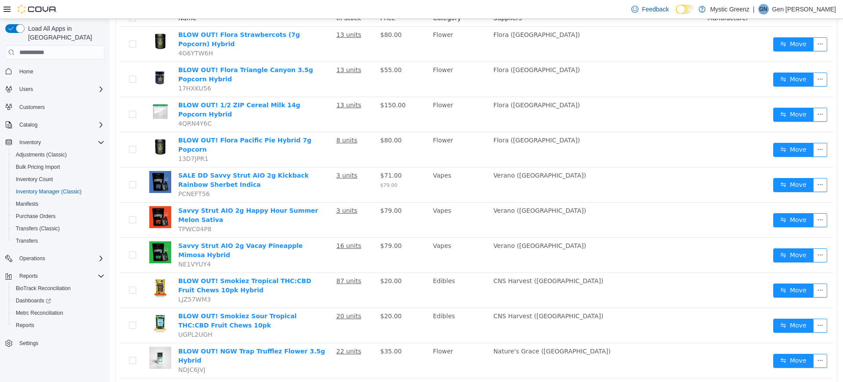
scroll to position [119, 0]
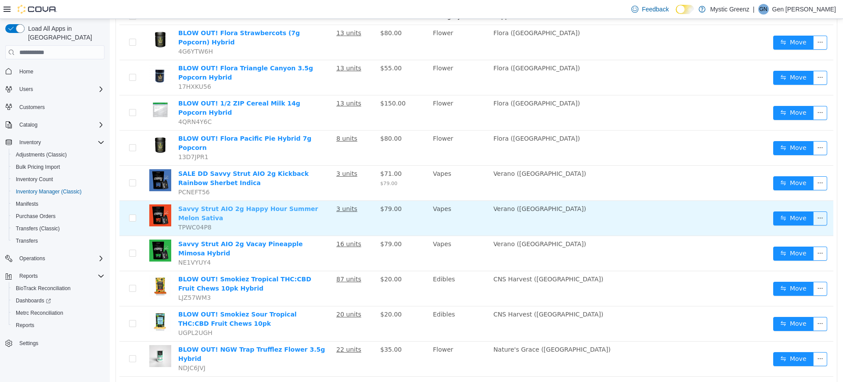
click at [313, 205] on link "Savvy Strut AIO 2g Happy Hour Summer Melon Sativa" at bounding box center [248, 213] width 140 height 16
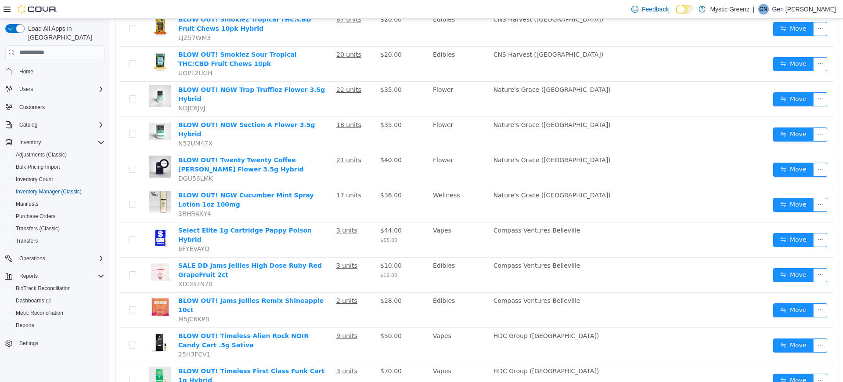
scroll to position [404, 0]
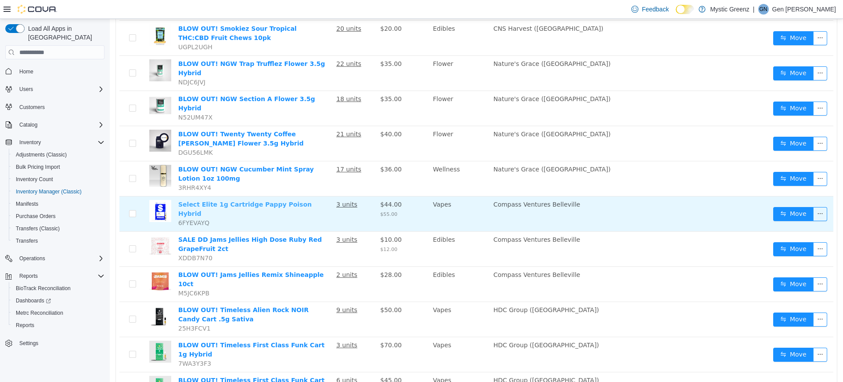
click at [223, 201] on link "Select Elite 1g Cartridge Pappy Poison Hybrid" at bounding box center [244, 209] width 133 height 16
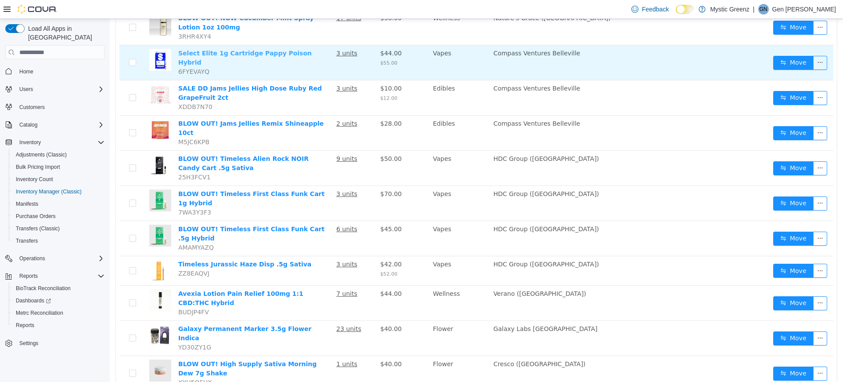
scroll to position [580, 0]
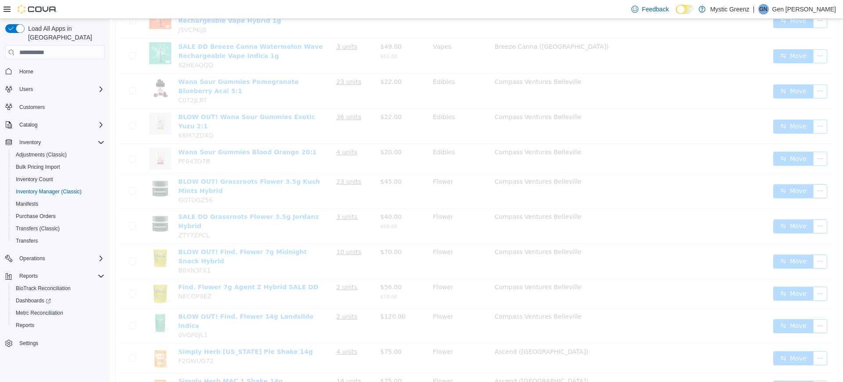
scroll to position [563, 0]
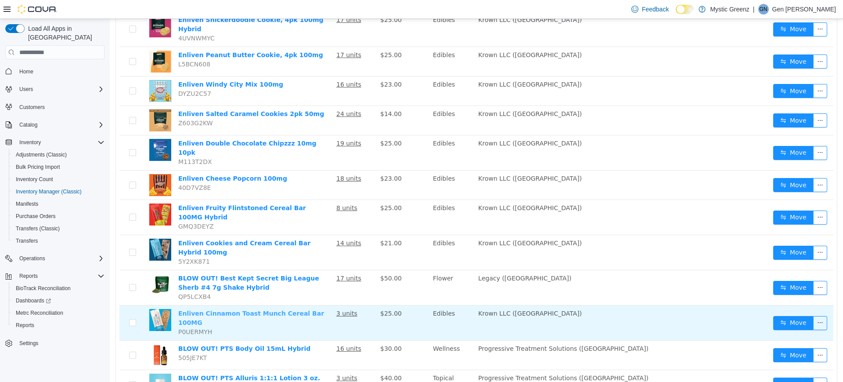
click at [223, 310] on link "Enliven Cinnamon Toast Munch Cereal Bar 100MG" at bounding box center [251, 318] width 146 height 16
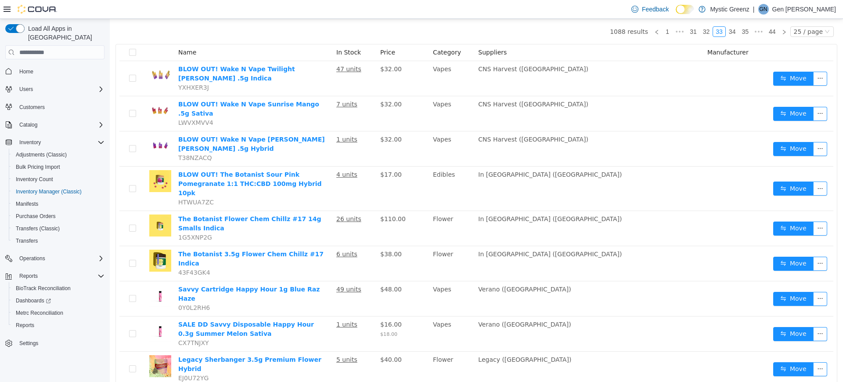
scroll to position [80, 0]
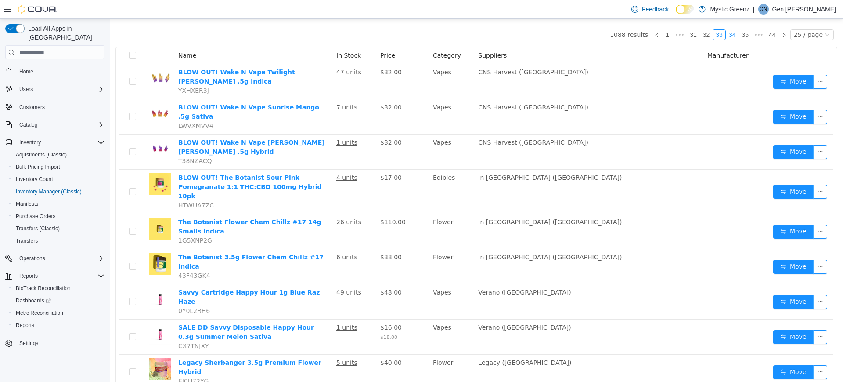
click at [728, 32] on link "34" at bounding box center [732, 35] width 12 height 10
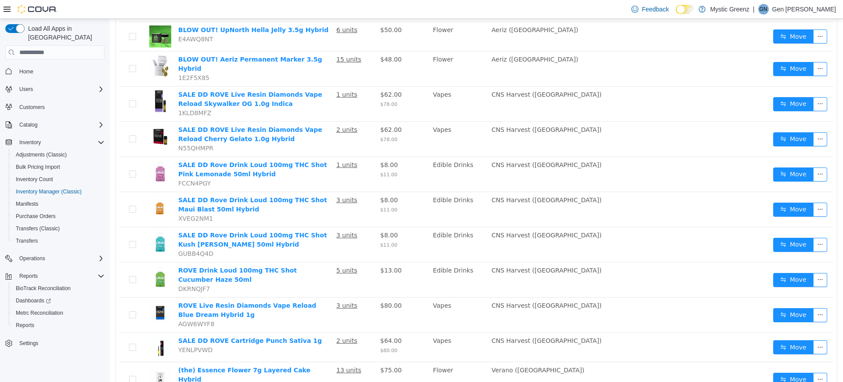
scroll to position [586, 0]
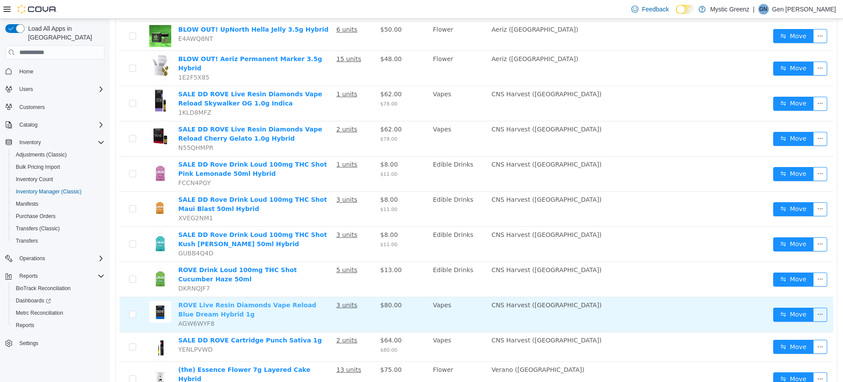
click at [277, 301] on link "ROVE Live Resin Diamonds Vape Reload Blue Dream Hybrid 1g" at bounding box center [247, 309] width 138 height 16
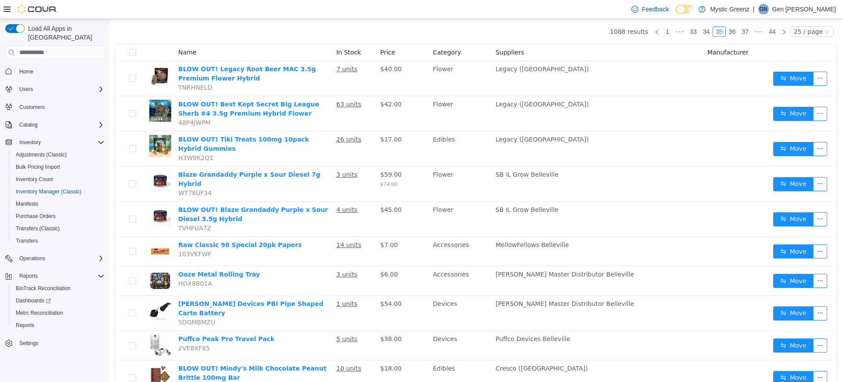
scroll to position [81, 0]
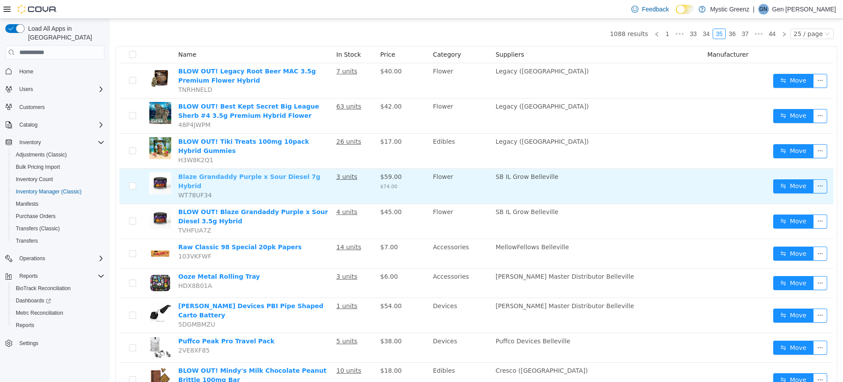
click at [259, 180] on link "Blaze Grandaddy Purple x Sour Diesel 7g Hybrid" at bounding box center [249, 181] width 142 height 16
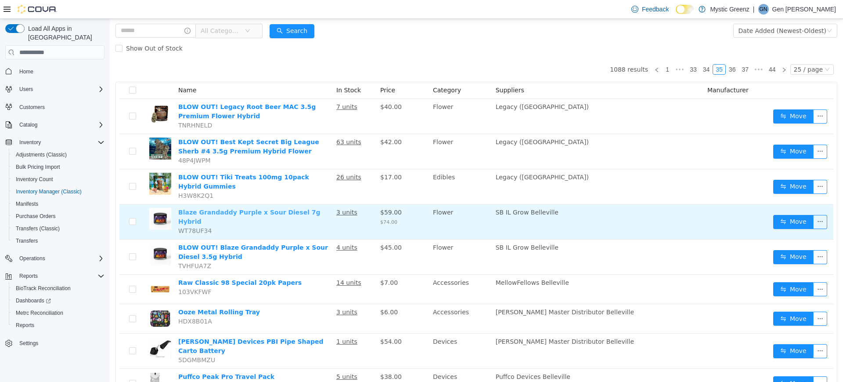
scroll to position [43, 0]
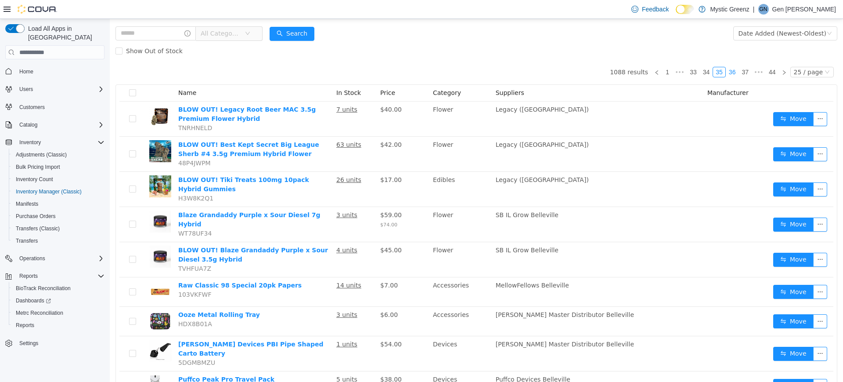
click at [727, 72] on link "36" at bounding box center [732, 72] width 12 height 10
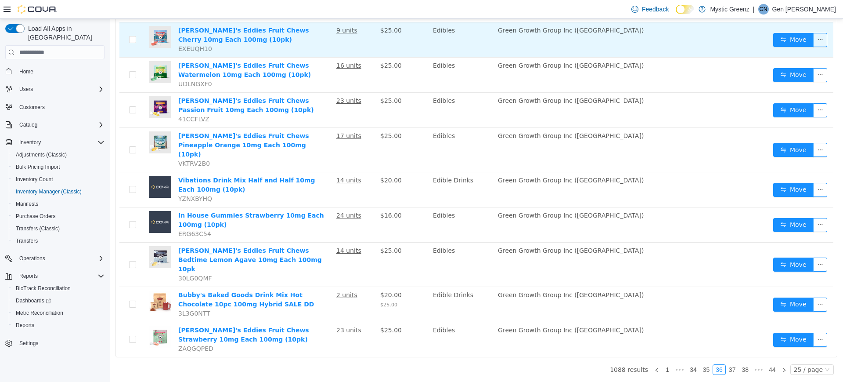
scroll to position [699, 0]
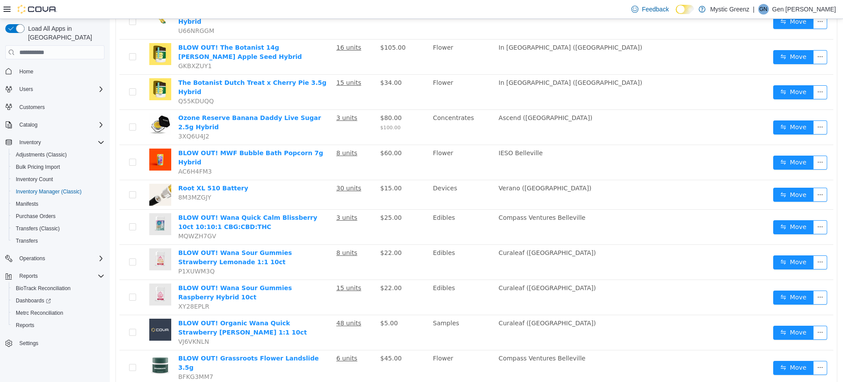
scroll to position [378, 0]
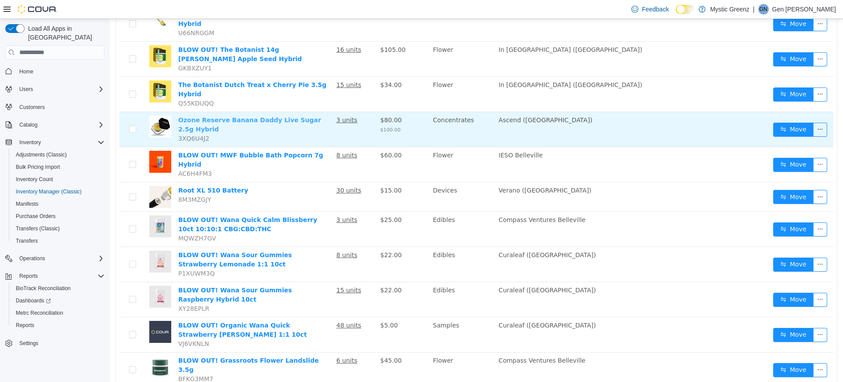
click at [287, 116] on link "Ozone Reserve Banana Daddy Live Sugar 2.5g Hybrid" at bounding box center [249, 124] width 143 height 16
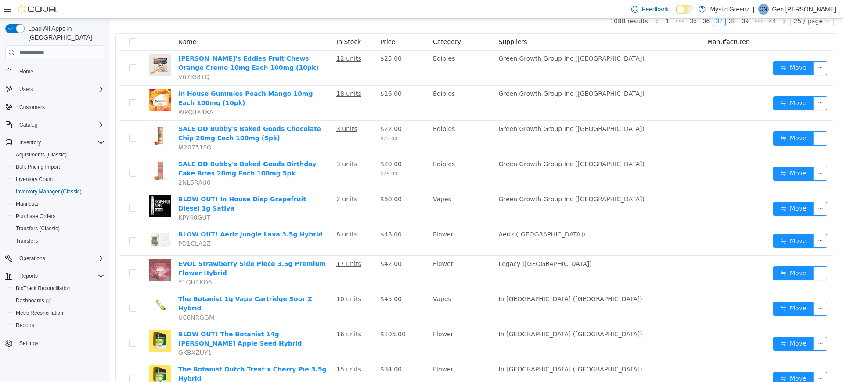
scroll to position [92, 0]
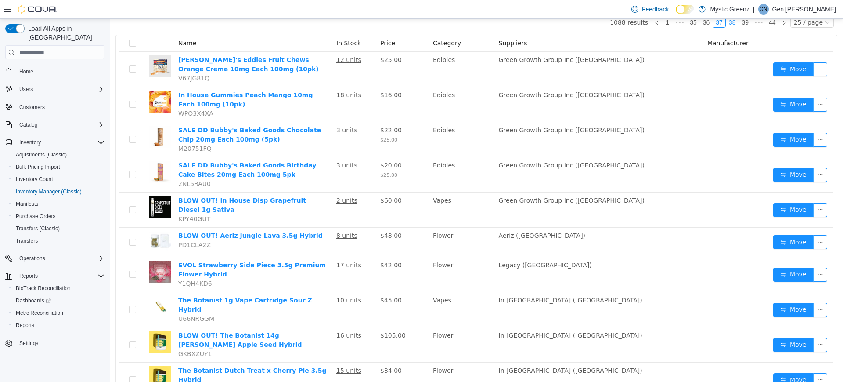
click at [726, 22] on link "38" at bounding box center [732, 23] width 12 height 10
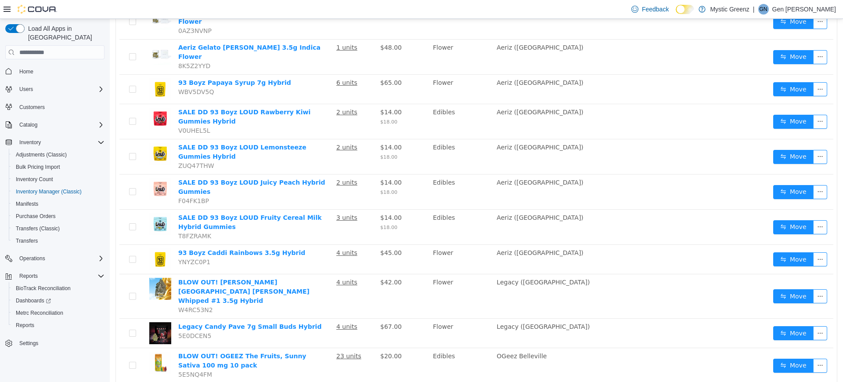
scroll to position [591, 0]
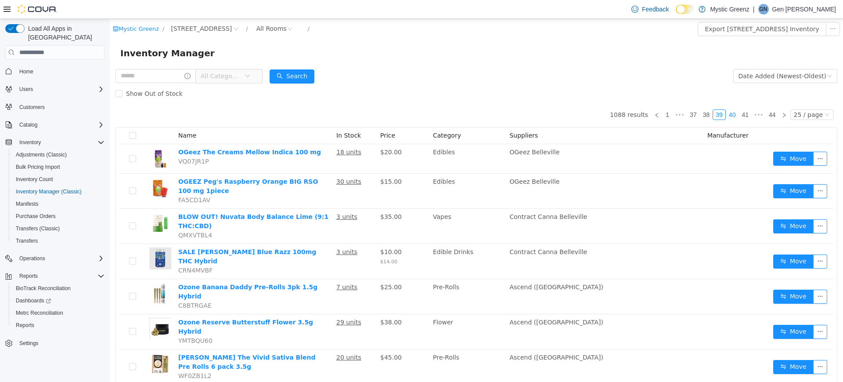
click at [728, 116] on link "40" at bounding box center [732, 115] width 12 height 10
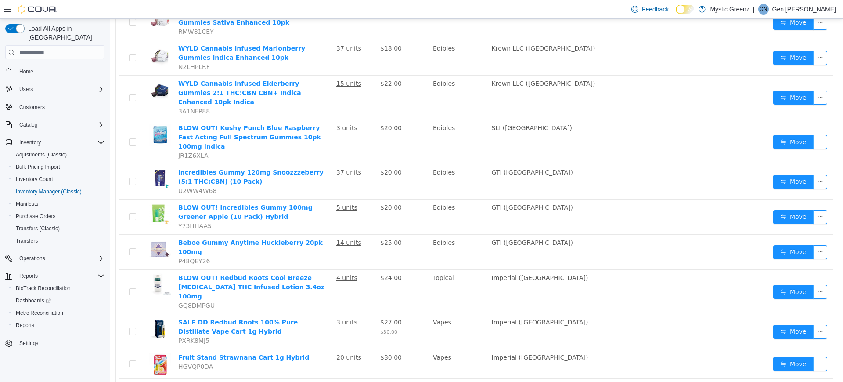
scroll to position [603, 0]
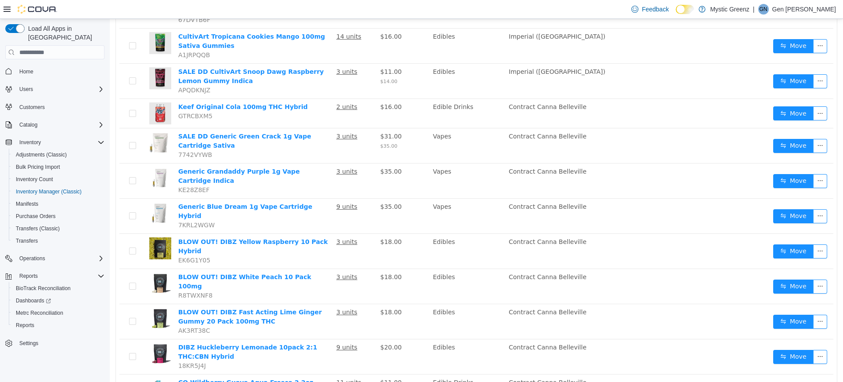
scroll to position [142, 0]
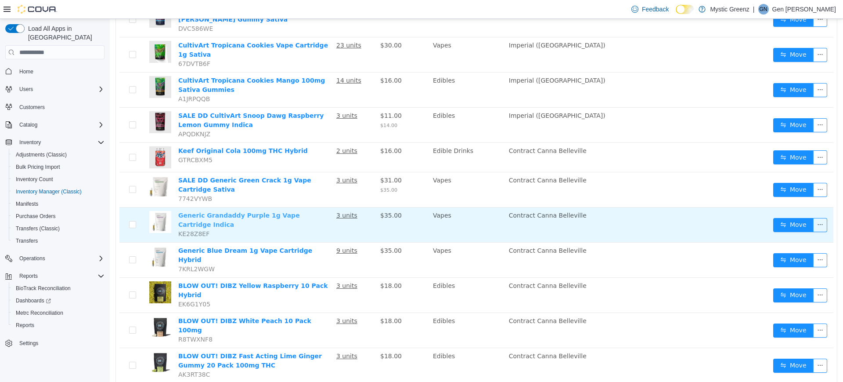
click at [300, 212] on link "Generic Grandaddy Purple 1g Vape Cartridge Indica" at bounding box center [239, 220] width 122 height 16
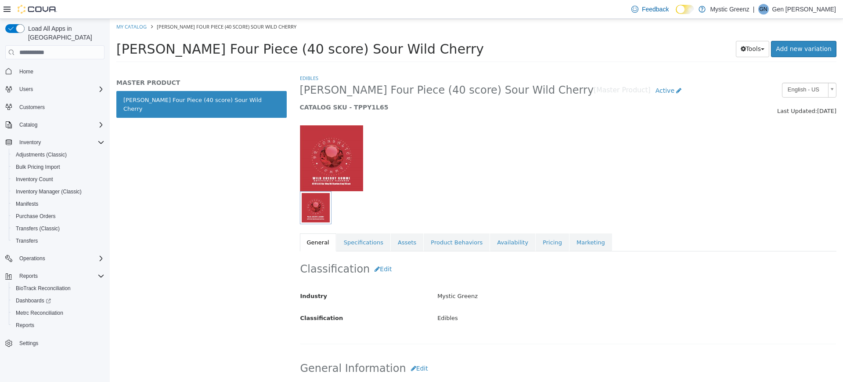
click at [655, 155] on div at bounding box center [568, 153] width 550 height 75
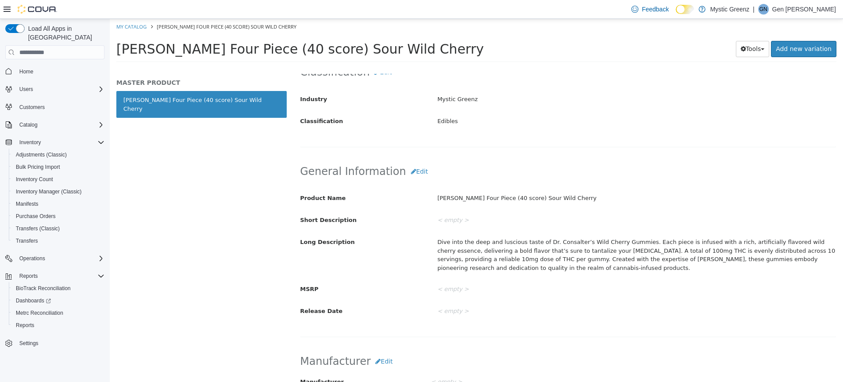
scroll to position [198, 0]
click at [414, 170] on button "Edit" at bounding box center [419, 170] width 27 height 16
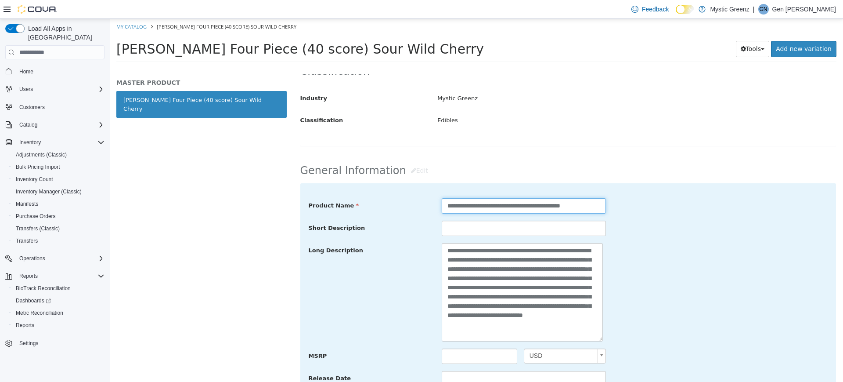
click at [443, 206] on input "**********" at bounding box center [524, 205] width 164 height 15
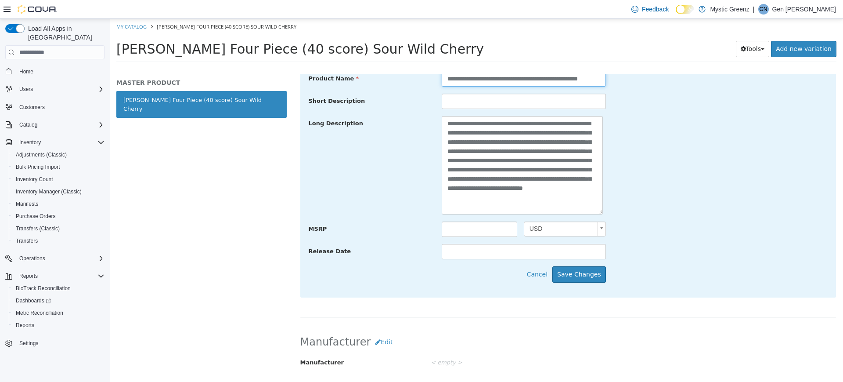
scroll to position [329, 0]
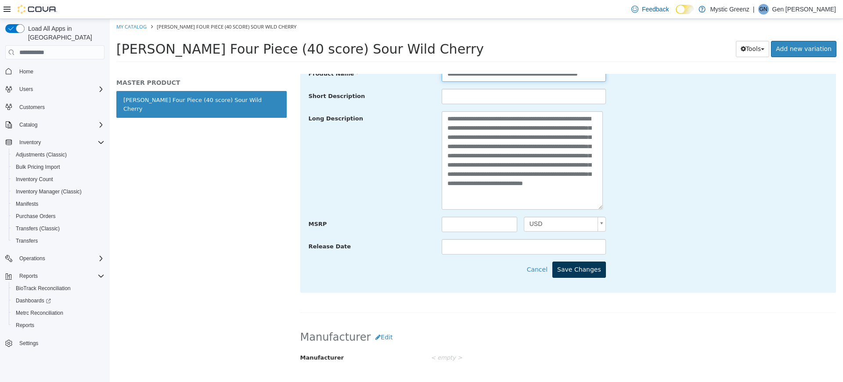
type input "**********"
click at [592, 273] on button "Save Changes" at bounding box center [579, 269] width 54 height 16
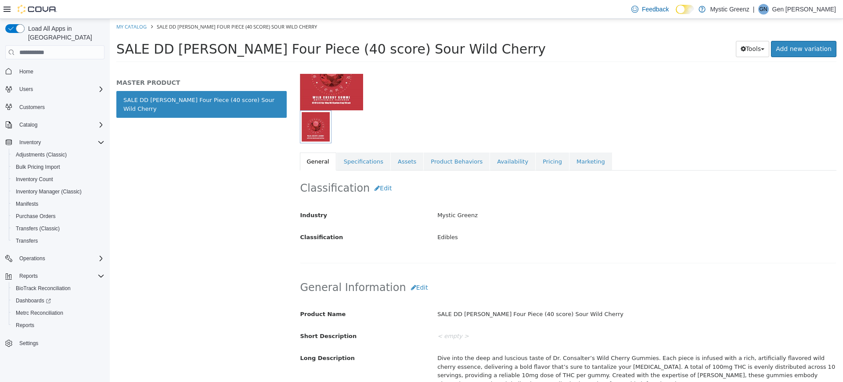
scroll to position [0, 0]
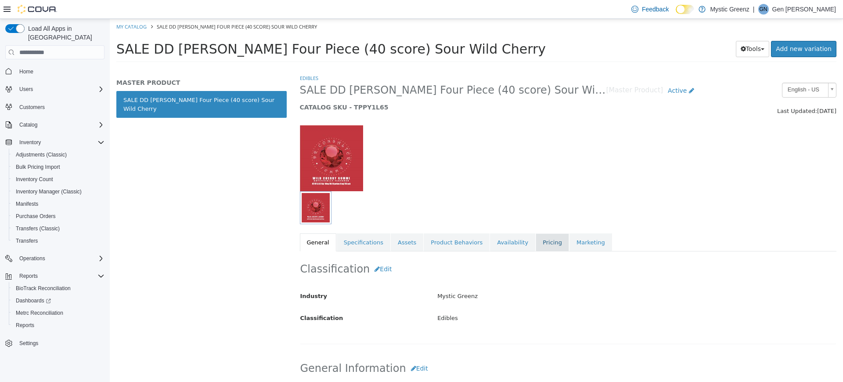
click at [543, 249] on link "Pricing" at bounding box center [552, 242] width 33 height 18
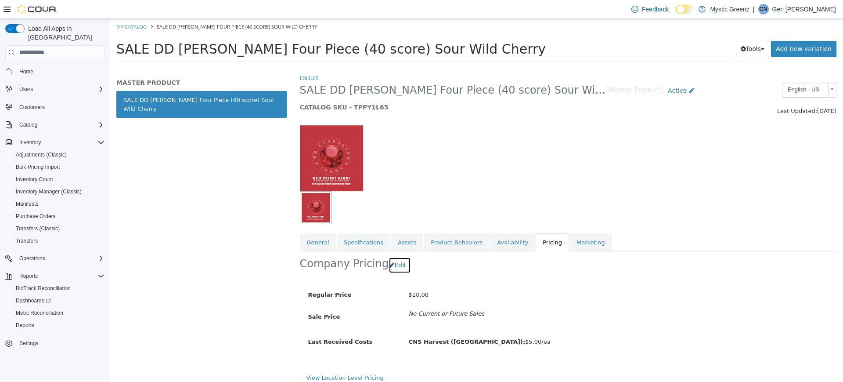
click at [389, 270] on button "Edit" at bounding box center [400, 265] width 22 height 16
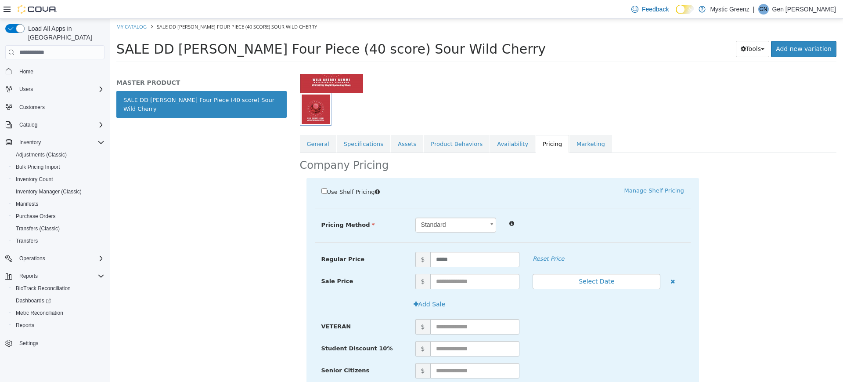
scroll to position [110, 0]
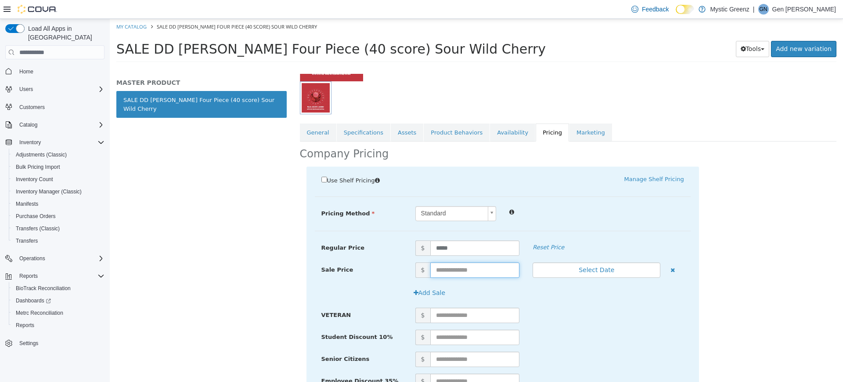
click at [441, 270] on input "text" at bounding box center [475, 269] width 90 height 15
type input "****"
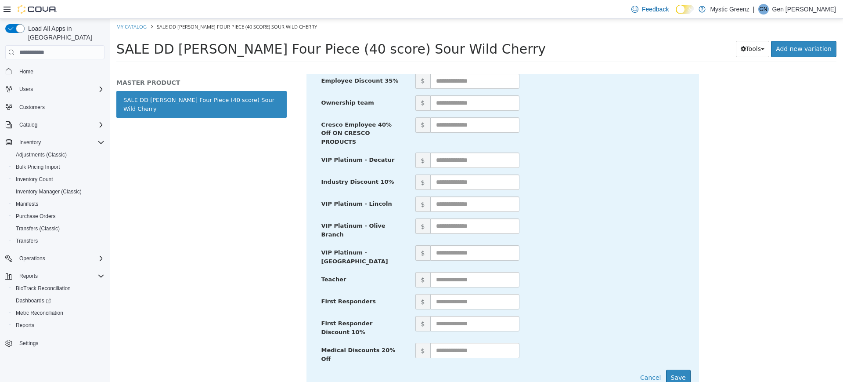
scroll to position [423, 0]
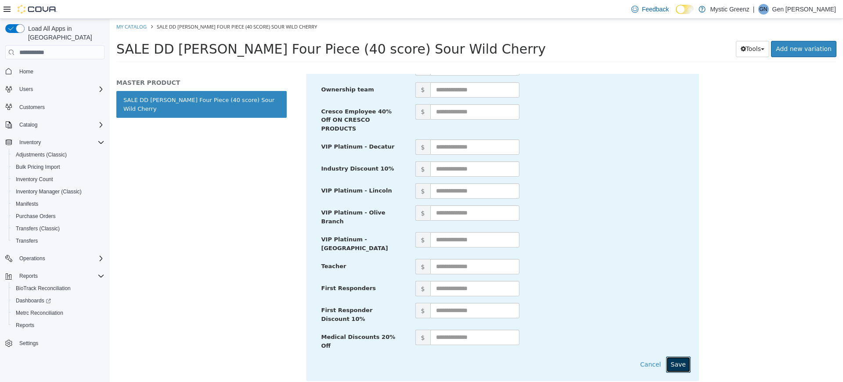
click at [680, 356] on button "Save" at bounding box center [678, 364] width 25 height 16
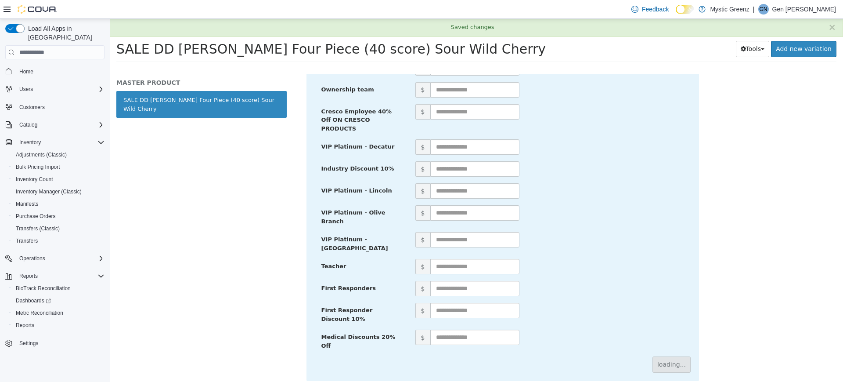
scroll to position [0, 0]
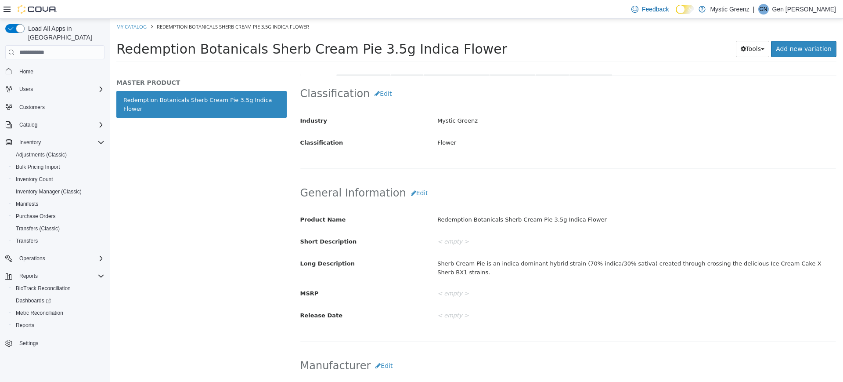
scroll to position [197, 0]
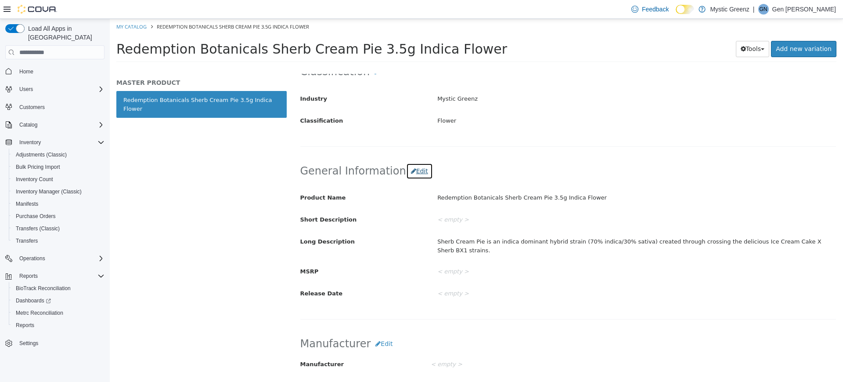
click at [411, 171] on button "Edit" at bounding box center [419, 171] width 27 height 16
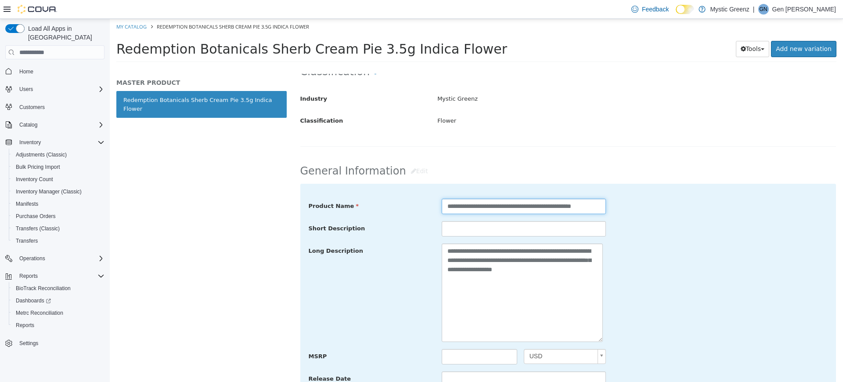
click at [443, 204] on input "**********" at bounding box center [524, 205] width 164 height 15
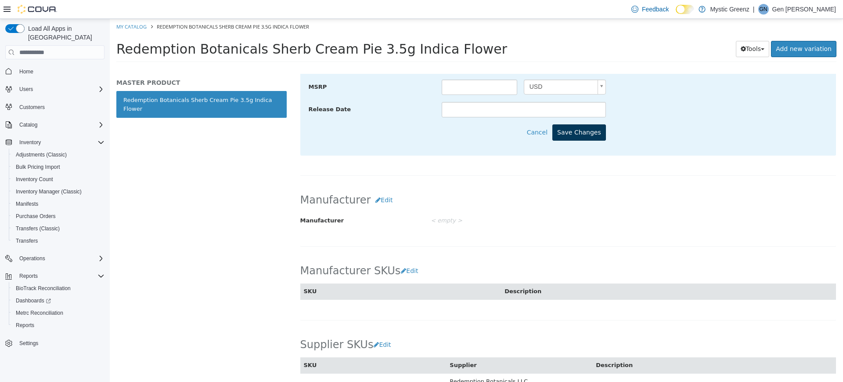
type input "**********"
click at [596, 129] on button "Save Changes" at bounding box center [579, 132] width 54 height 16
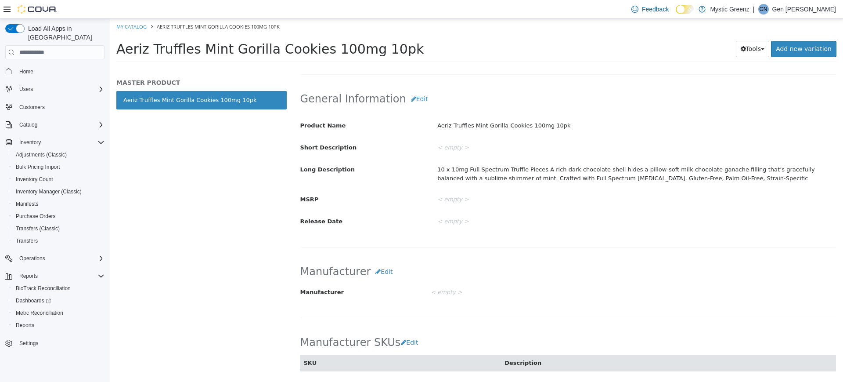
scroll to position [500, 0]
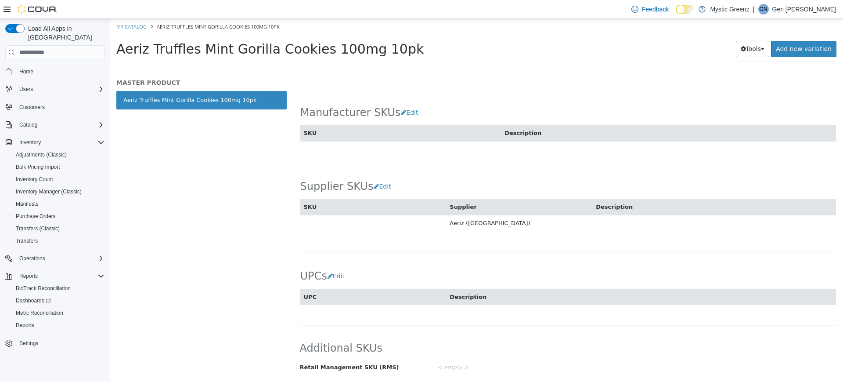
drag, startPoint x: 843, startPoint y: 353, endPoint x: 837, endPoint y: 371, distance: 19.2
click at [837, 371] on div "Edibles Aeriz Truffles Mint Gorilla Cookies 100mg 10pk [Master Product] Active …" at bounding box center [568, 228] width 550 height 308
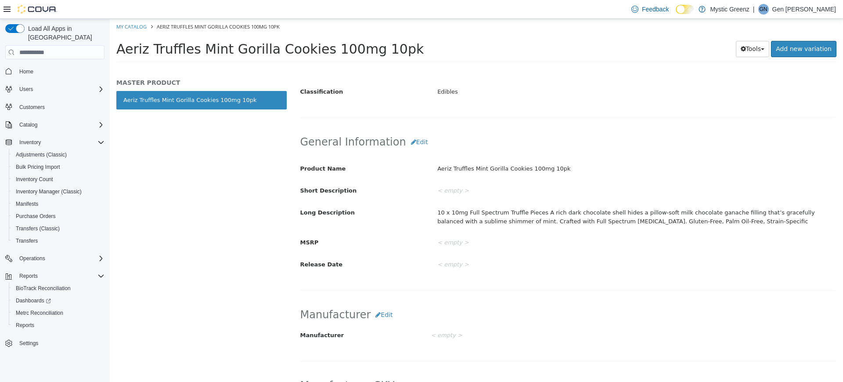
scroll to position [205, 0]
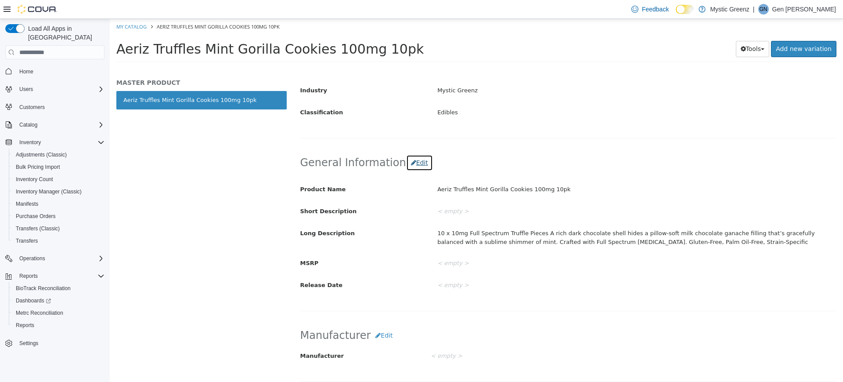
click at [408, 164] on button "Edit" at bounding box center [419, 163] width 27 height 16
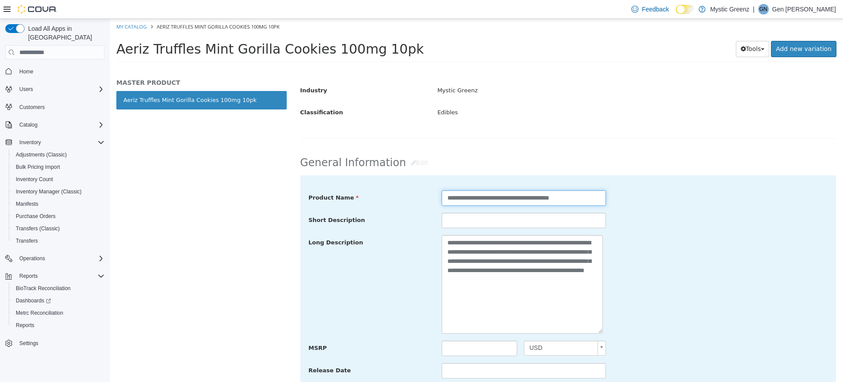
click at [443, 202] on input "**********" at bounding box center [524, 197] width 164 height 15
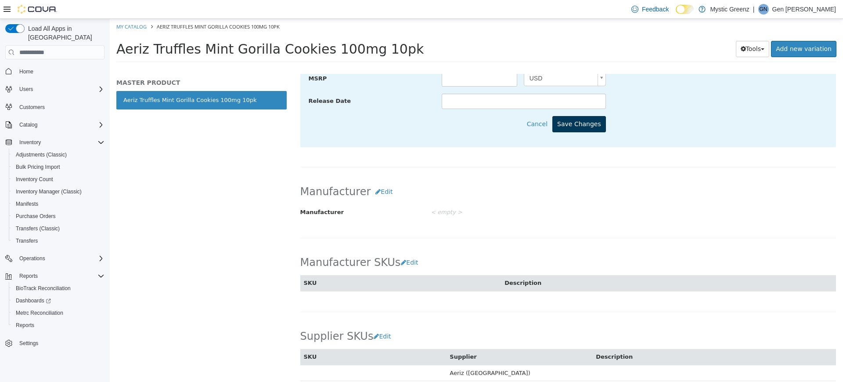
type input "**********"
click at [589, 129] on button "Save Changes" at bounding box center [579, 124] width 54 height 16
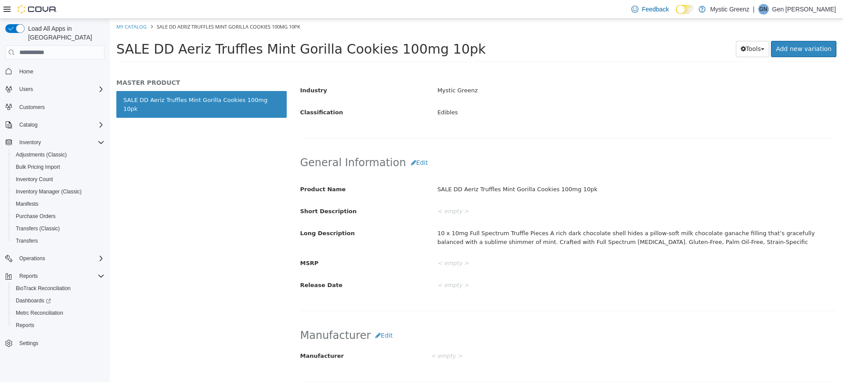
scroll to position [0, 0]
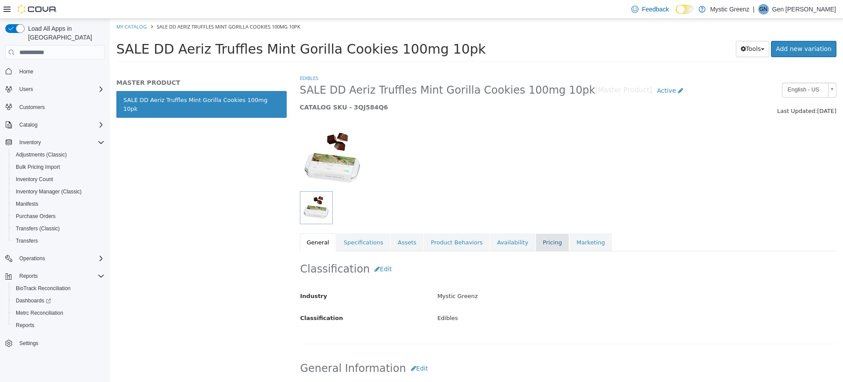
click at [536, 246] on link "Pricing" at bounding box center [552, 242] width 33 height 18
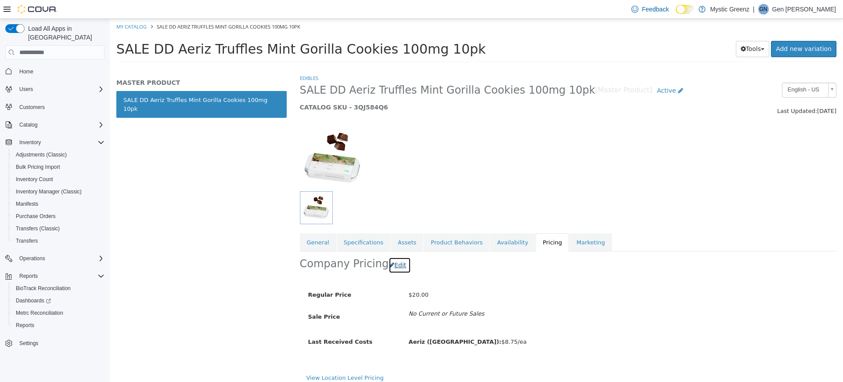
click at [395, 261] on button "Edit" at bounding box center [400, 265] width 22 height 16
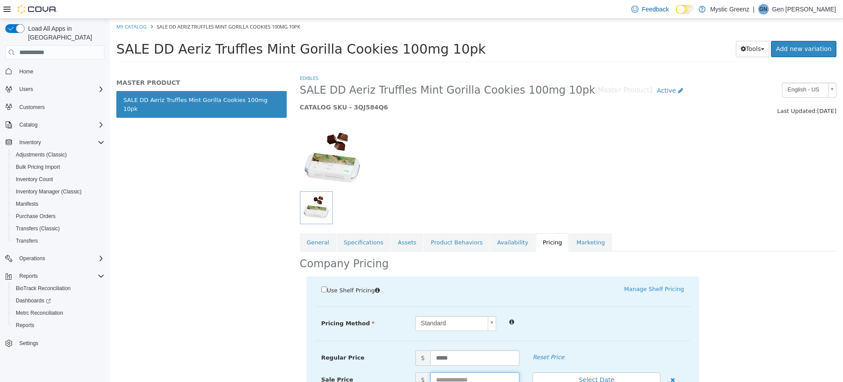
click at [461, 373] on input "text" at bounding box center [475, 379] width 90 height 15
type input "*****"
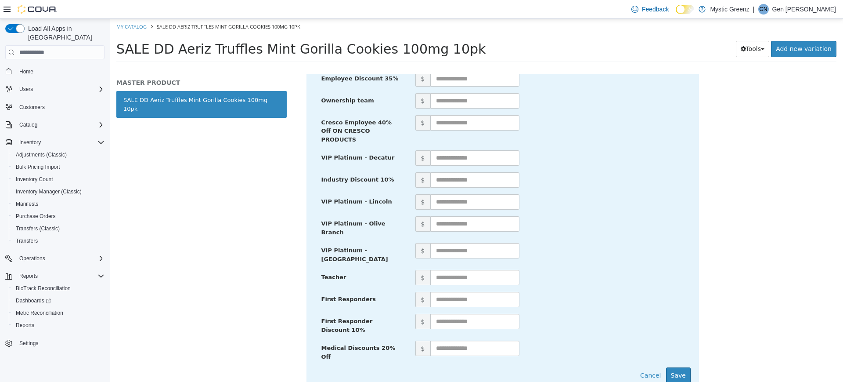
scroll to position [423, 0]
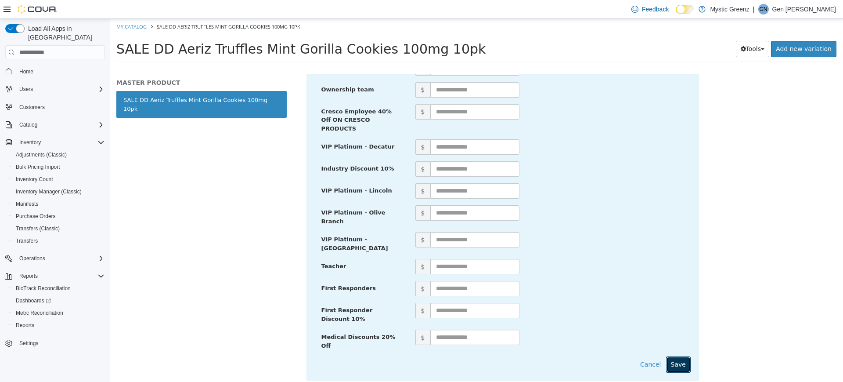
click at [672, 356] on button "Save" at bounding box center [678, 364] width 25 height 16
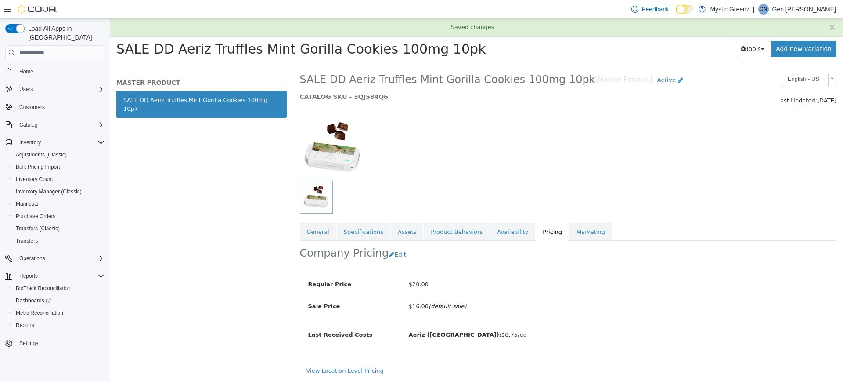
scroll to position [11, 0]
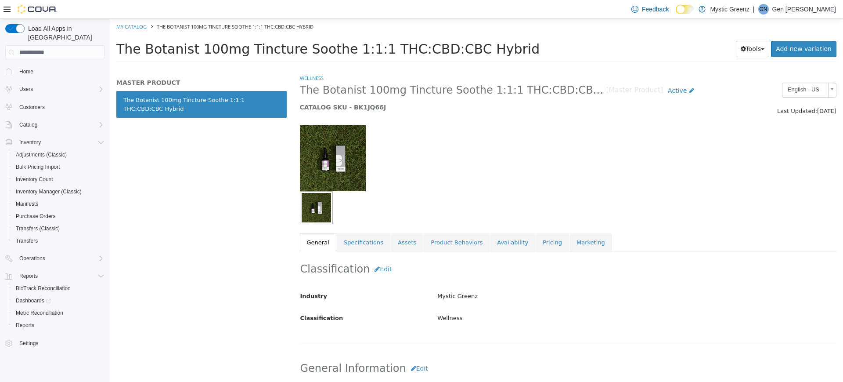
scroll to position [269, 0]
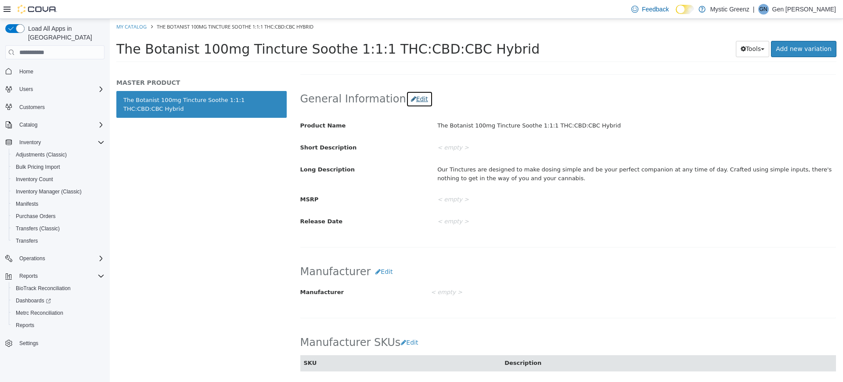
click at [410, 98] on button "Edit" at bounding box center [419, 99] width 27 height 16
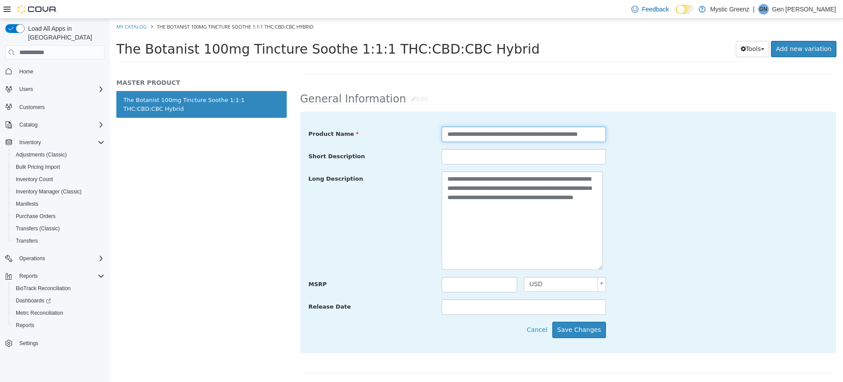
click at [448, 133] on input "**********" at bounding box center [524, 133] width 164 height 15
type input "**********"
click at [589, 329] on button "Save Changes" at bounding box center [579, 329] width 54 height 16
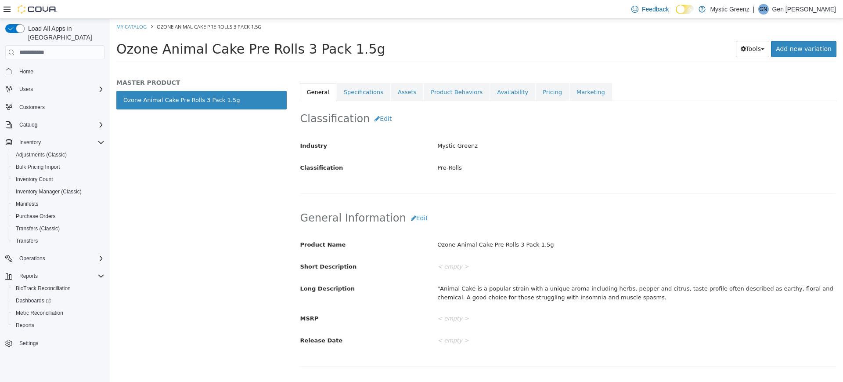
scroll to position [154, 0]
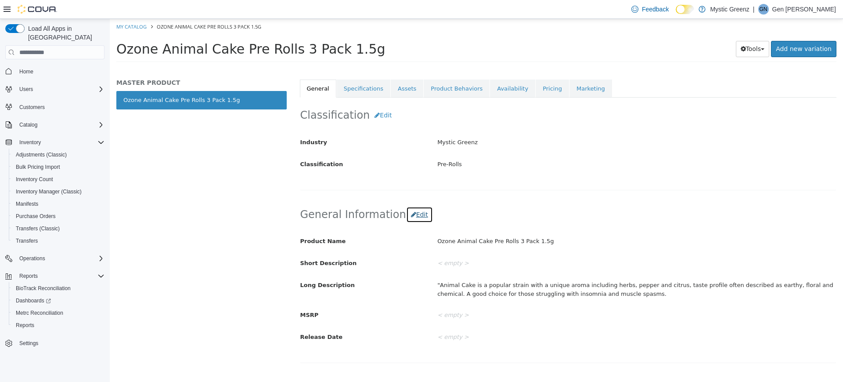
click at [414, 213] on button "Edit" at bounding box center [419, 214] width 27 height 16
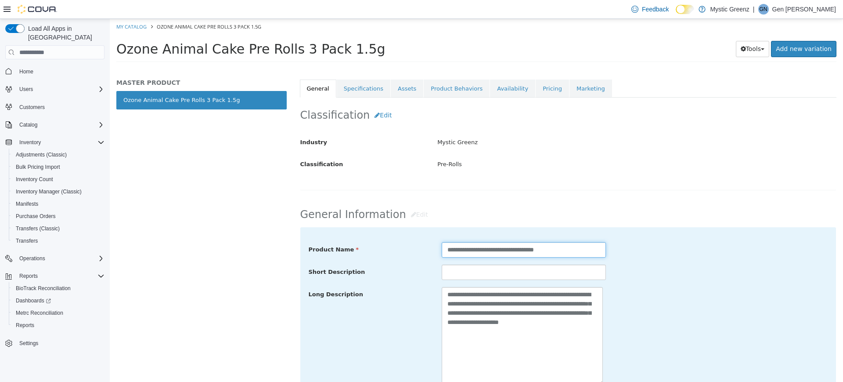
click at [558, 252] on input "**********" at bounding box center [524, 249] width 164 height 15
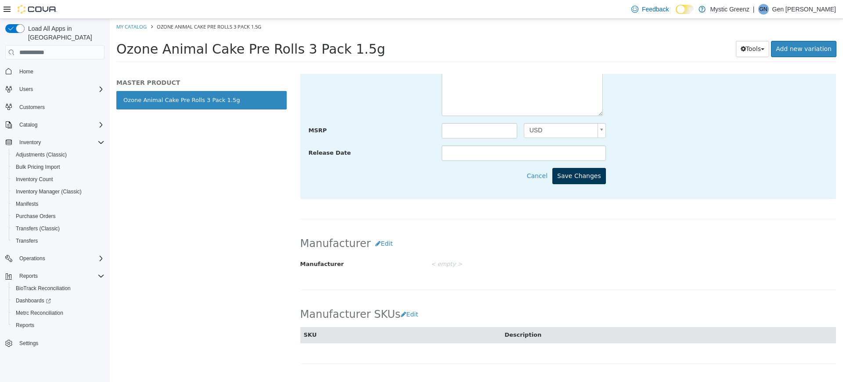
type input "**********"
click at [589, 178] on button "Save Changes" at bounding box center [579, 176] width 54 height 16
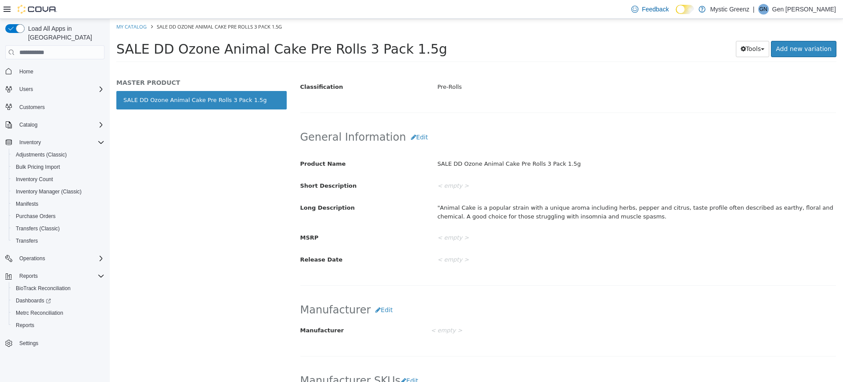
scroll to position [0, 0]
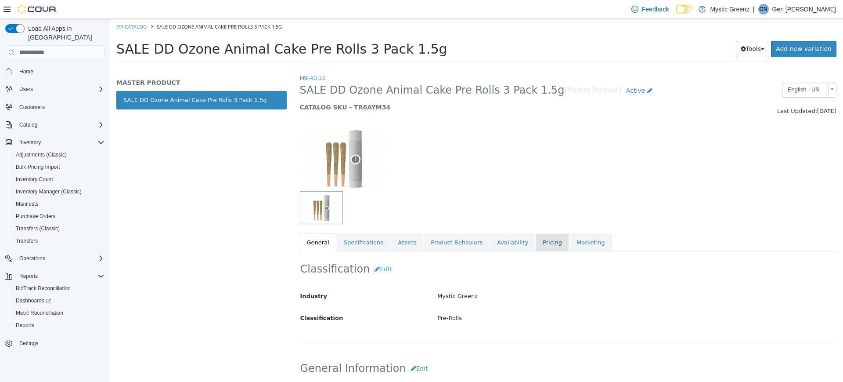
click at [536, 243] on link "Pricing" at bounding box center [552, 242] width 33 height 18
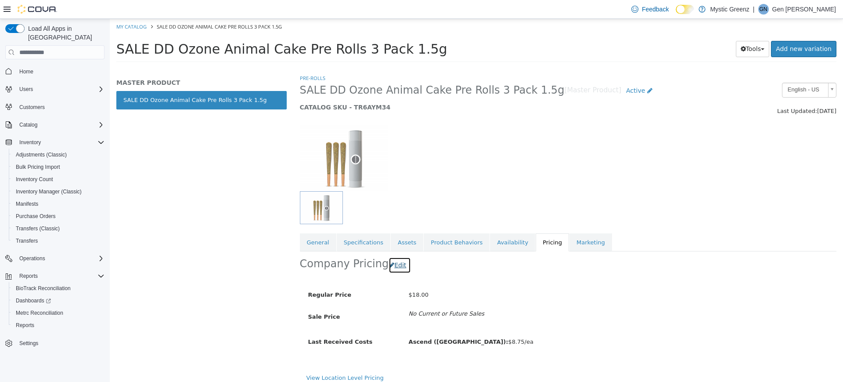
click at [395, 269] on button "Edit" at bounding box center [400, 265] width 22 height 16
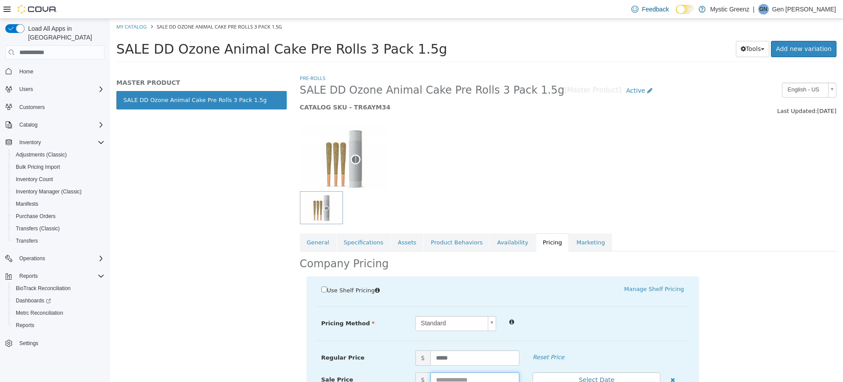
click at [442, 374] on input "text" at bounding box center [475, 379] width 90 height 15
type input "*****"
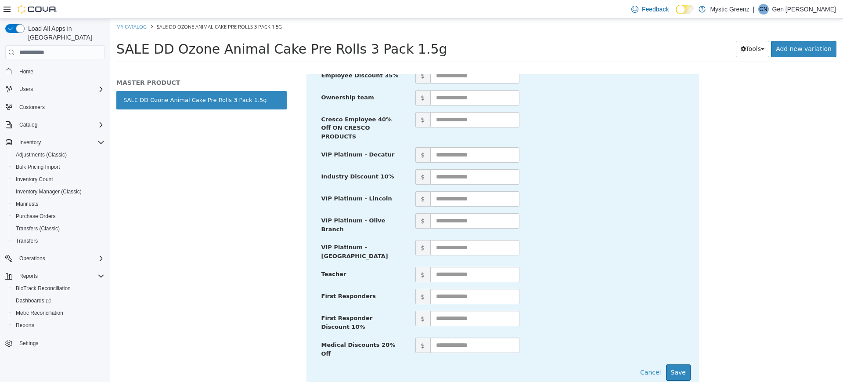
scroll to position [423, 0]
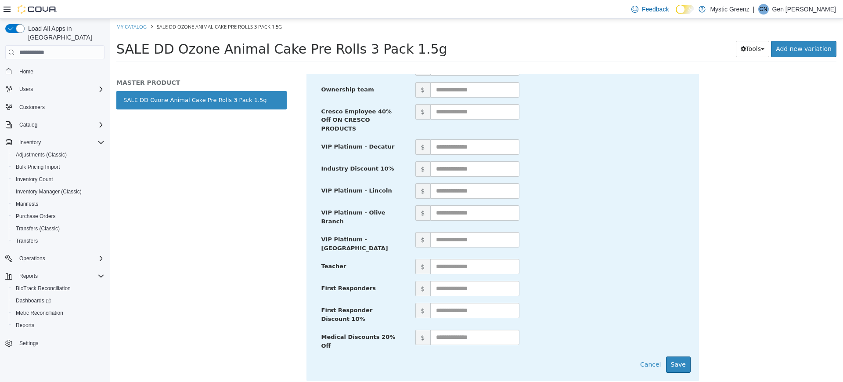
click at [677, 333] on div "Medical Discounts 20% Off $" at bounding box center [503, 342] width 376 height 27
click at [675, 356] on button "Save" at bounding box center [678, 364] width 25 height 16
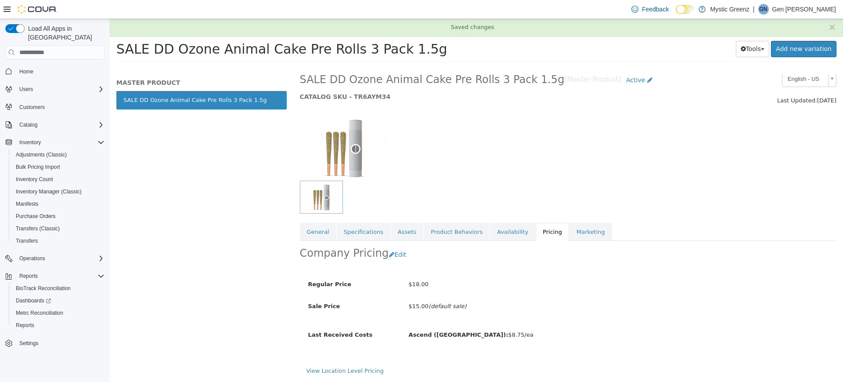
scroll to position [11, 0]
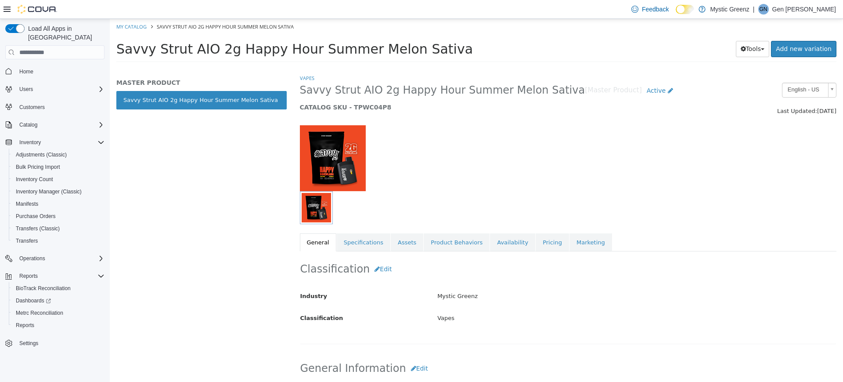
scroll to position [269, 0]
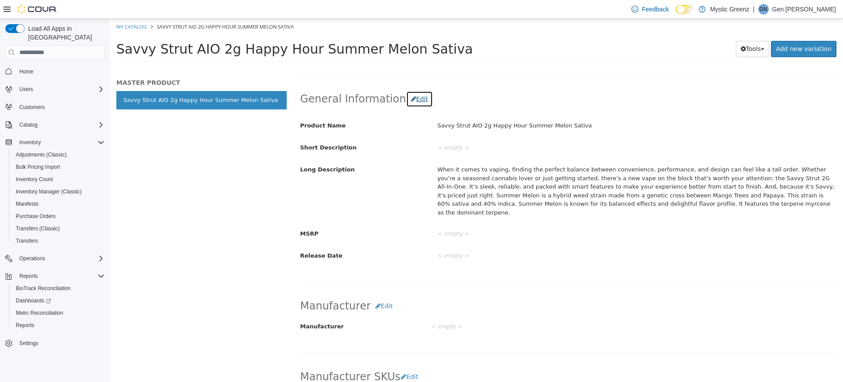
click at [414, 98] on button "Edit" at bounding box center [419, 99] width 27 height 16
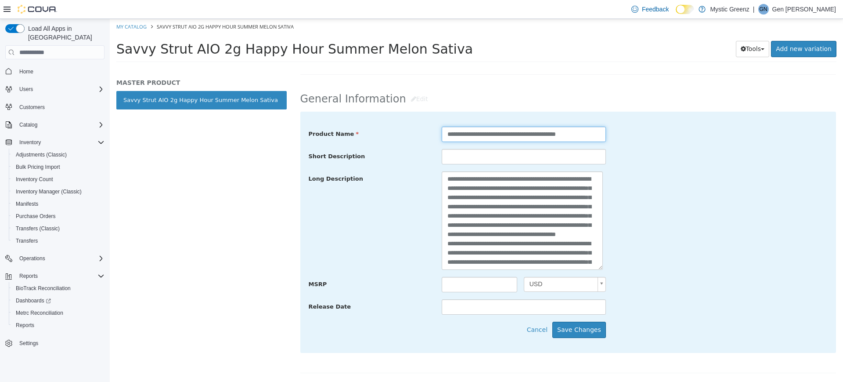
click at [442, 134] on input "**********" at bounding box center [524, 133] width 164 height 15
type input "**********"
click at [581, 331] on button "Save Changes" at bounding box center [579, 329] width 54 height 16
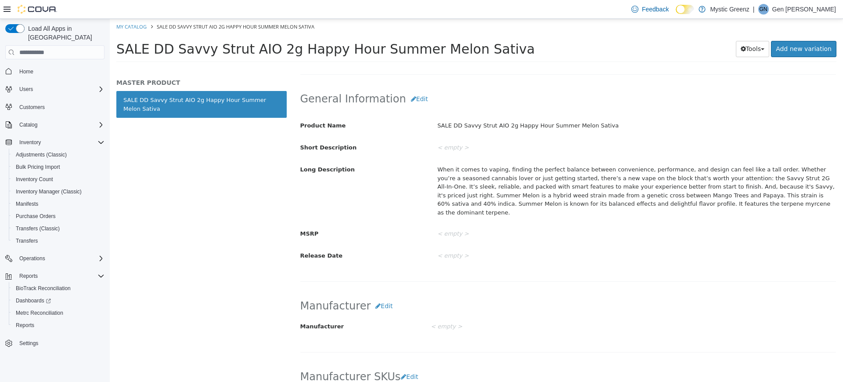
scroll to position [0, 0]
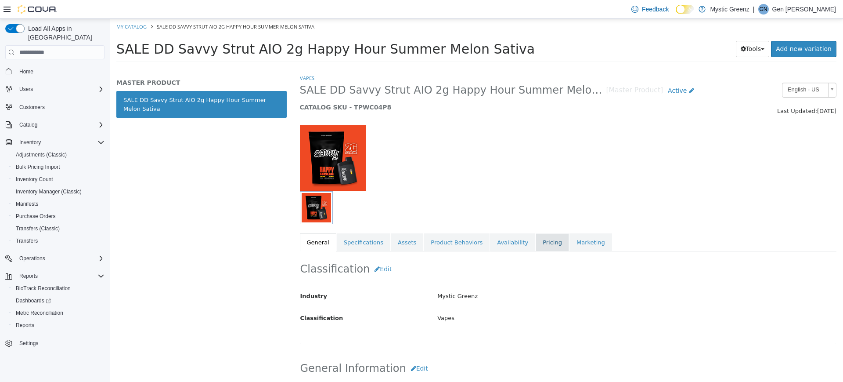
click at [536, 246] on link "Pricing" at bounding box center [552, 242] width 33 height 18
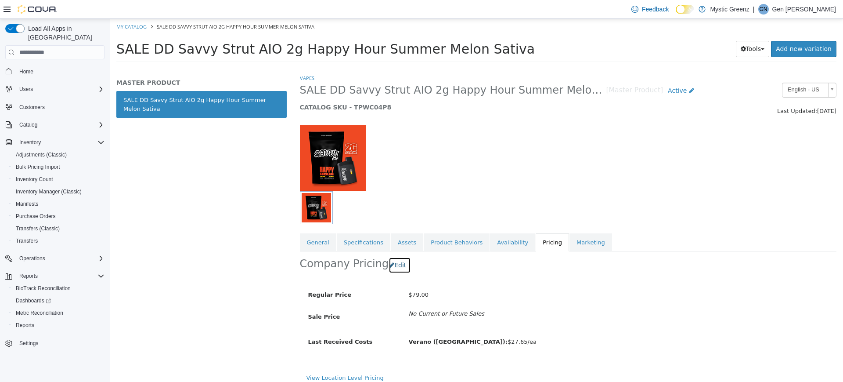
click at [395, 262] on button "Edit" at bounding box center [400, 265] width 22 height 16
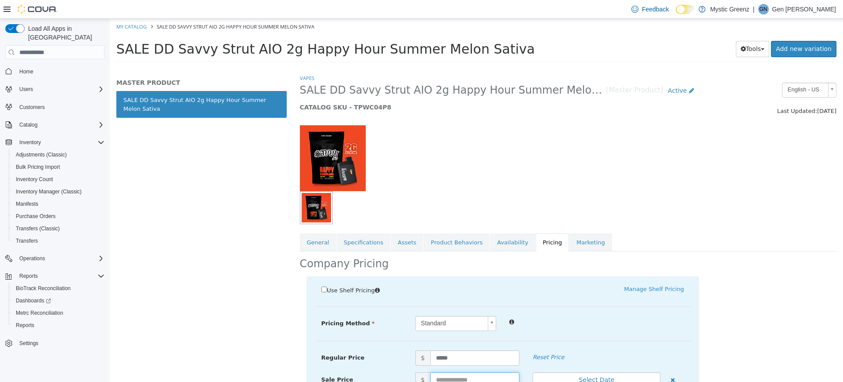
click at [449, 378] on input "text" at bounding box center [475, 379] width 90 height 15
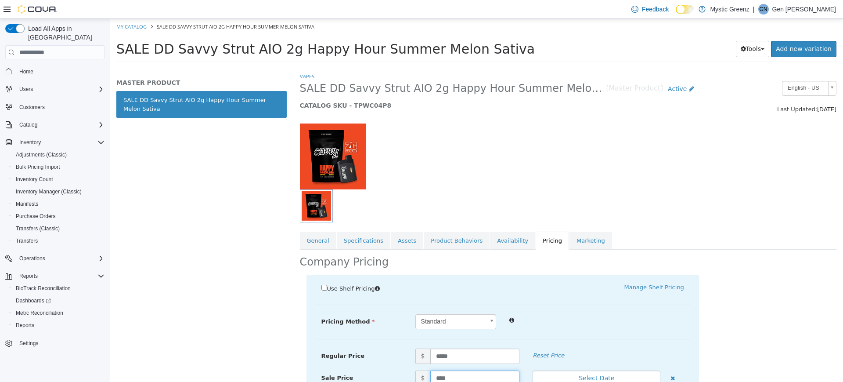
type input "*****"
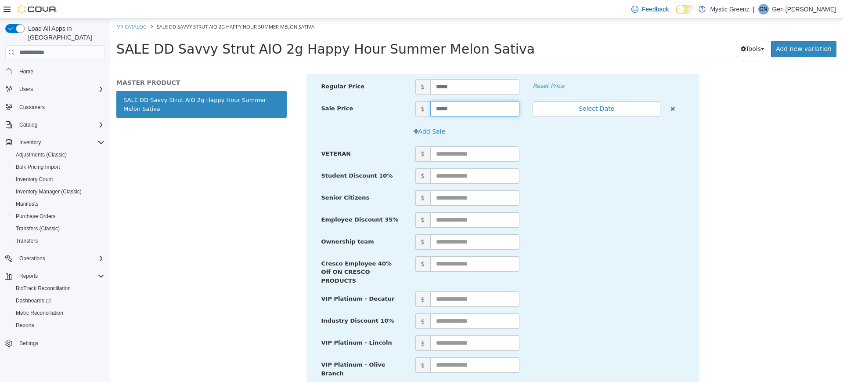
scroll to position [423, 0]
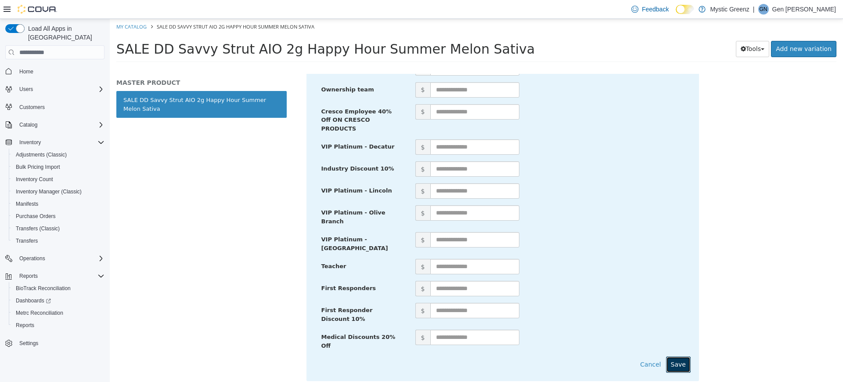
click at [668, 356] on button "Save" at bounding box center [678, 364] width 25 height 16
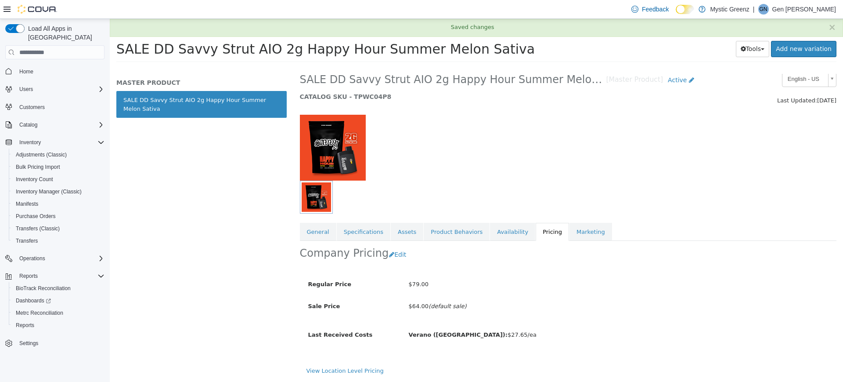
scroll to position [11, 0]
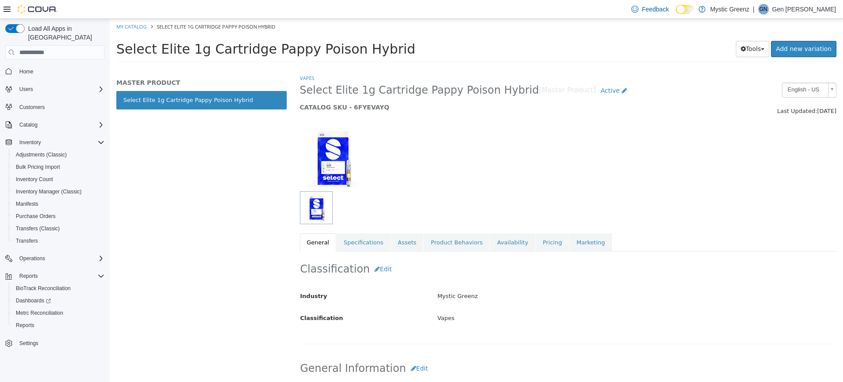
scroll to position [269, 0]
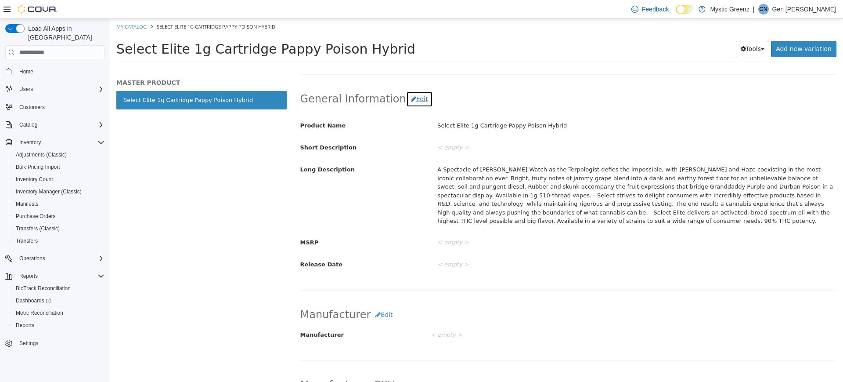
click at [411, 101] on icon "button" at bounding box center [413, 99] width 5 height 6
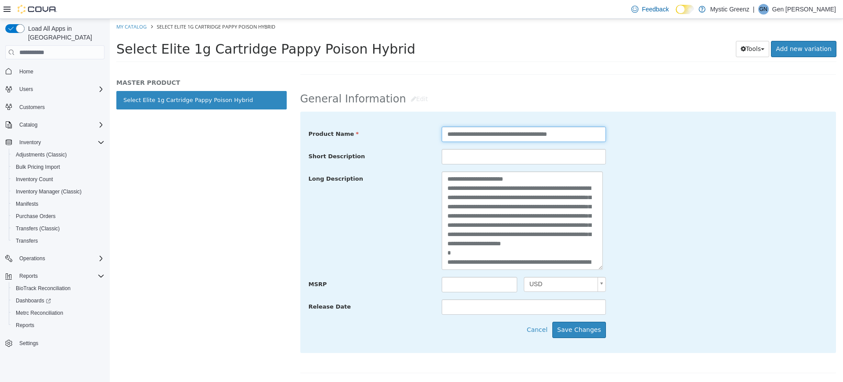
click at [444, 130] on input "**********" at bounding box center [524, 133] width 164 height 15
type input "**********"
click at [571, 330] on button "Save Changes" at bounding box center [579, 329] width 54 height 16
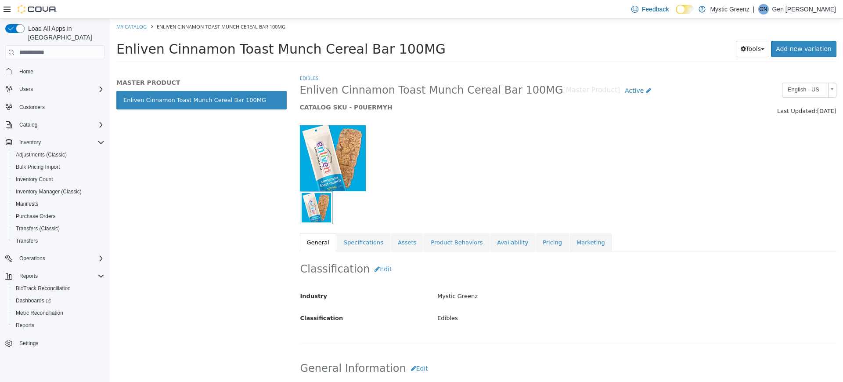
scroll to position [269, 0]
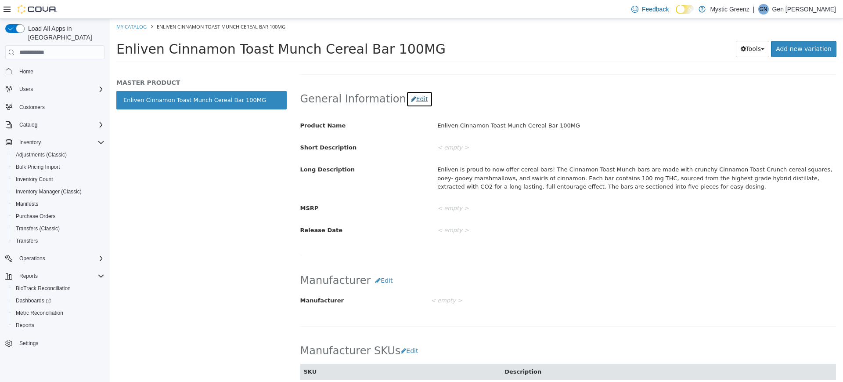
click at [414, 99] on button "Edit" at bounding box center [419, 99] width 27 height 16
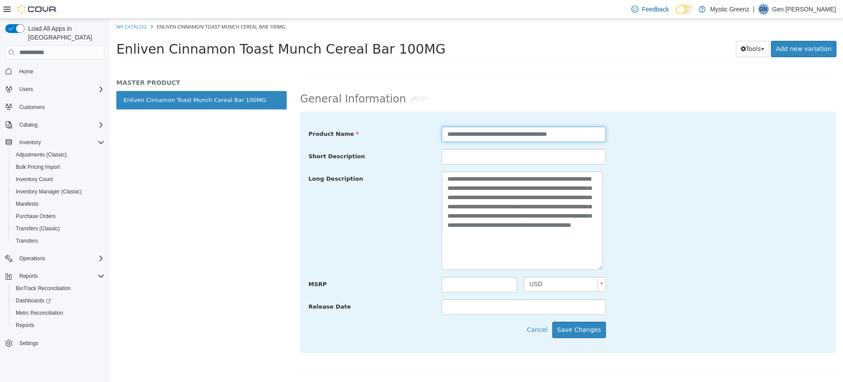
click at [447, 134] on input "**********" at bounding box center [524, 133] width 164 height 15
type input "**********"
click at [580, 328] on button "Save Changes" at bounding box center [579, 329] width 54 height 16
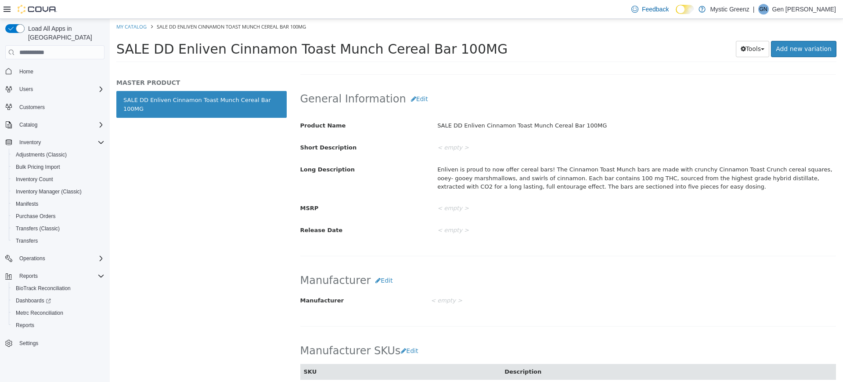
scroll to position [0, 0]
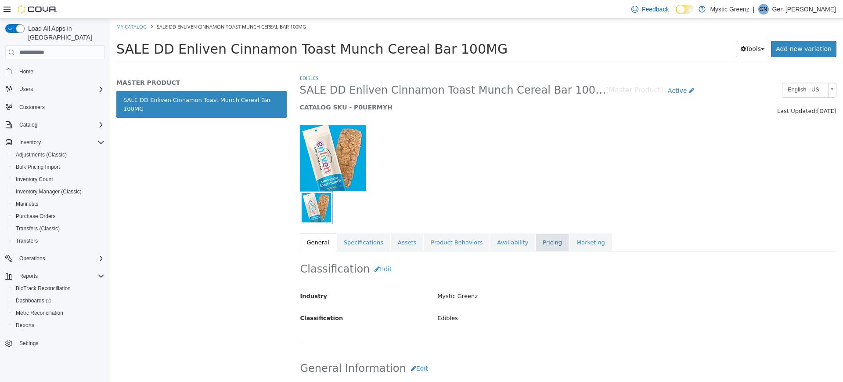
click at [541, 241] on link "Pricing" at bounding box center [552, 242] width 33 height 18
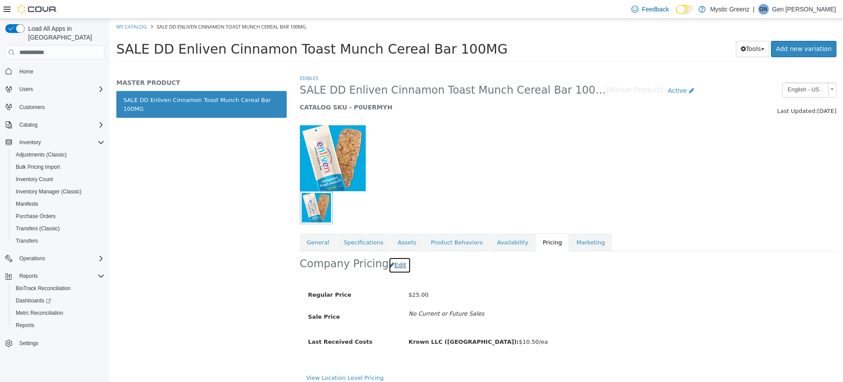
click at [396, 268] on button "Edit" at bounding box center [400, 265] width 22 height 16
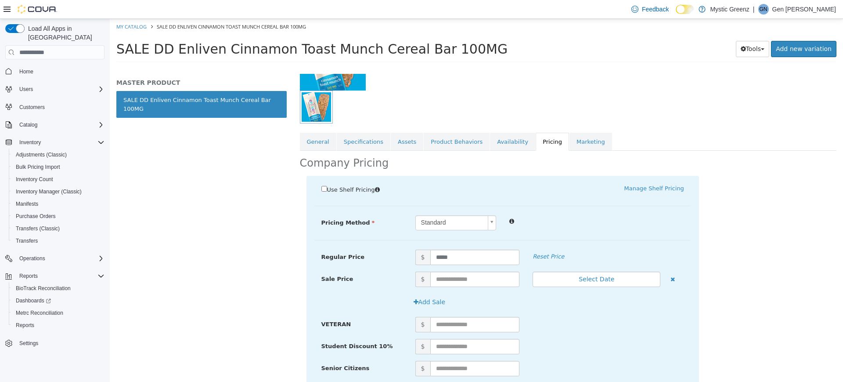
scroll to position [110, 0]
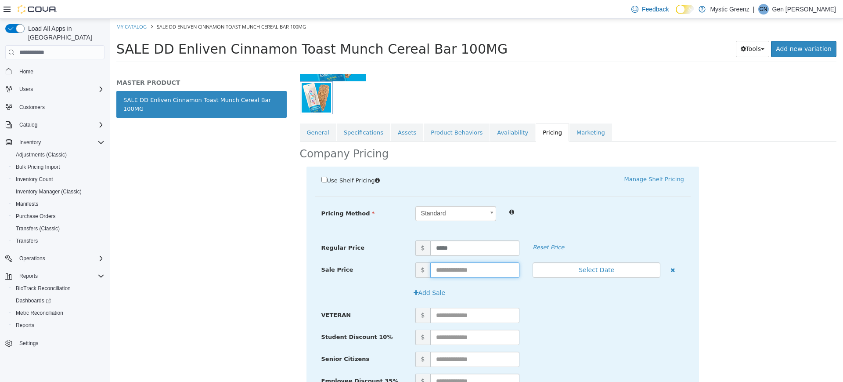
click at [457, 268] on input "text" at bounding box center [475, 269] width 90 height 15
type input "***"
drag, startPoint x: 457, startPoint y: 268, endPoint x: 469, endPoint y: 292, distance: 27.1
click at [469, 292] on div "Add Sale" at bounding box center [550, 293] width 282 height 16
click at [476, 267] on input "***" at bounding box center [475, 269] width 90 height 15
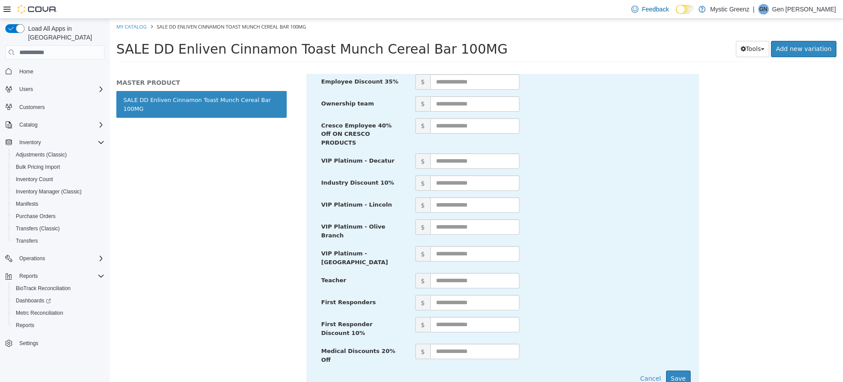
scroll to position [423, 0]
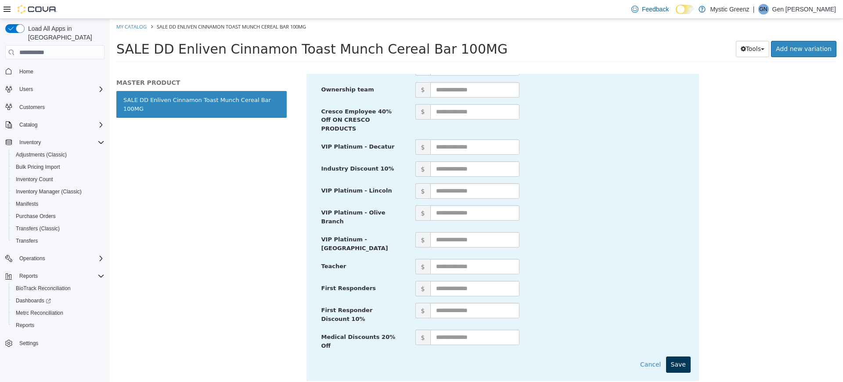
type input "*****"
click at [668, 356] on button "Save" at bounding box center [678, 364] width 25 height 16
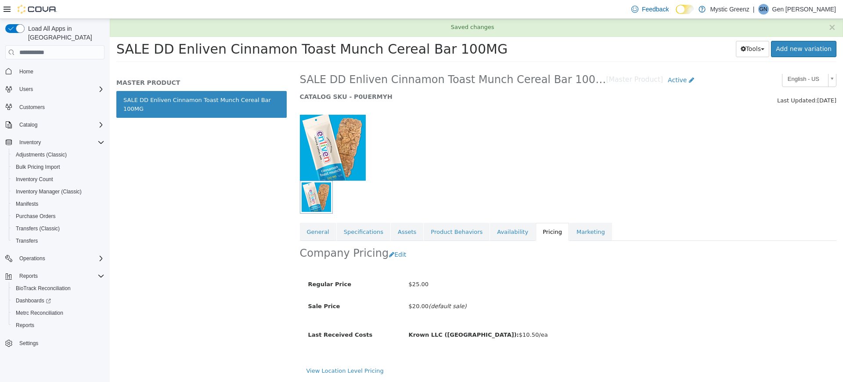
scroll to position [11, 0]
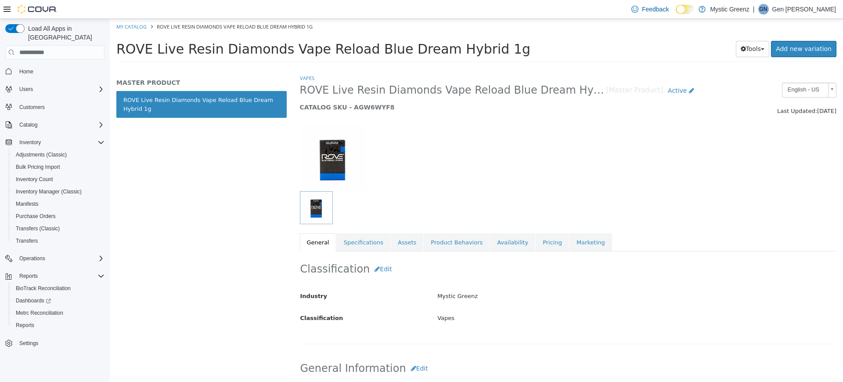
scroll to position [269, 0]
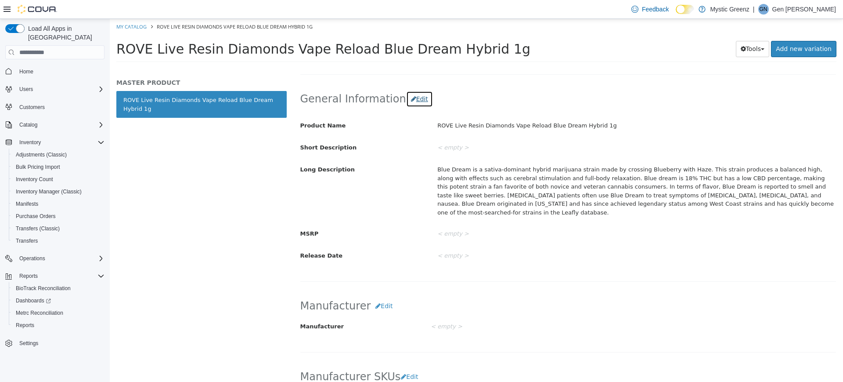
click at [416, 104] on button "Edit" at bounding box center [419, 99] width 27 height 16
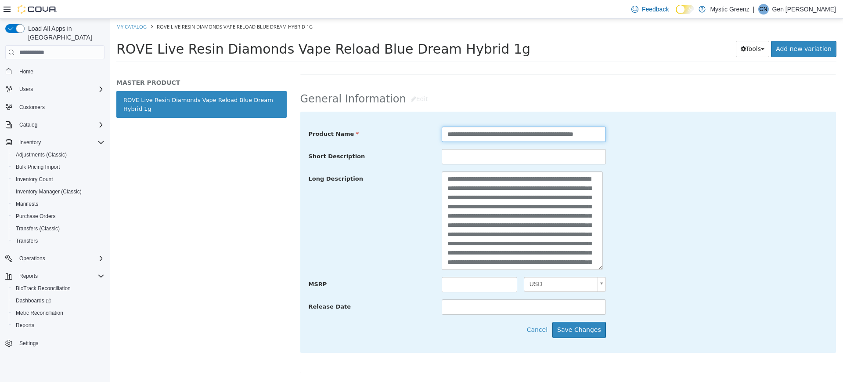
click at [442, 134] on input "**********" at bounding box center [524, 133] width 164 height 15
type input "**********"
click at [573, 327] on button "Save Changes" at bounding box center [579, 329] width 54 height 16
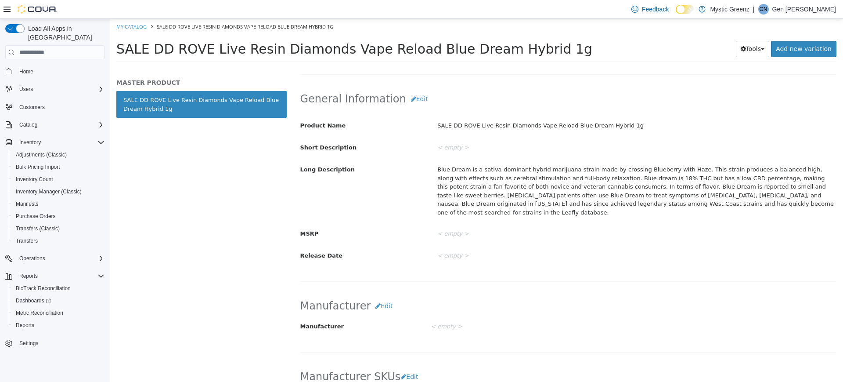
scroll to position [0, 0]
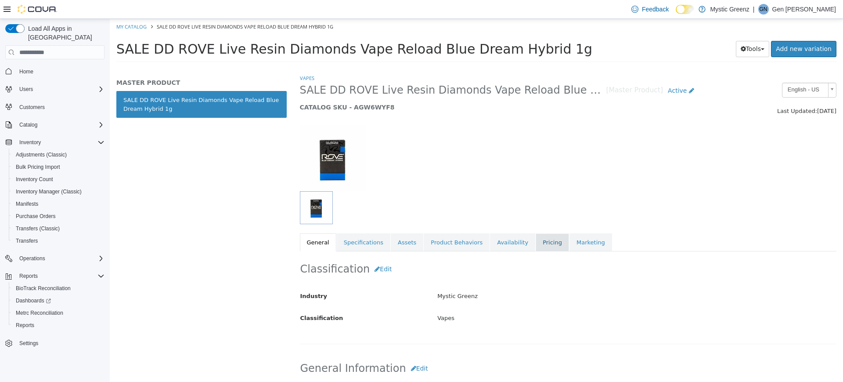
click at [536, 244] on link "Pricing" at bounding box center [552, 242] width 33 height 18
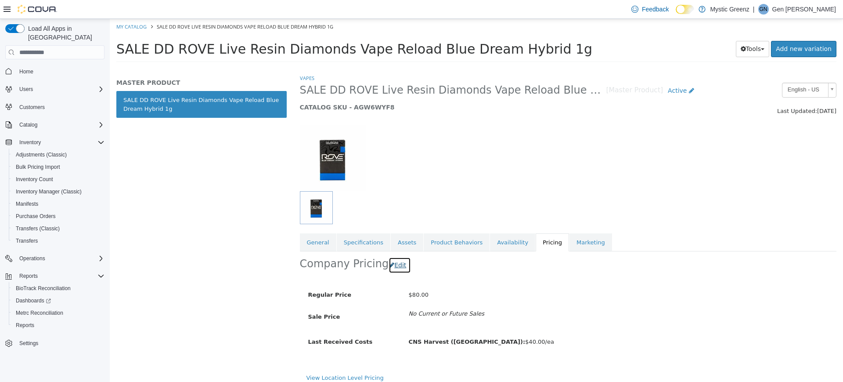
click at [395, 268] on button "Edit" at bounding box center [400, 265] width 22 height 16
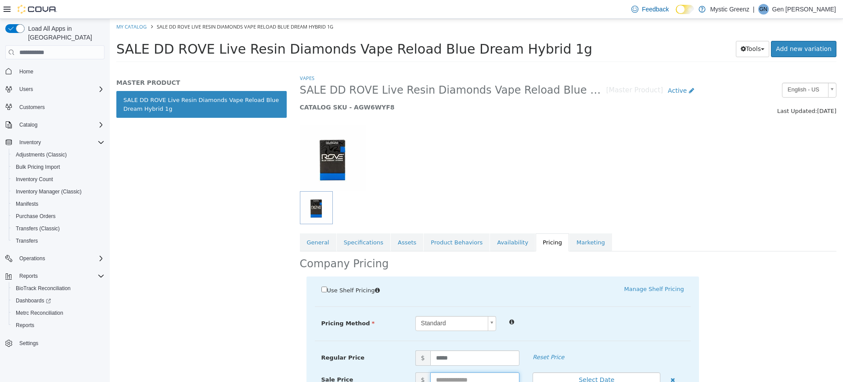
click at [443, 376] on input "text" at bounding box center [475, 379] width 90 height 15
type input "*****"
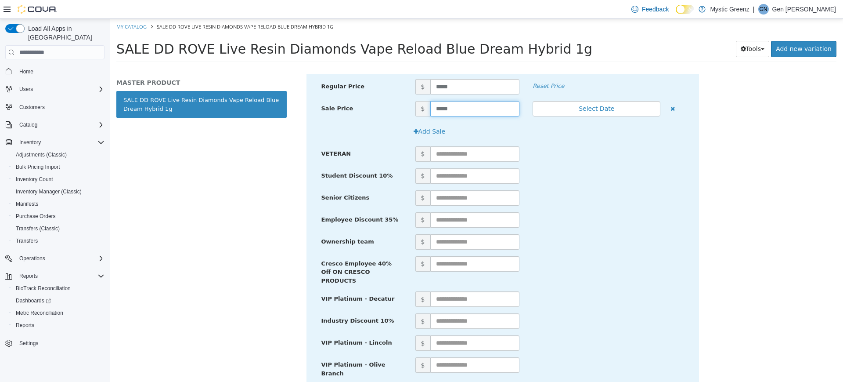
scroll to position [423, 0]
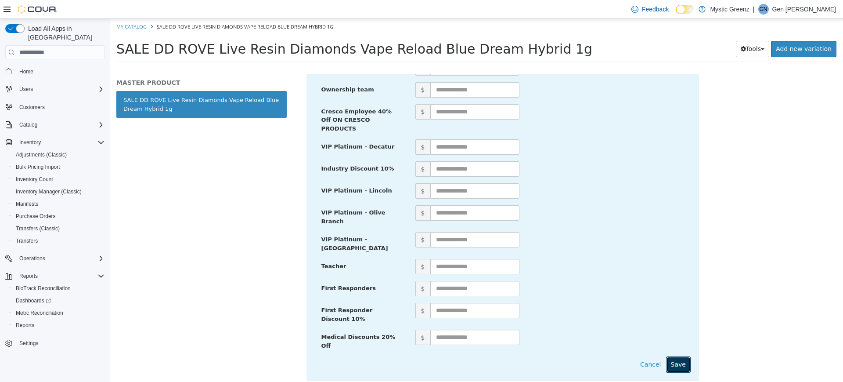
click at [676, 356] on button "Save" at bounding box center [678, 364] width 25 height 16
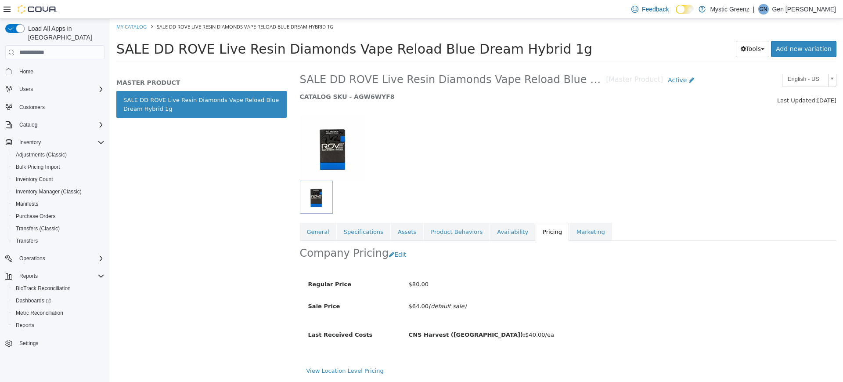
scroll to position [0, 0]
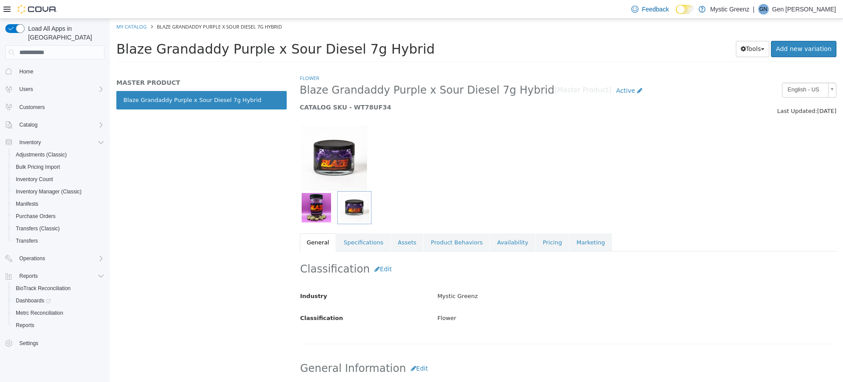
scroll to position [269, 0]
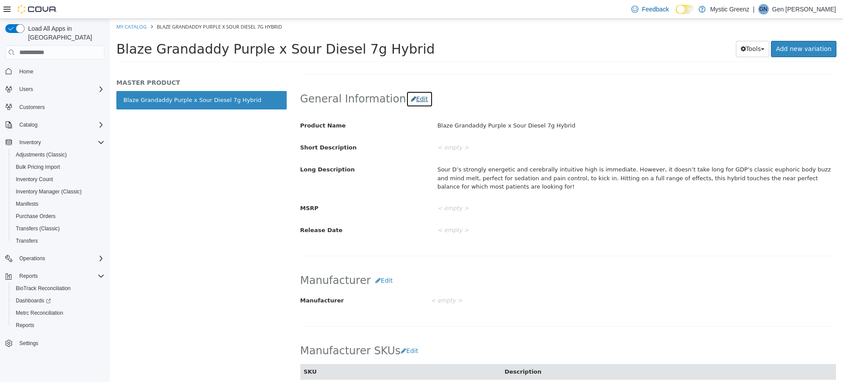
click at [413, 103] on button "Edit" at bounding box center [419, 99] width 27 height 16
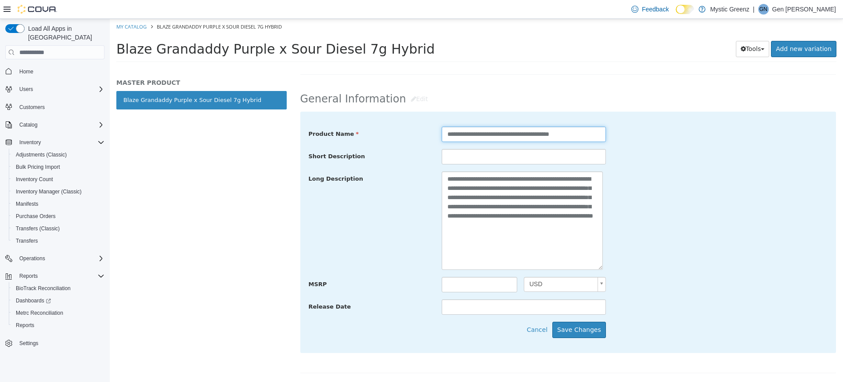
click at [444, 138] on input "**********" at bounding box center [524, 133] width 164 height 15
type input "**********"
click at [576, 336] on button "Save Changes" at bounding box center [579, 329] width 54 height 16
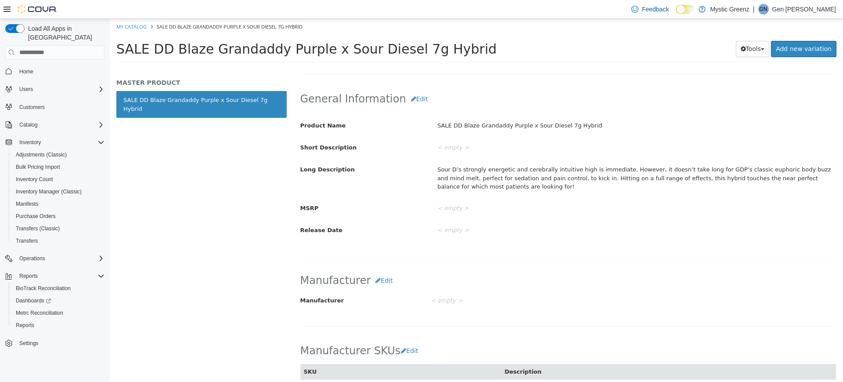
scroll to position [0, 0]
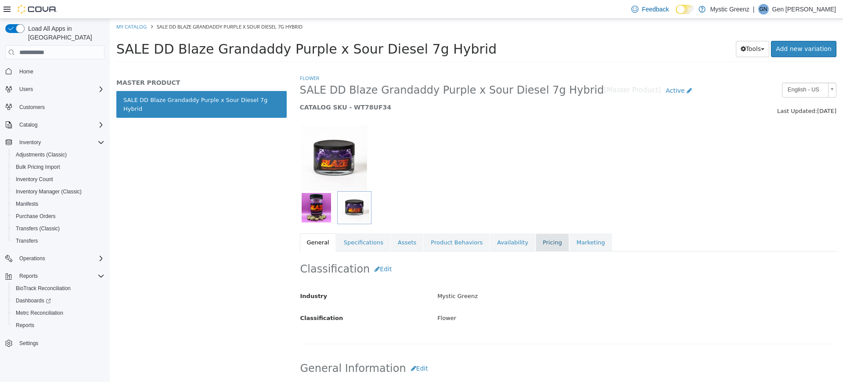
click at [536, 238] on link "Pricing" at bounding box center [552, 242] width 33 height 18
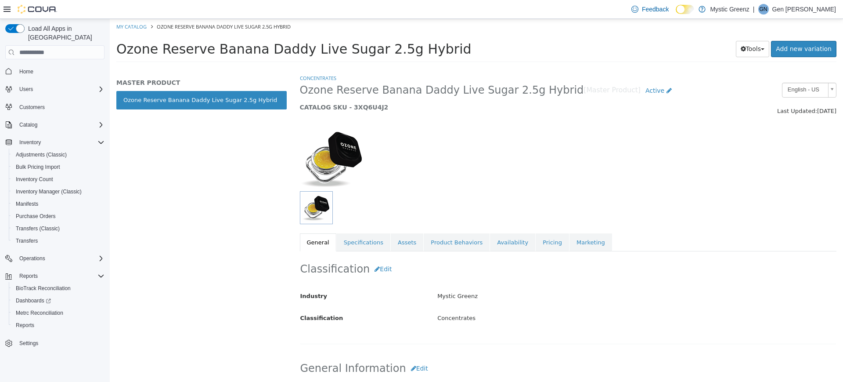
scroll to position [269, 0]
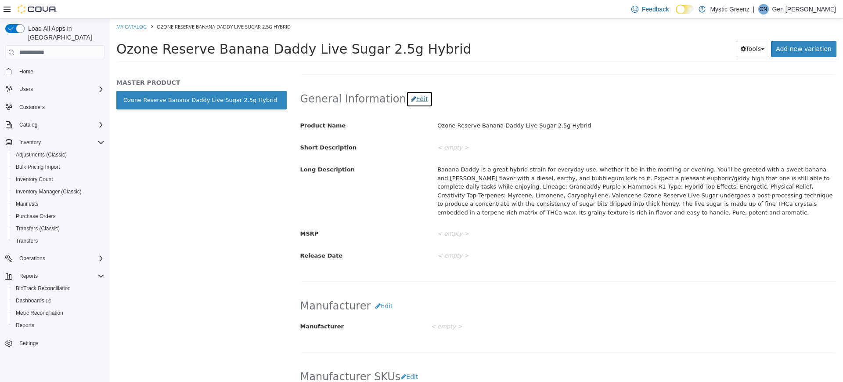
click at [406, 93] on button "Edit" at bounding box center [419, 99] width 27 height 16
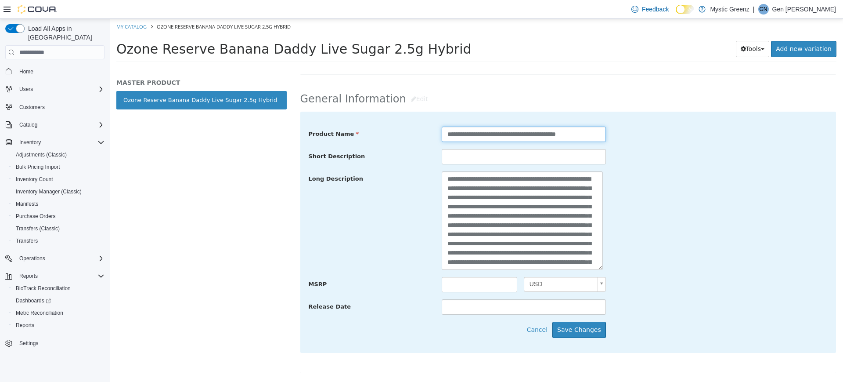
click at [447, 138] on input "**********" at bounding box center [524, 133] width 164 height 15
type input "**********"
click at [570, 329] on button "Save Changes" at bounding box center [579, 329] width 54 height 16
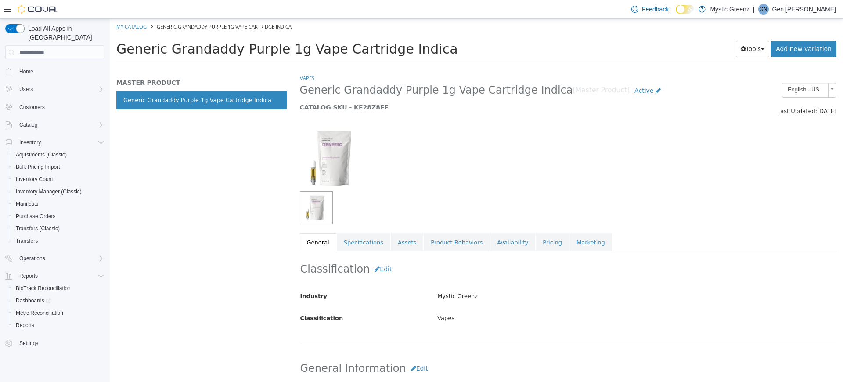
scroll to position [269, 0]
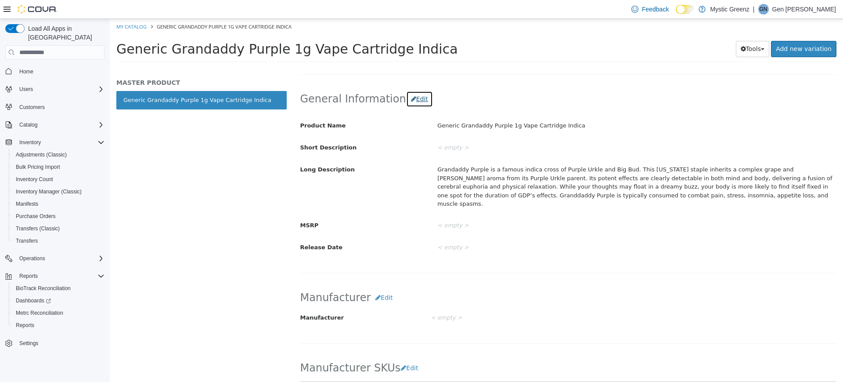
click at [413, 98] on button "Edit" at bounding box center [419, 99] width 27 height 16
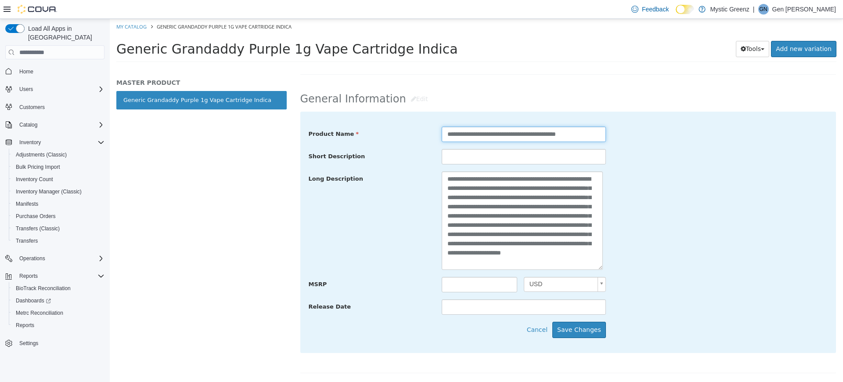
click at [443, 136] on input "**********" at bounding box center [524, 133] width 164 height 15
type input "**********"
click at [582, 333] on button "Save Changes" at bounding box center [579, 329] width 54 height 16
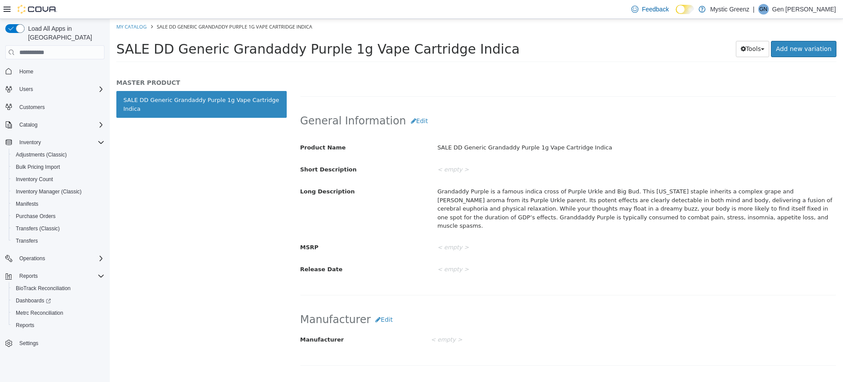
scroll to position [0, 0]
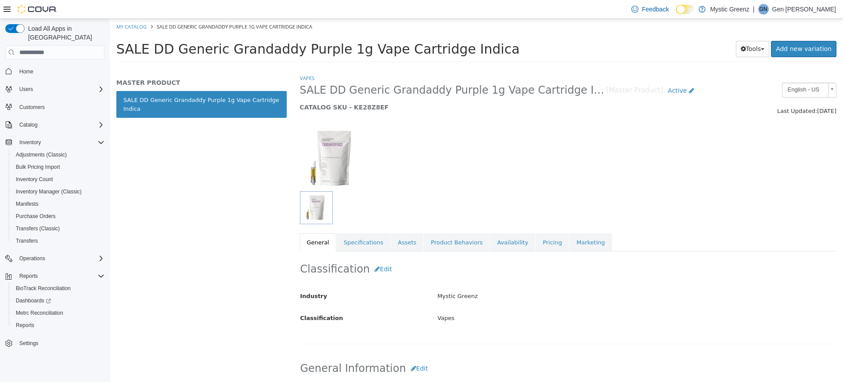
click at [843, 85] on div "Vapes SALE DD Generic Grandaddy Purple 1g Vape Cartridge Indica [Master Product…" at bounding box center [568, 228] width 550 height 308
click at [536, 242] on link "Pricing" at bounding box center [552, 242] width 33 height 18
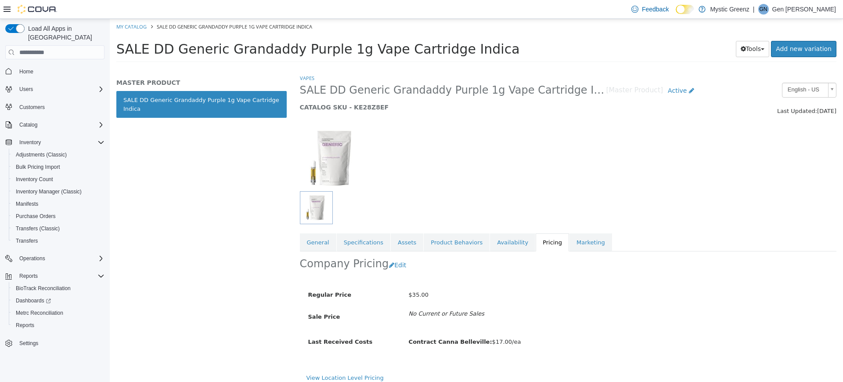
click at [121, 230] on div "MASTER PRODUCT SALE DD Generic Grandaddy Purple 1g Vape Cartridge Indica" at bounding box center [202, 228] width 184 height 308
click at [397, 266] on button "Edit" at bounding box center [400, 265] width 22 height 16
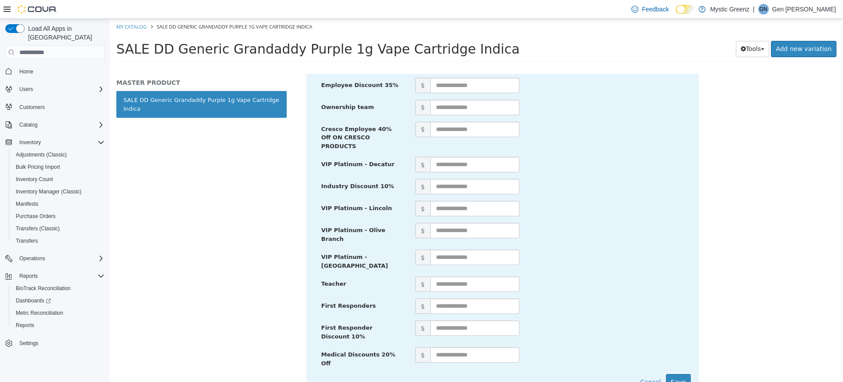
scroll to position [423, 0]
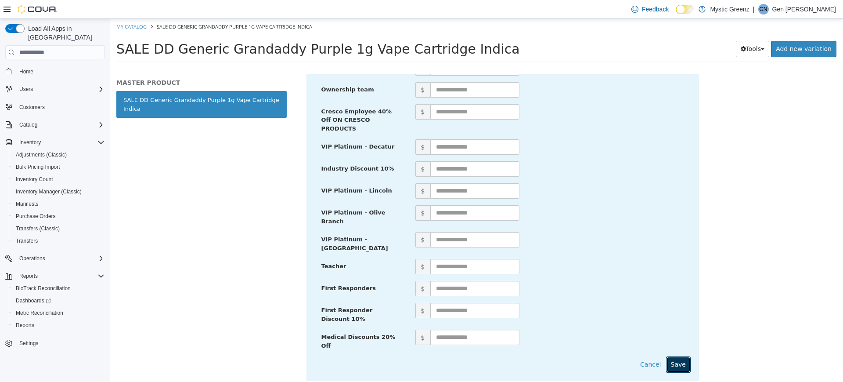
click at [676, 356] on button "Save" at bounding box center [678, 364] width 25 height 16
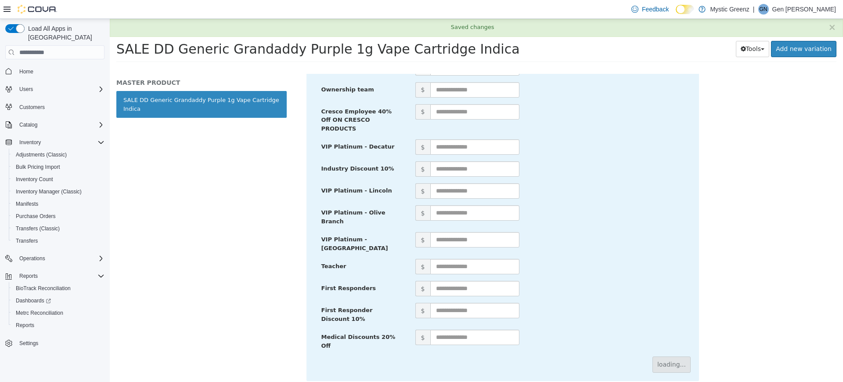
scroll to position [0, 0]
